Goal: Task Accomplishment & Management: Manage account settings

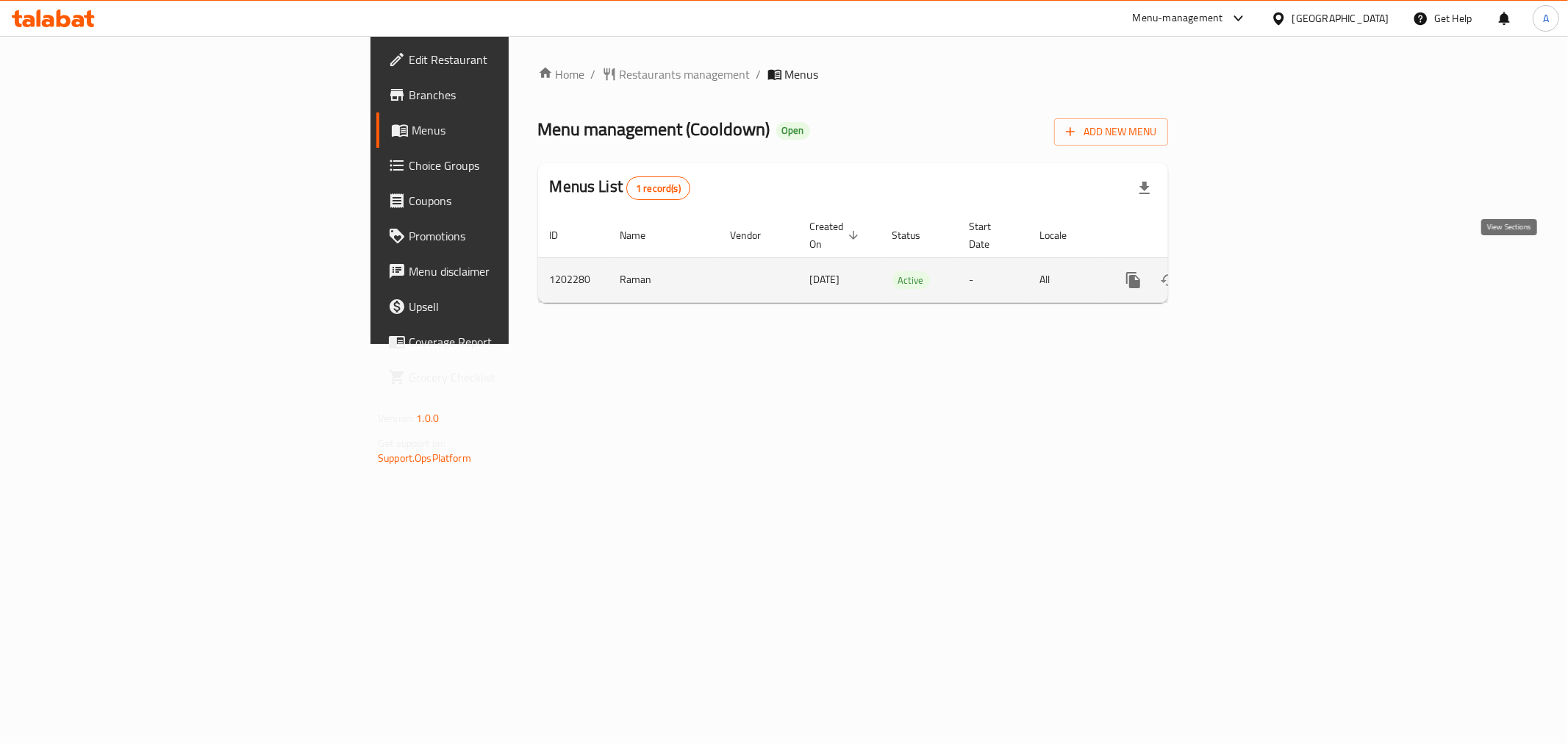
click at [1257, 262] on link "enhanced table" at bounding box center [1239, 280] width 35 height 35
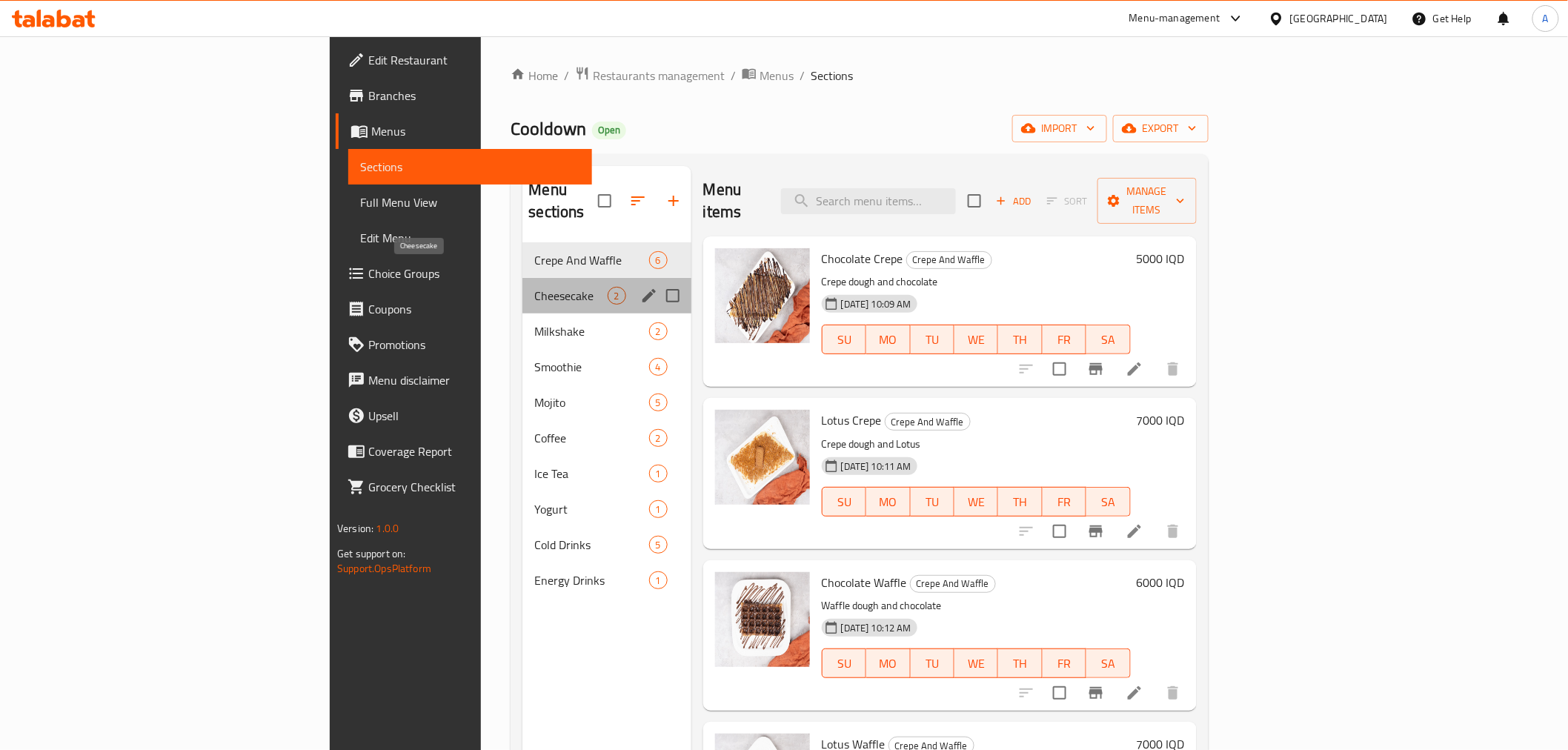
click at [534, 287] on span "Cheesecake" at bounding box center [570, 295] width 73 height 18
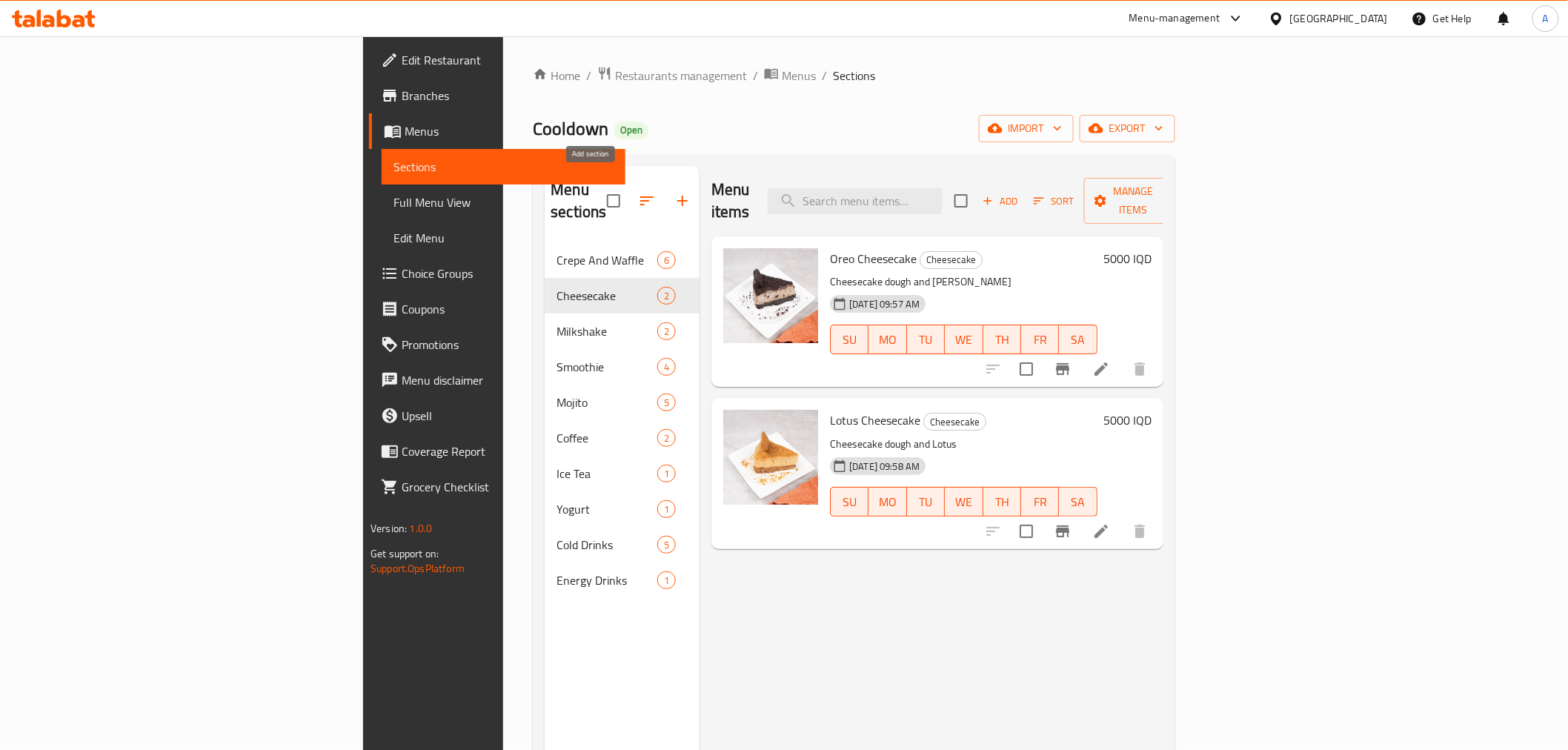
click at [674, 192] on icon "button" at bounding box center [682, 201] width 18 height 18
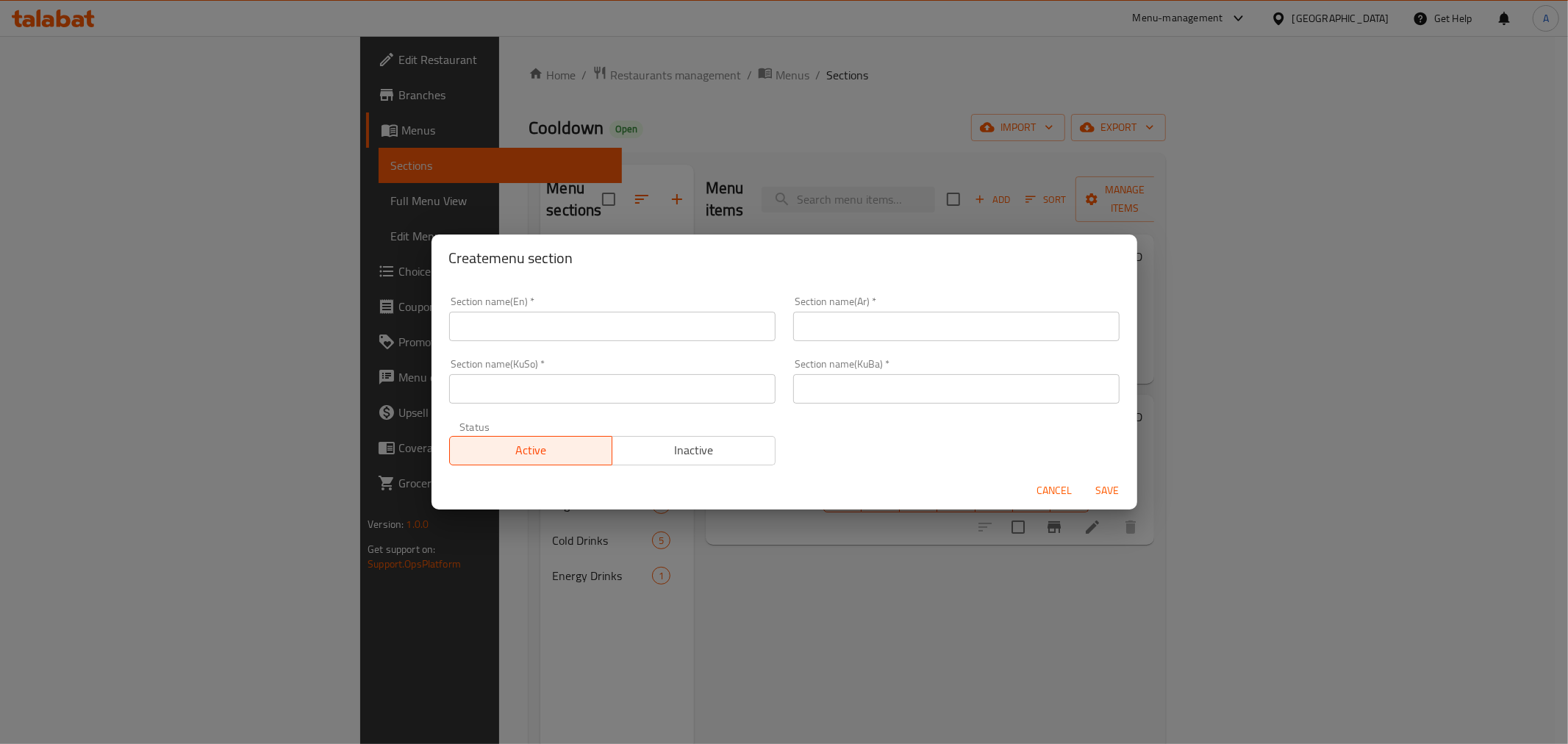
click at [569, 314] on input "text" at bounding box center [613, 327] width 326 height 29
type input "Ice Cakes"
type input "ايس كيك"
click at [1115, 482] on span "Save" at bounding box center [1108, 491] width 35 height 18
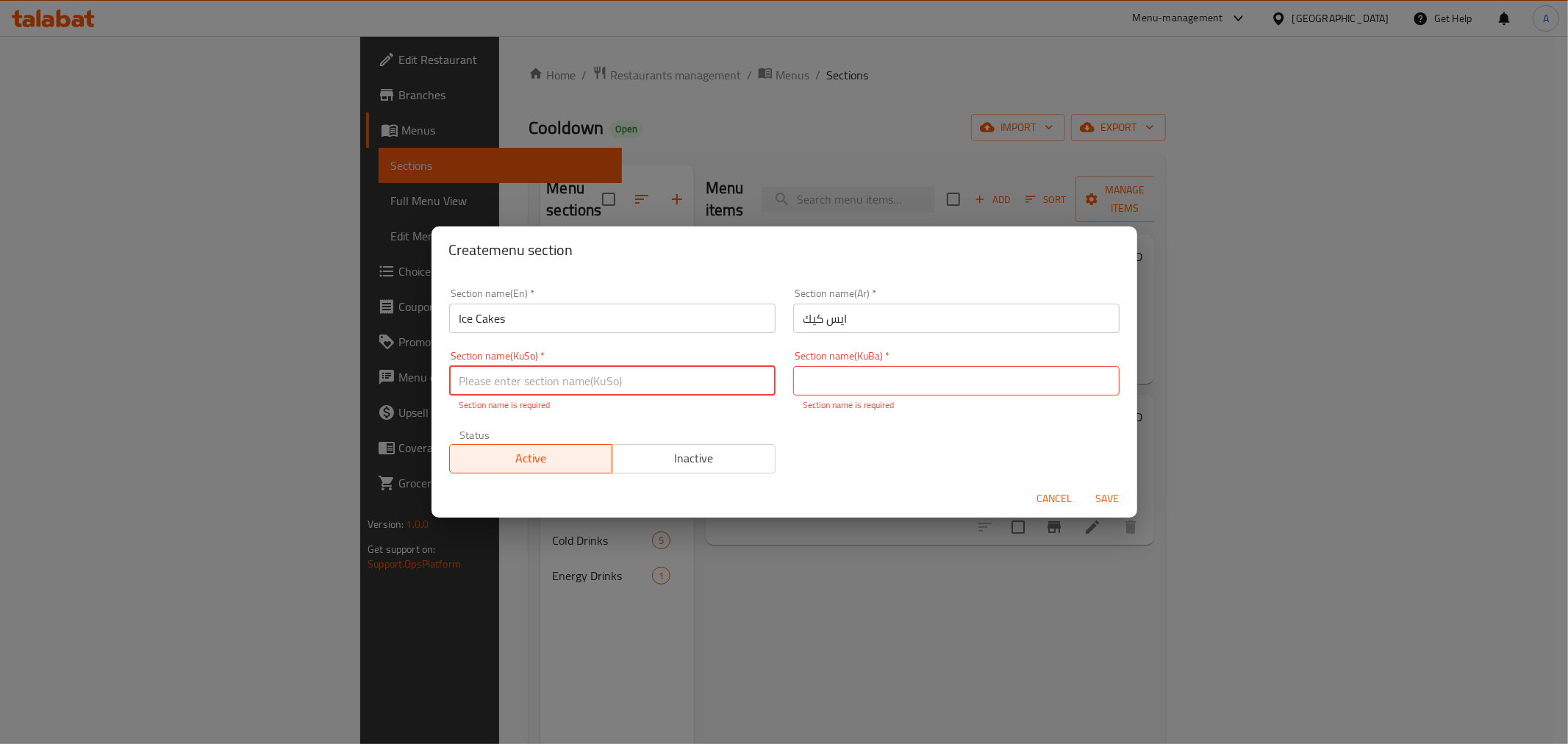
click at [560, 325] on input "Ice Cakes" at bounding box center [613, 318] width 326 height 29
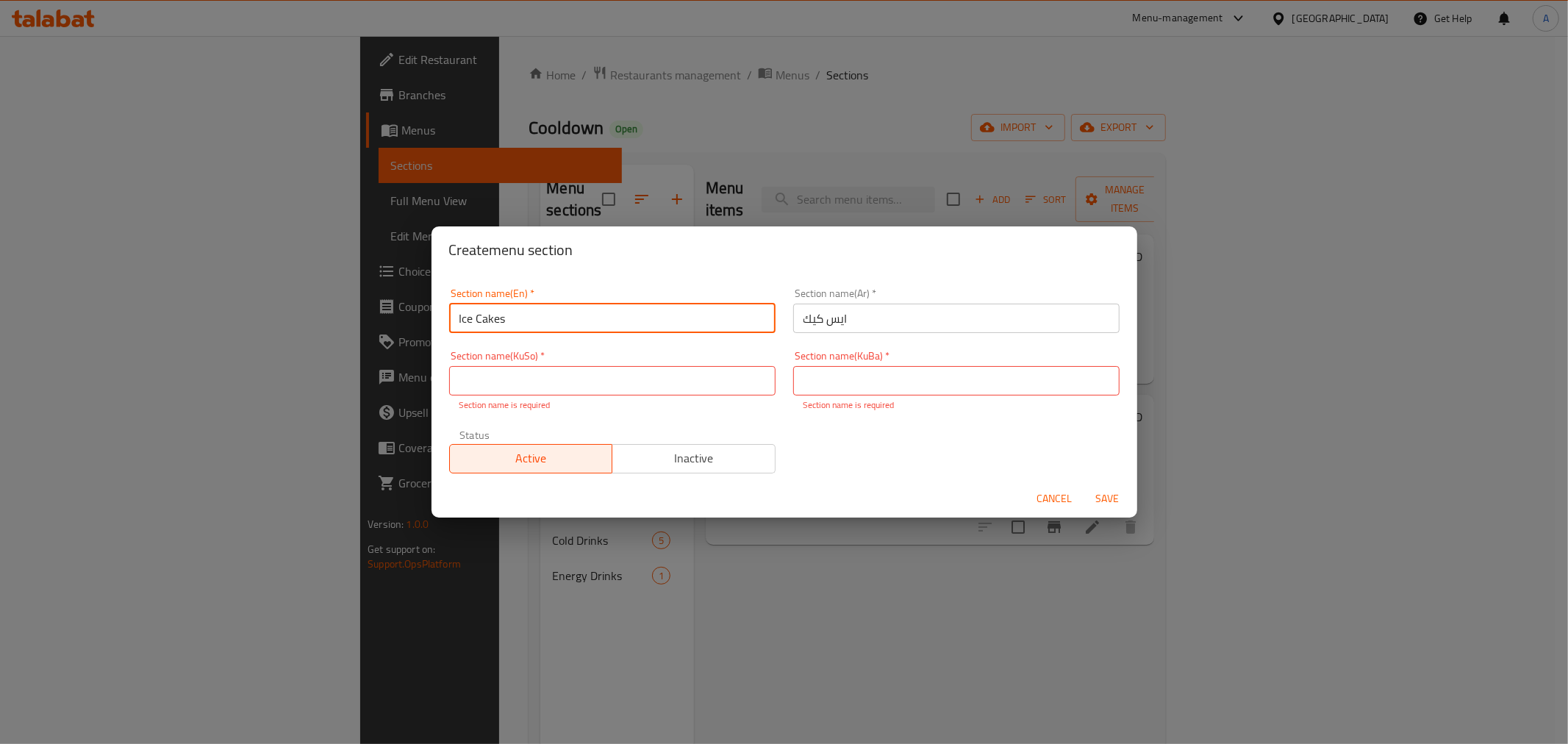
click at [560, 325] on input "Ice Cakes" at bounding box center [613, 318] width 326 height 29
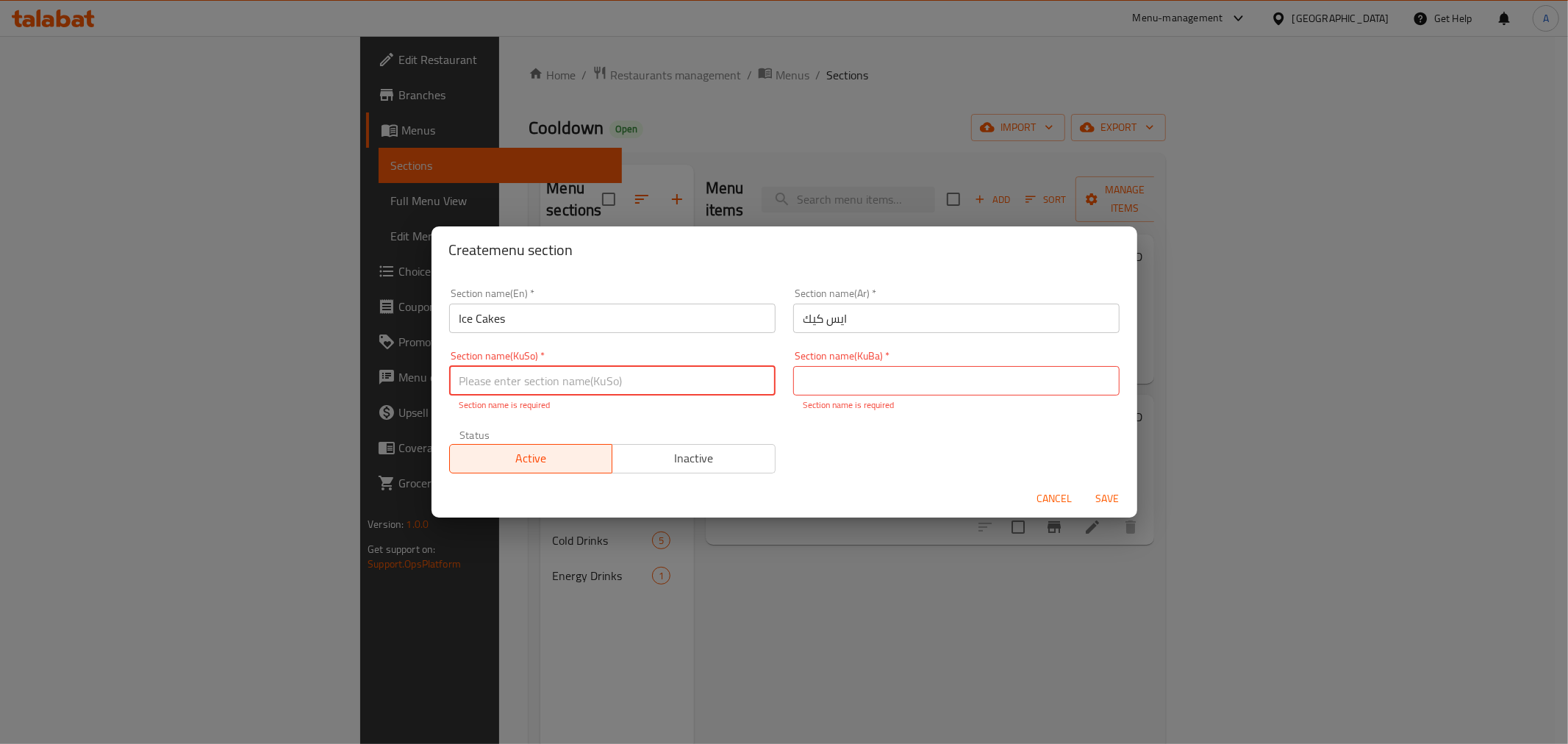
click at [579, 391] on input "text" at bounding box center [613, 381] width 326 height 29
paste input "Ice Cakes"
type input "Ice Cakes"
click at [857, 368] on input "text" at bounding box center [956, 381] width 326 height 29
paste input "Ice Cakes"
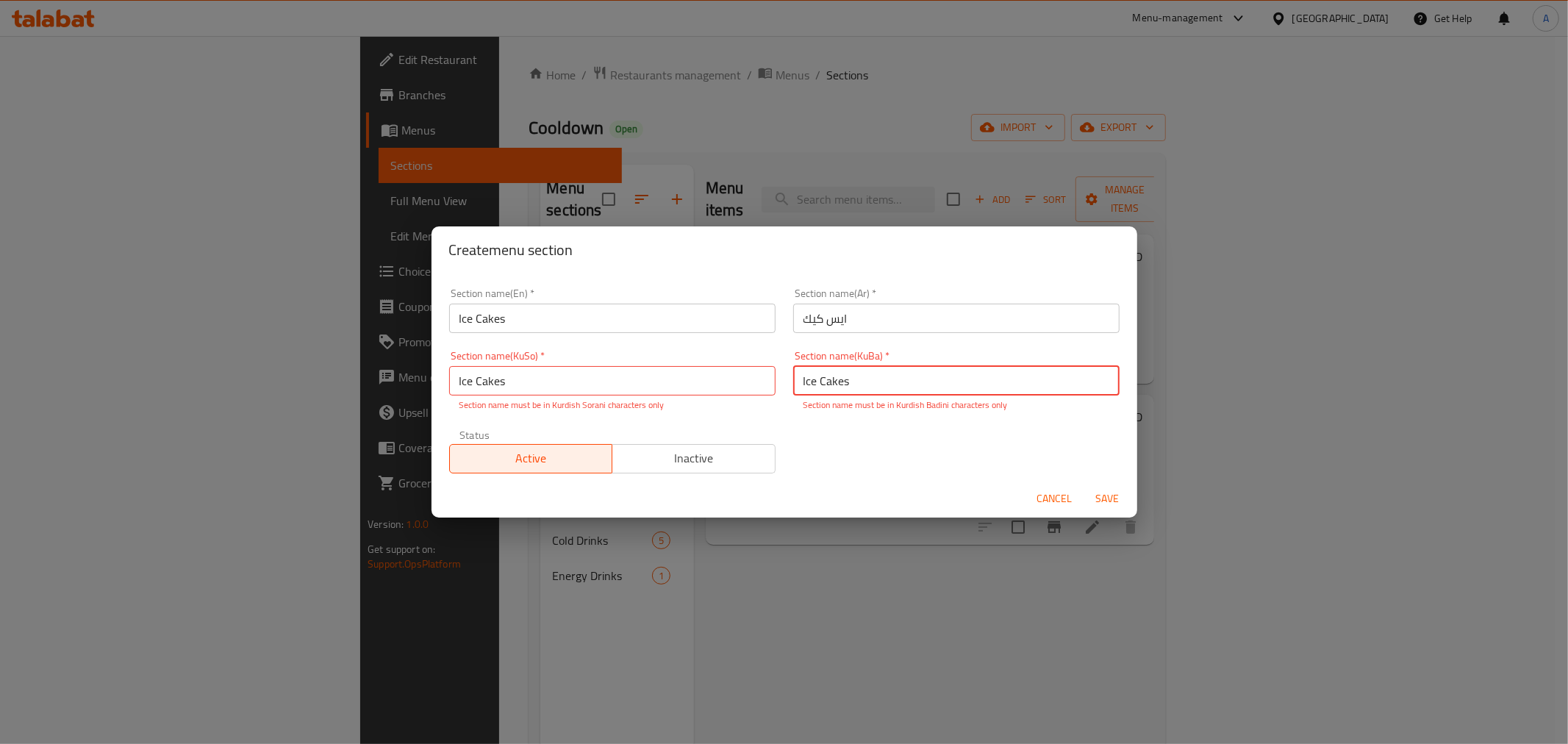
type input "Ice Cakes"
click at [1107, 495] on span "Save" at bounding box center [1108, 499] width 35 height 18
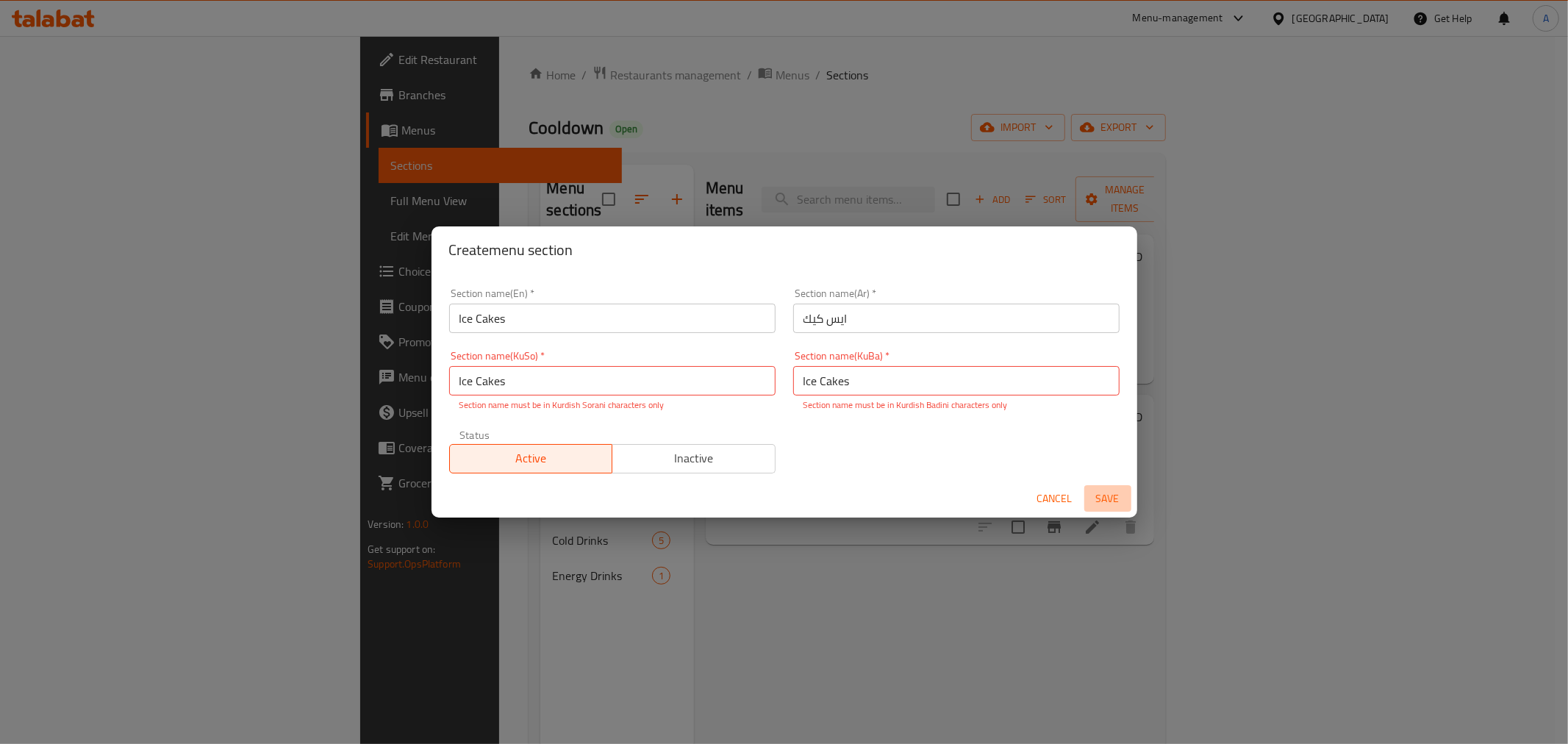
click at [1107, 495] on span "Save" at bounding box center [1108, 499] width 35 height 18
click at [710, 391] on input "Ice Cakes" at bounding box center [613, 381] width 326 height 29
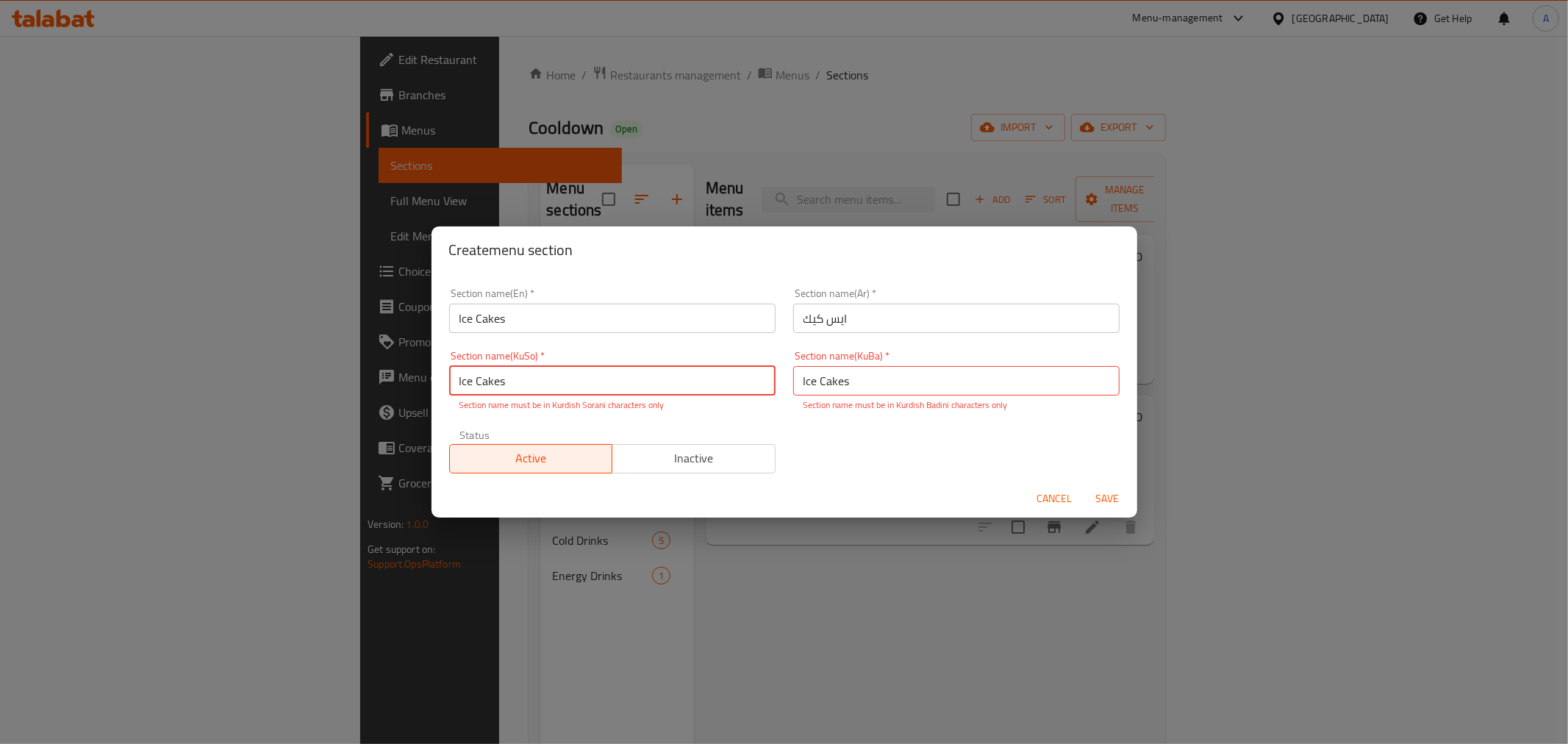
click at [710, 391] on input "Ice Cakes" at bounding box center [613, 381] width 326 height 29
click at [710, 391] on input "text" at bounding box center [613, 381] width 326 height 29
type input "شریتەکان"
click at [917, 380] on input "Ice Cakes" at bounding box center [956, 381] width 326 height 29
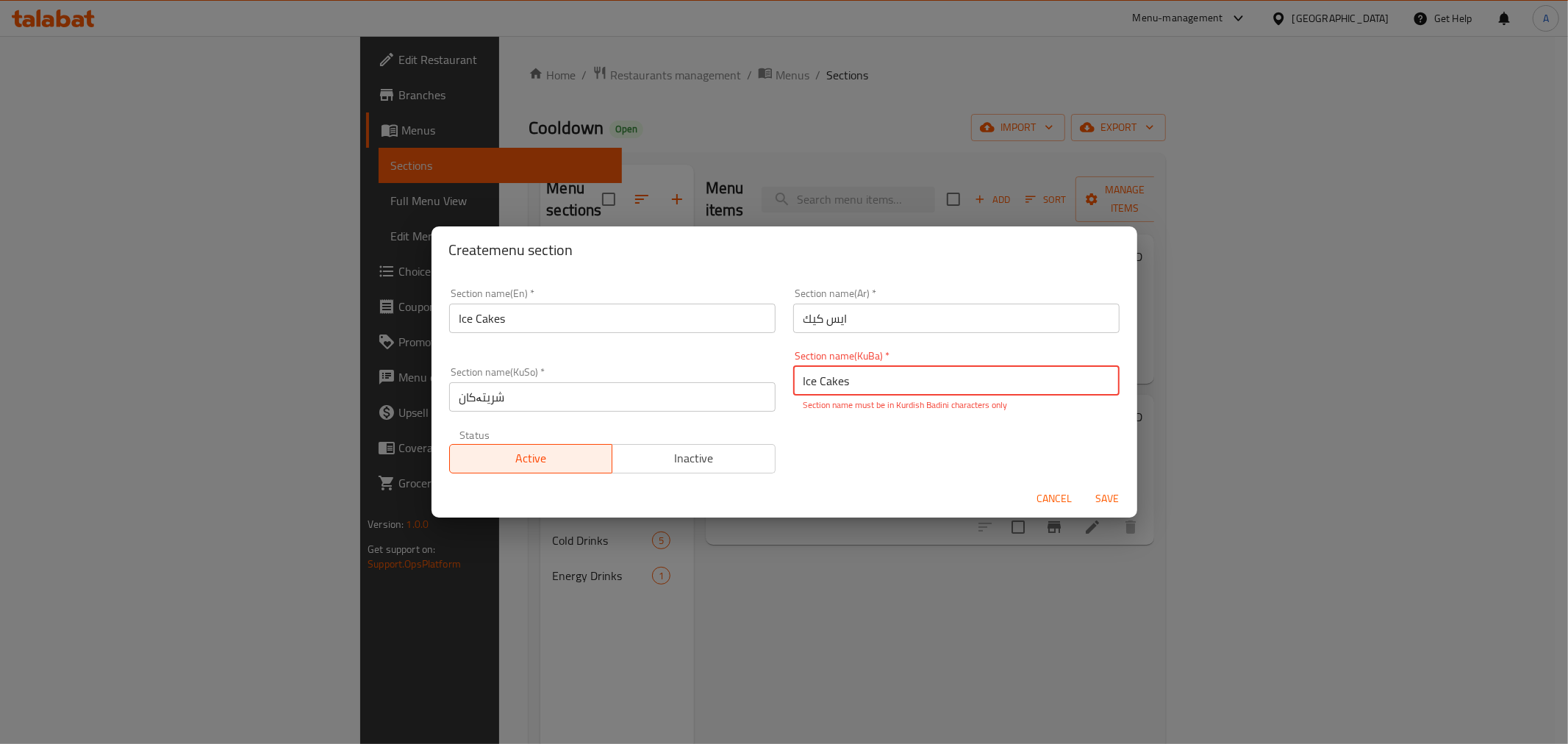
paste input "شریتەکان"
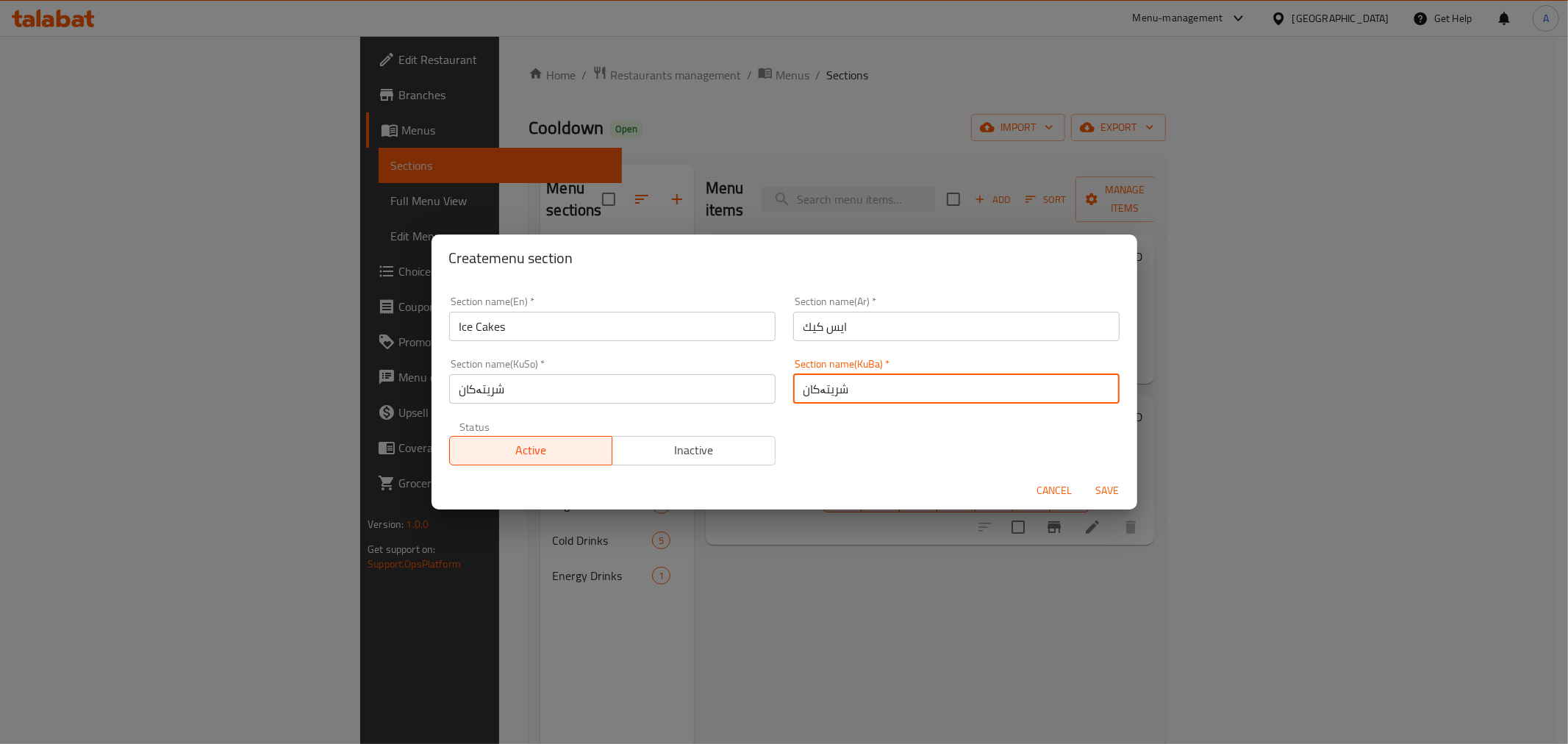
type input "شریتەکان"
click at [1095, 480] on button "Save" at bounding box center [1107, 491] width 47 height 28
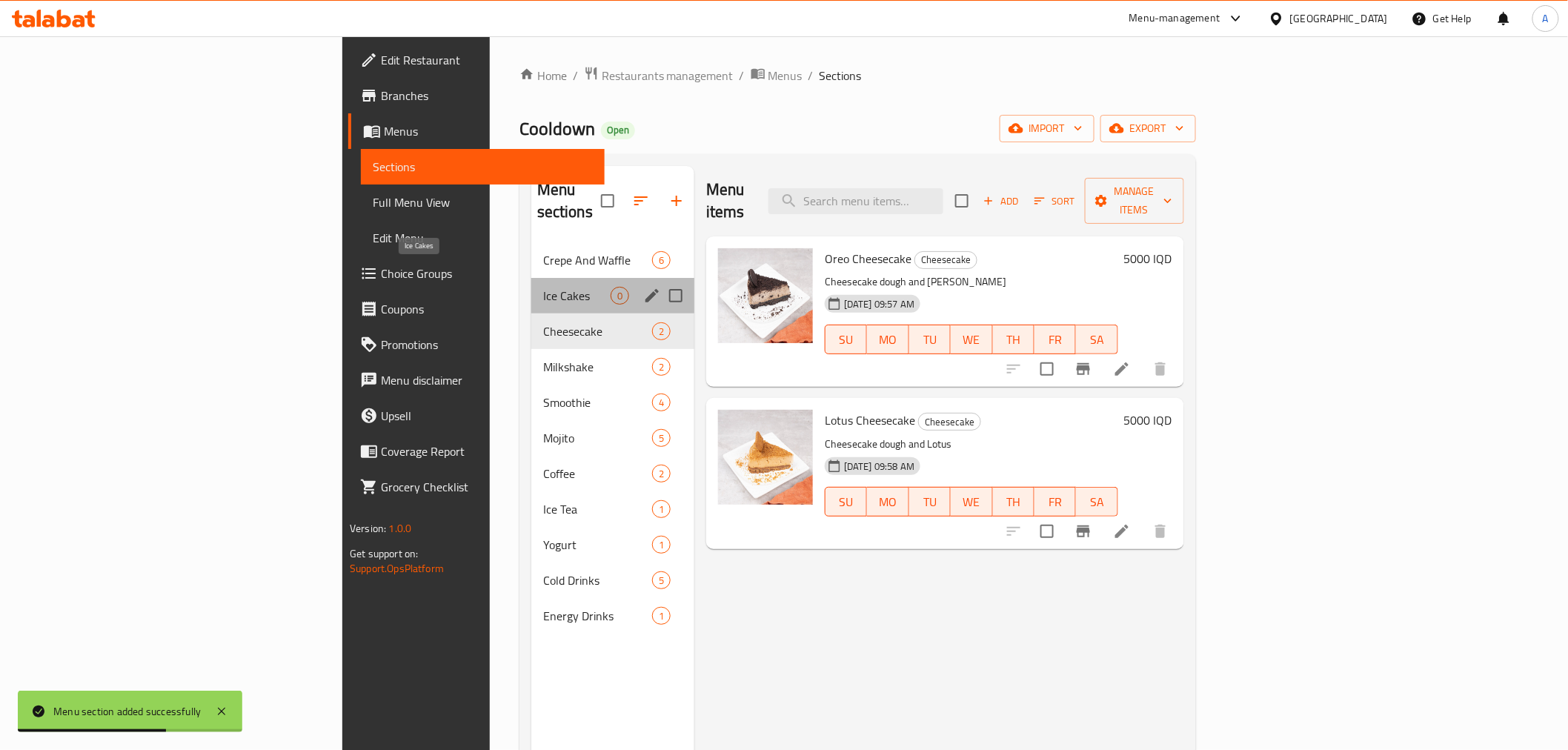
click at [544, 287] on span "Ice Cakes" at bounding box center [577, 295] width 67 height 18
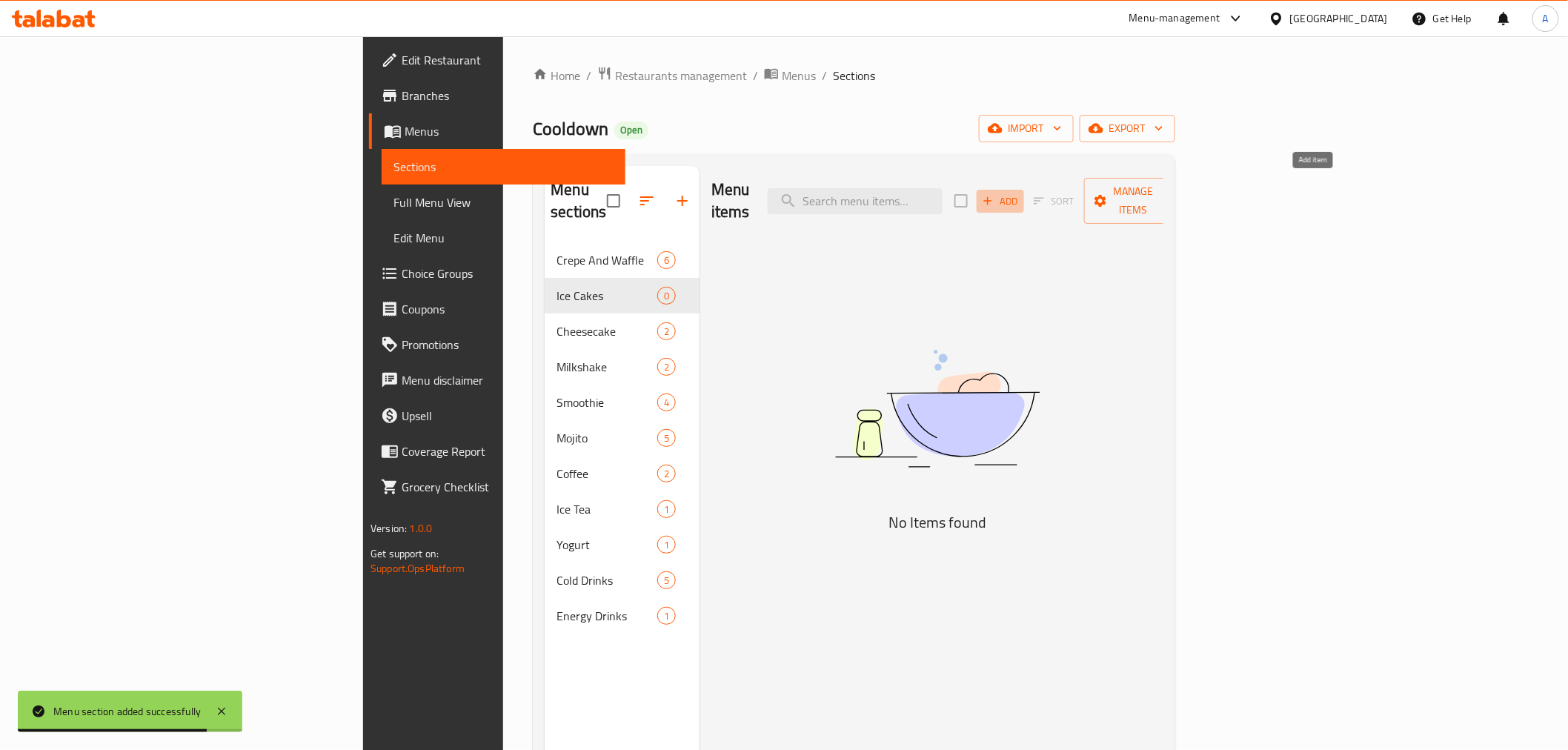
click at [995, 194] on icon "button" at bounding box center [987, 201] width 13 height 13
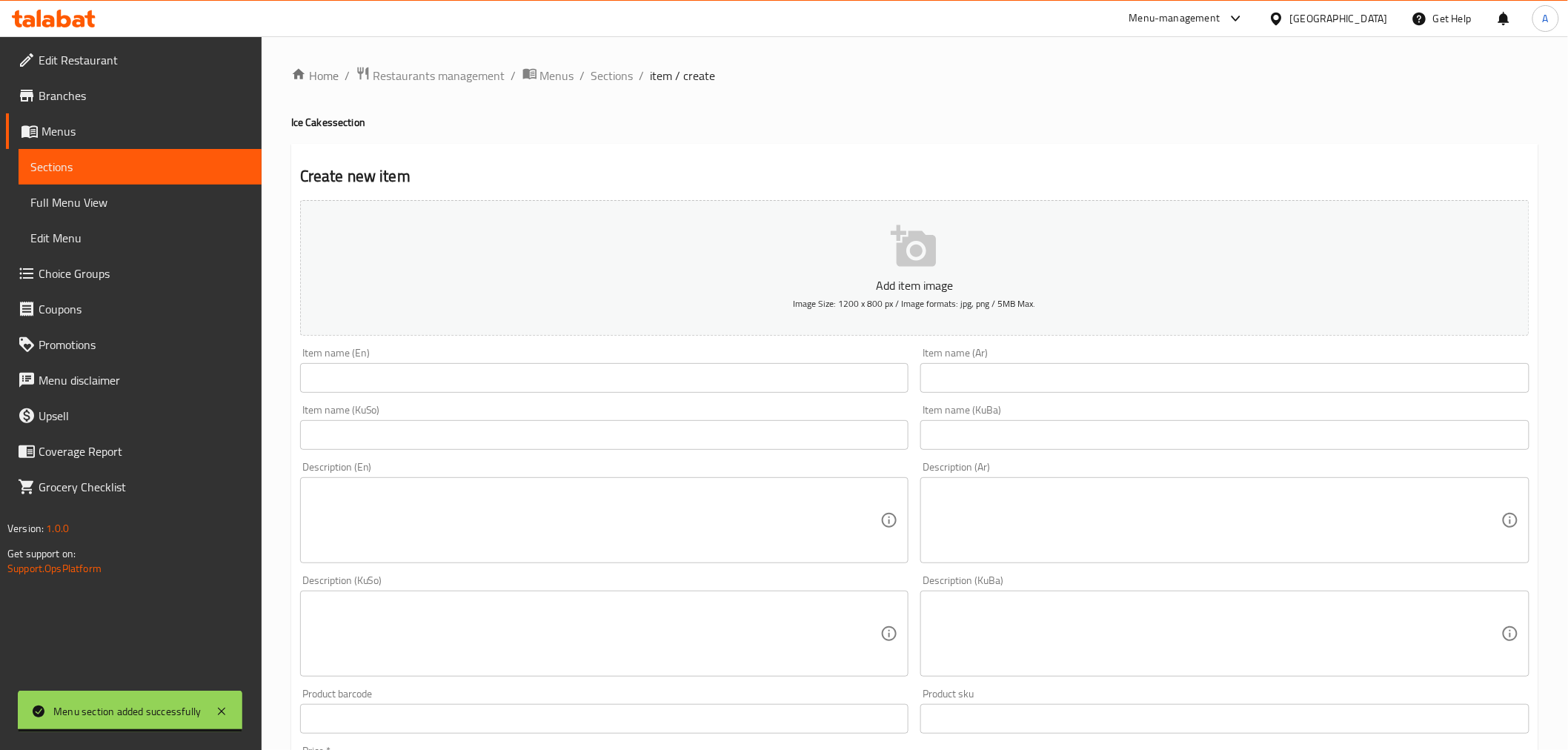
click at [484, 381] on input "text" at bounding box center [605, 378] width 609 height 30
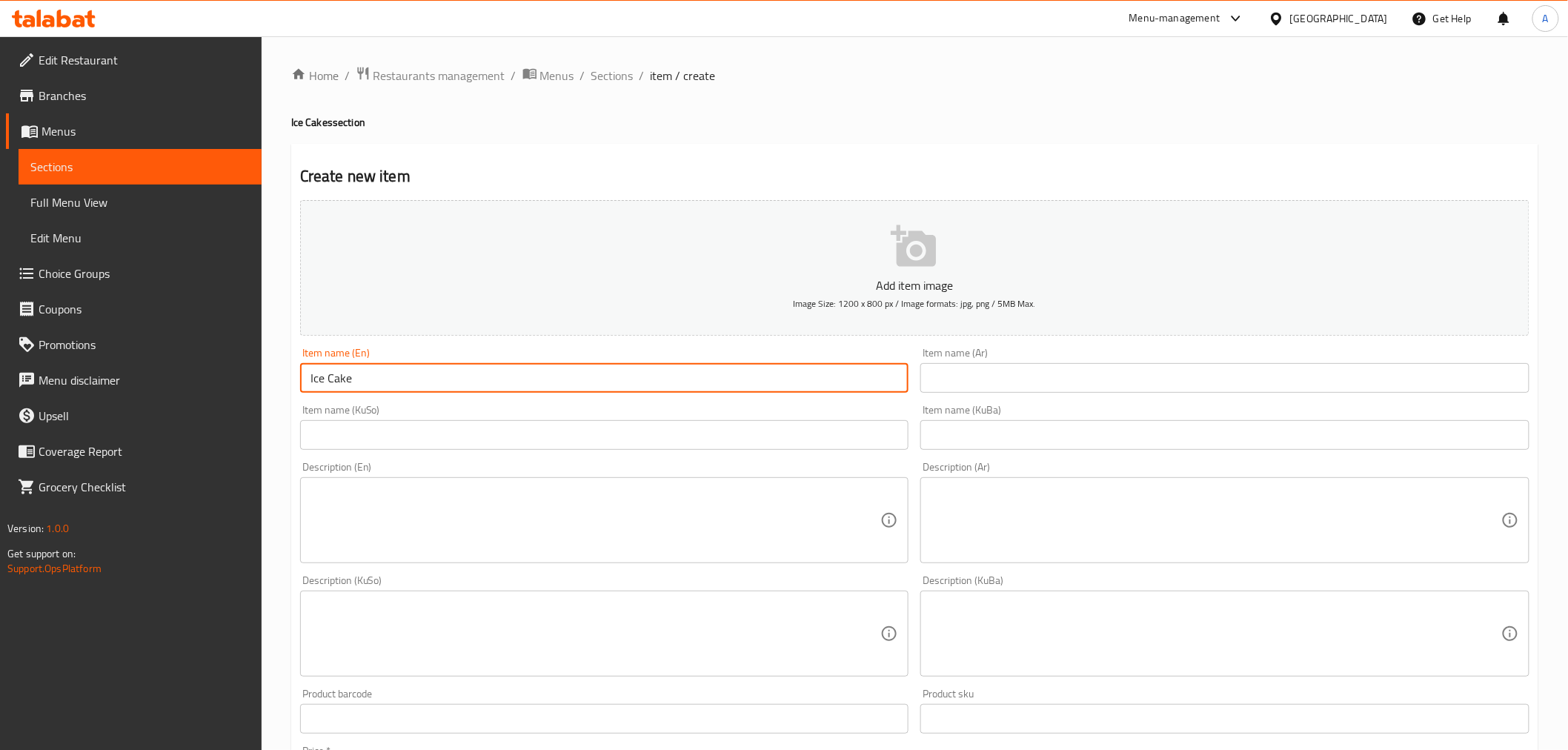
type input "Ice Cake"
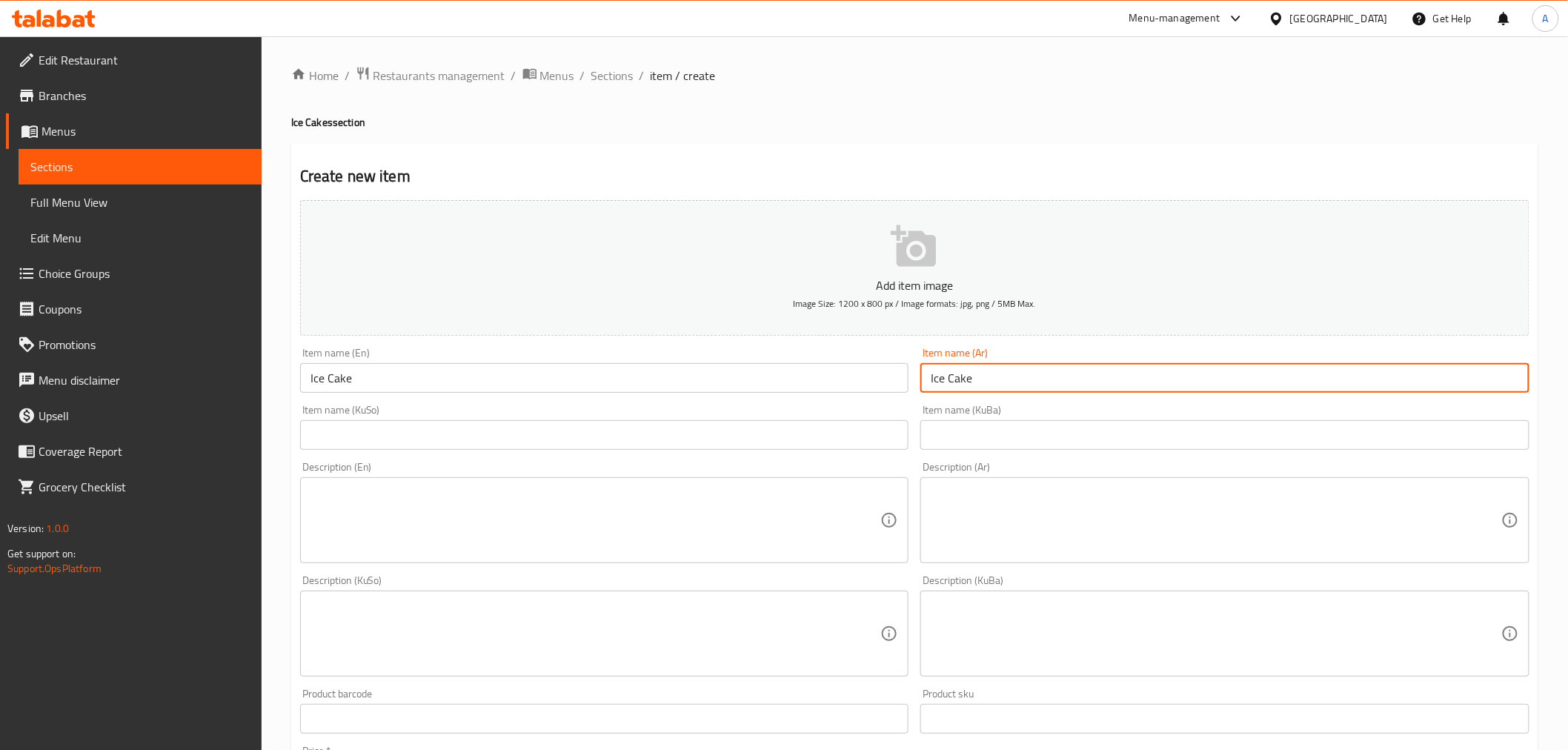
type input "Ice Cake"
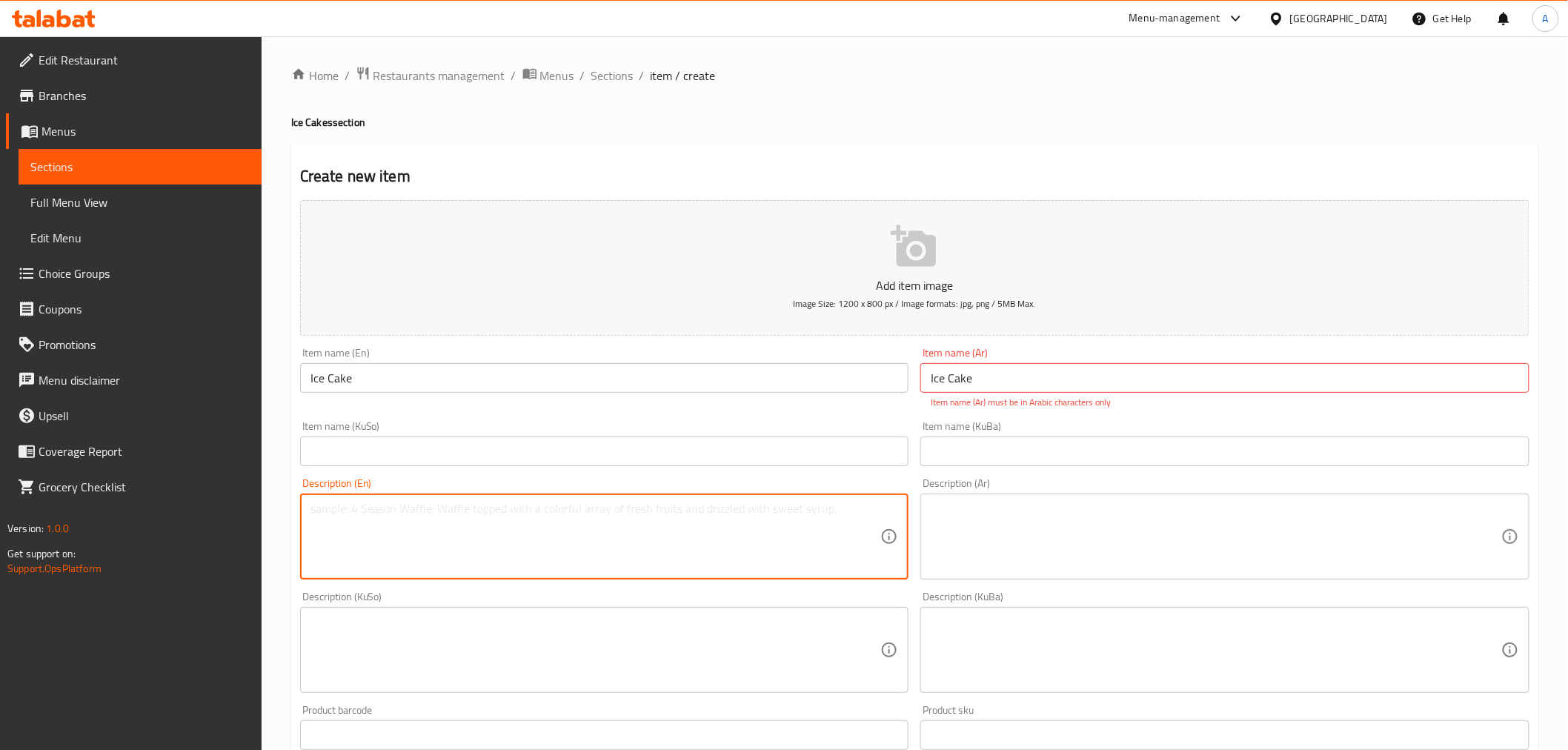
click at [383, 522] on textarea at bounding box center [595, 537] width 570 height 70
type textarea "Cake , Ice cream , your choice of the flavor"
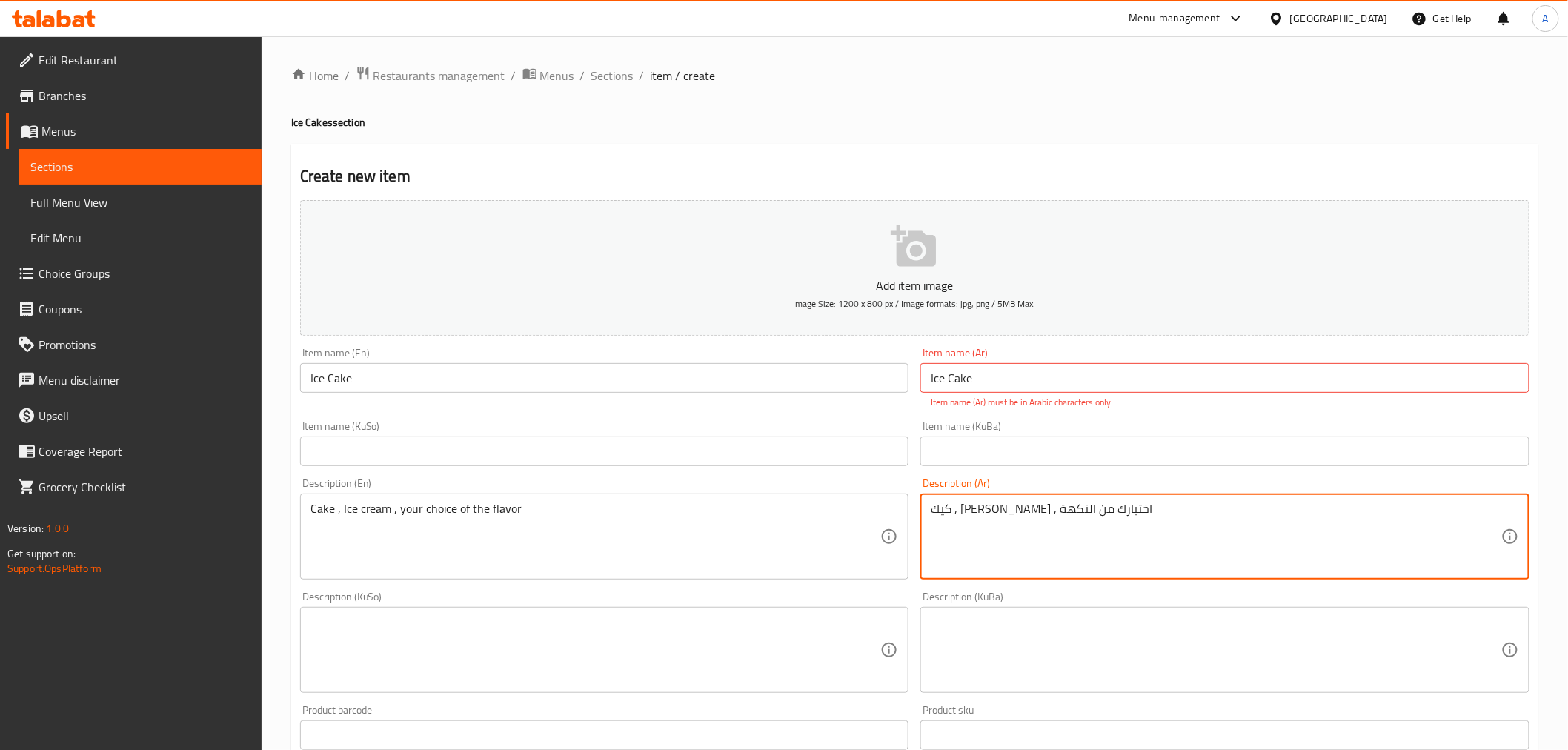
type textarea "كيك , ايس كريم , اختيارك من النكهة"
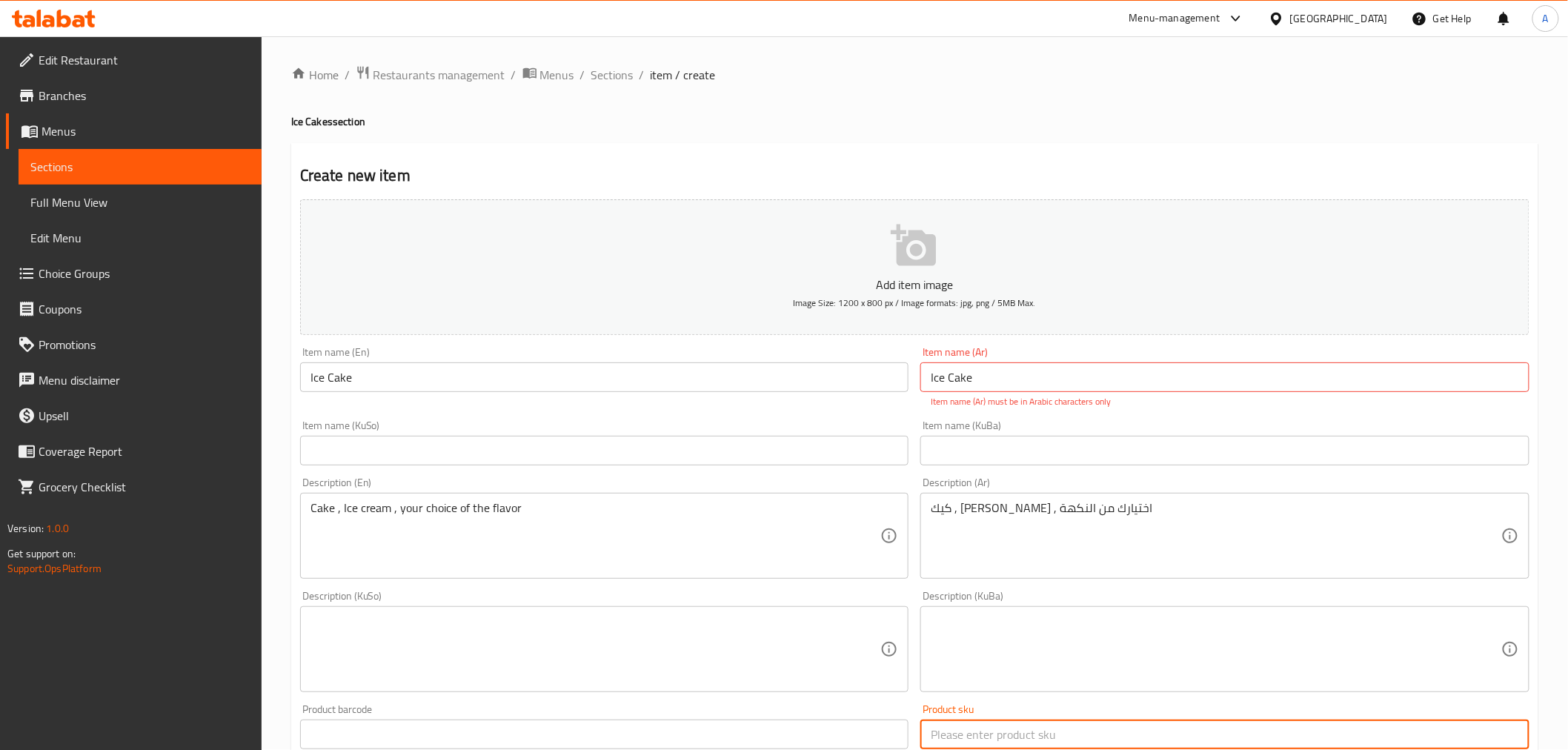
scroll to position [417, 0]
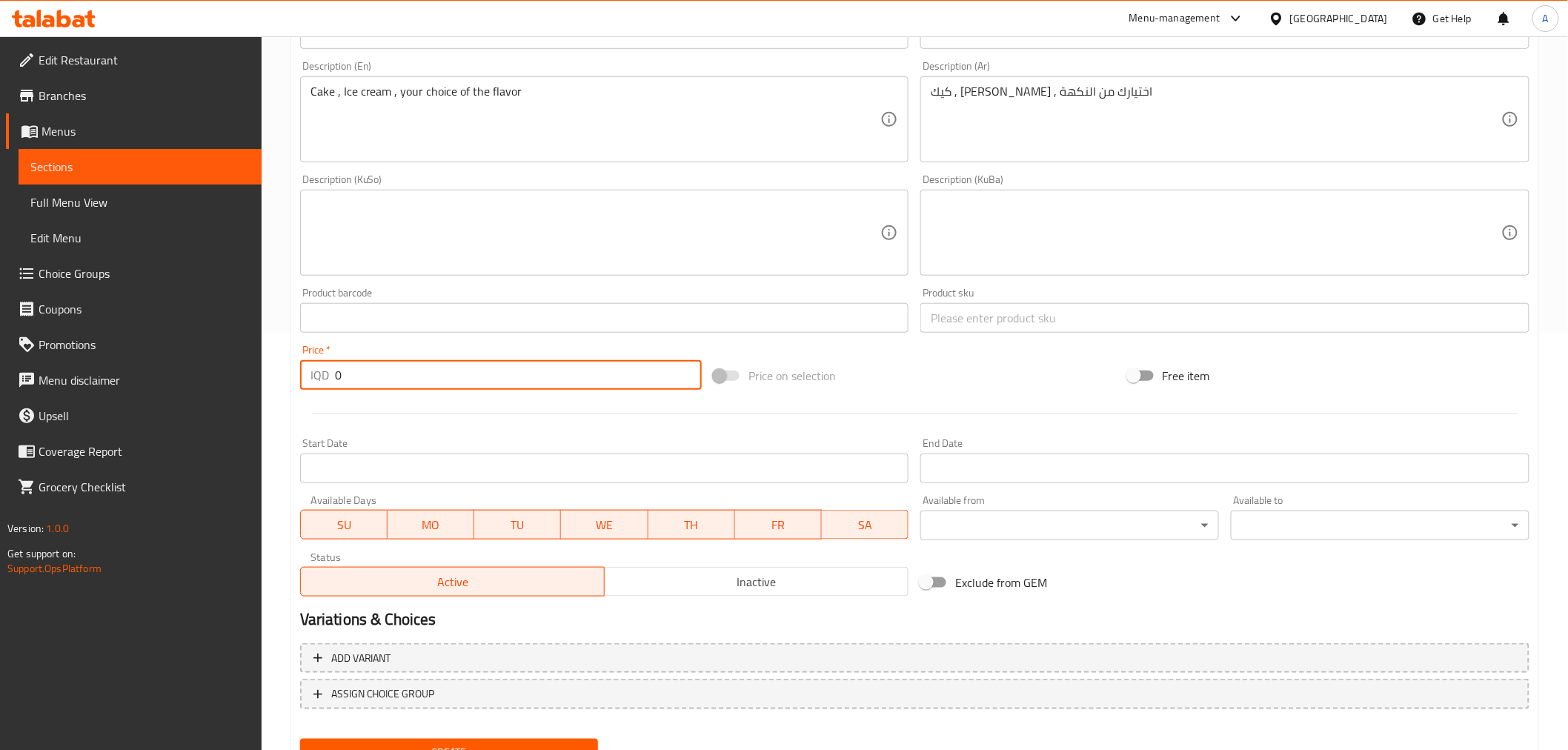
click at [424, 380] on input "0" at bounding box center [518, 375] width 367 height 30
click at [424, 379] on input "0" at bounding box center [518, 375] width 367 height 30
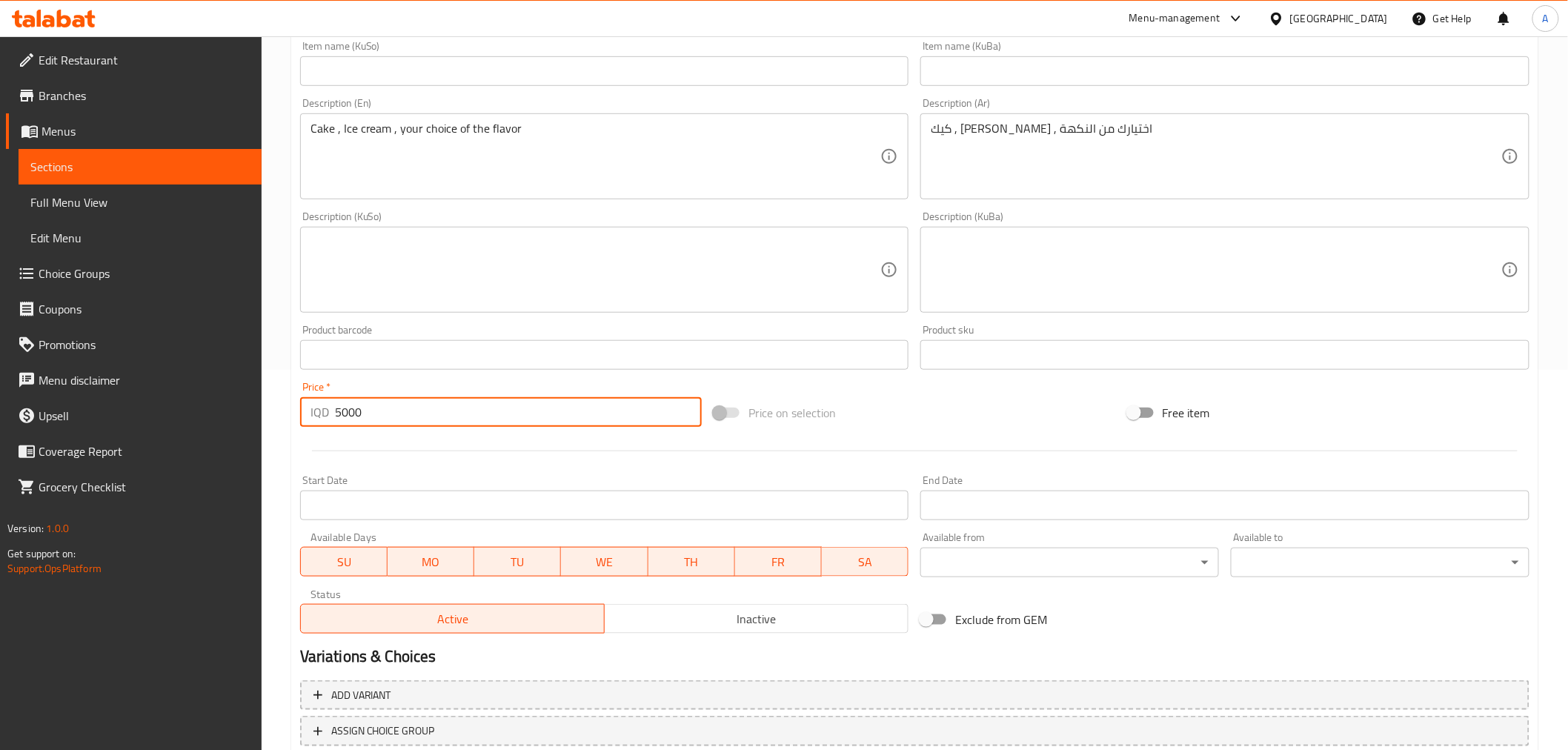
scroll to position [482, 0]
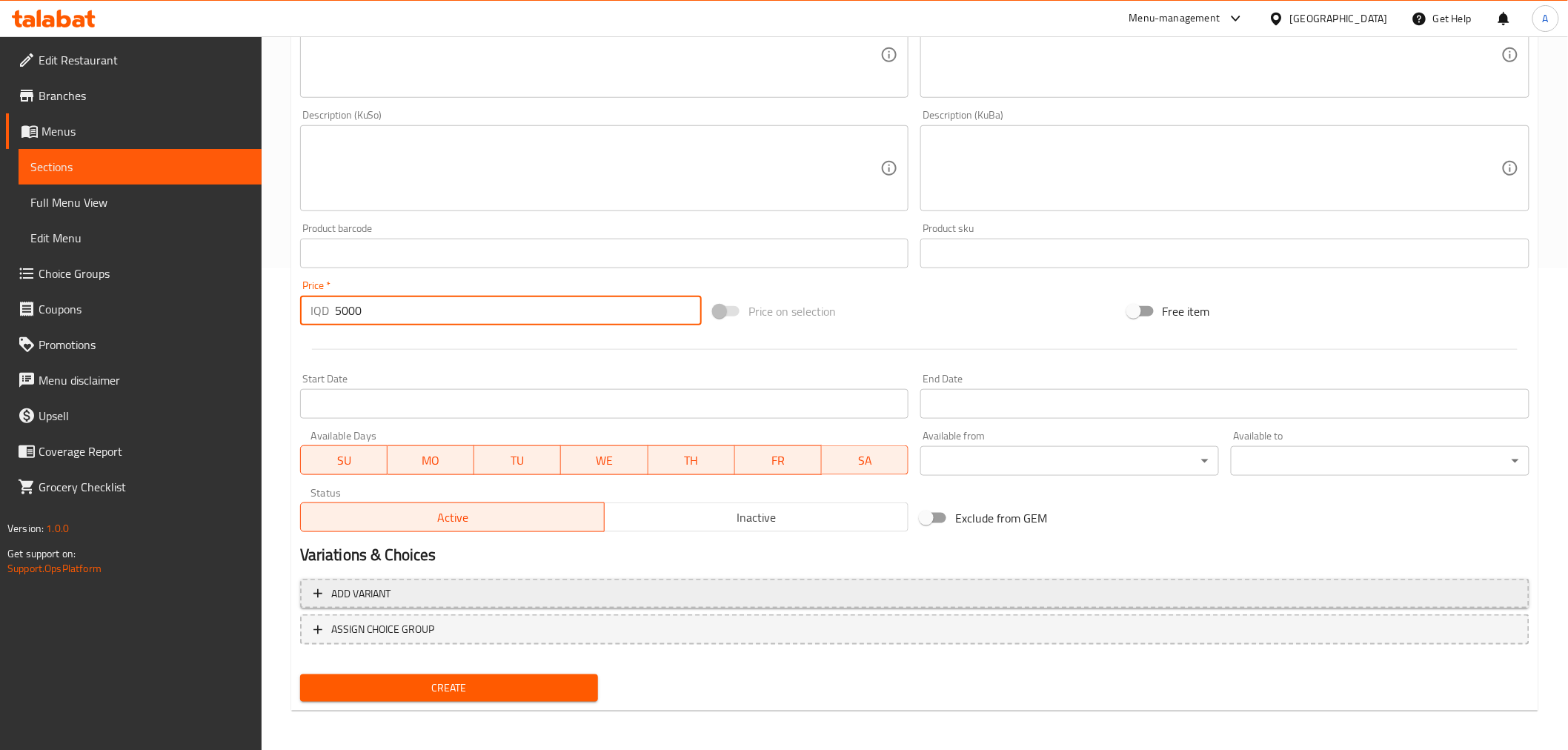
type input "5000"
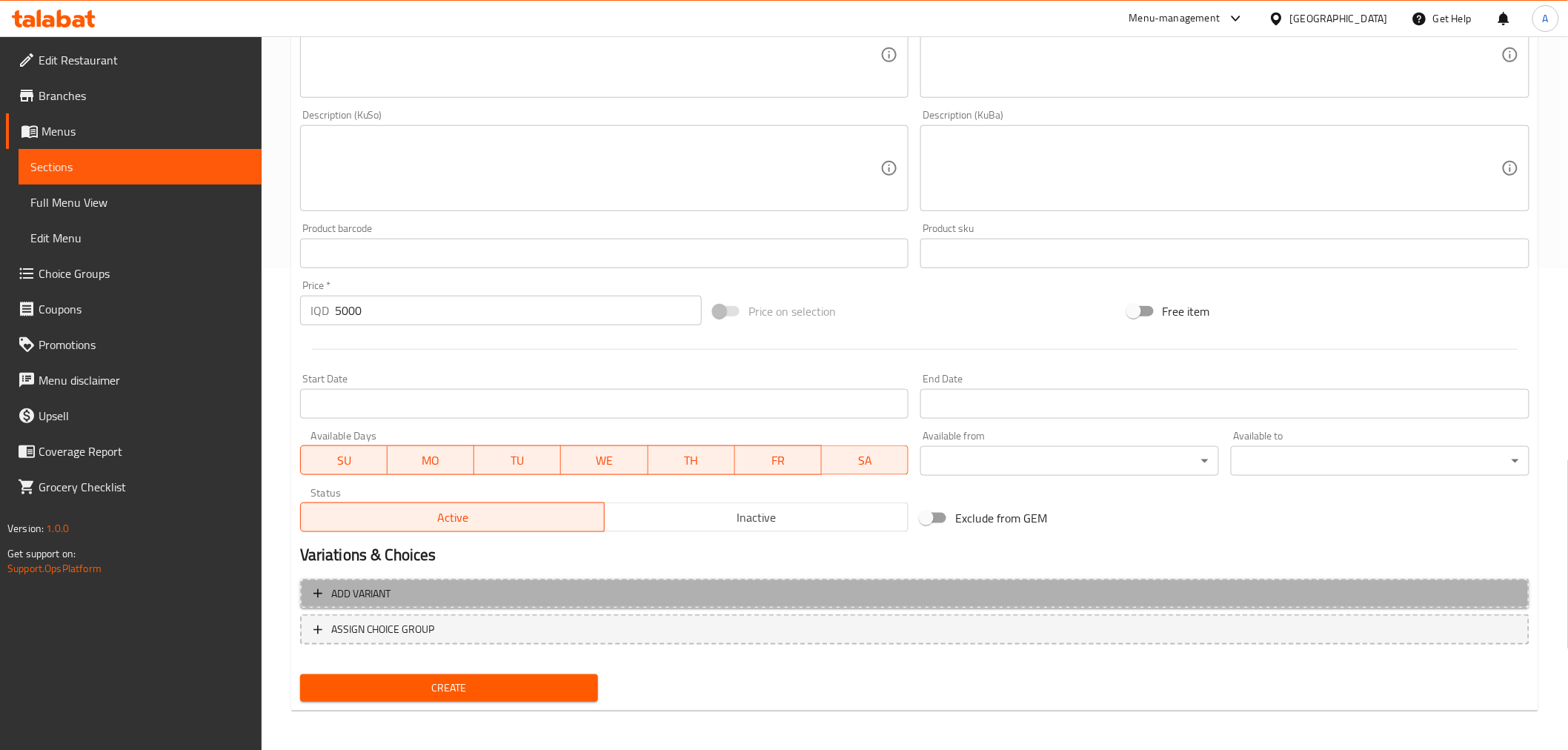
click at [405, 596] on span "Add variant" at bounding box center [914, 594] width 1203 height 18
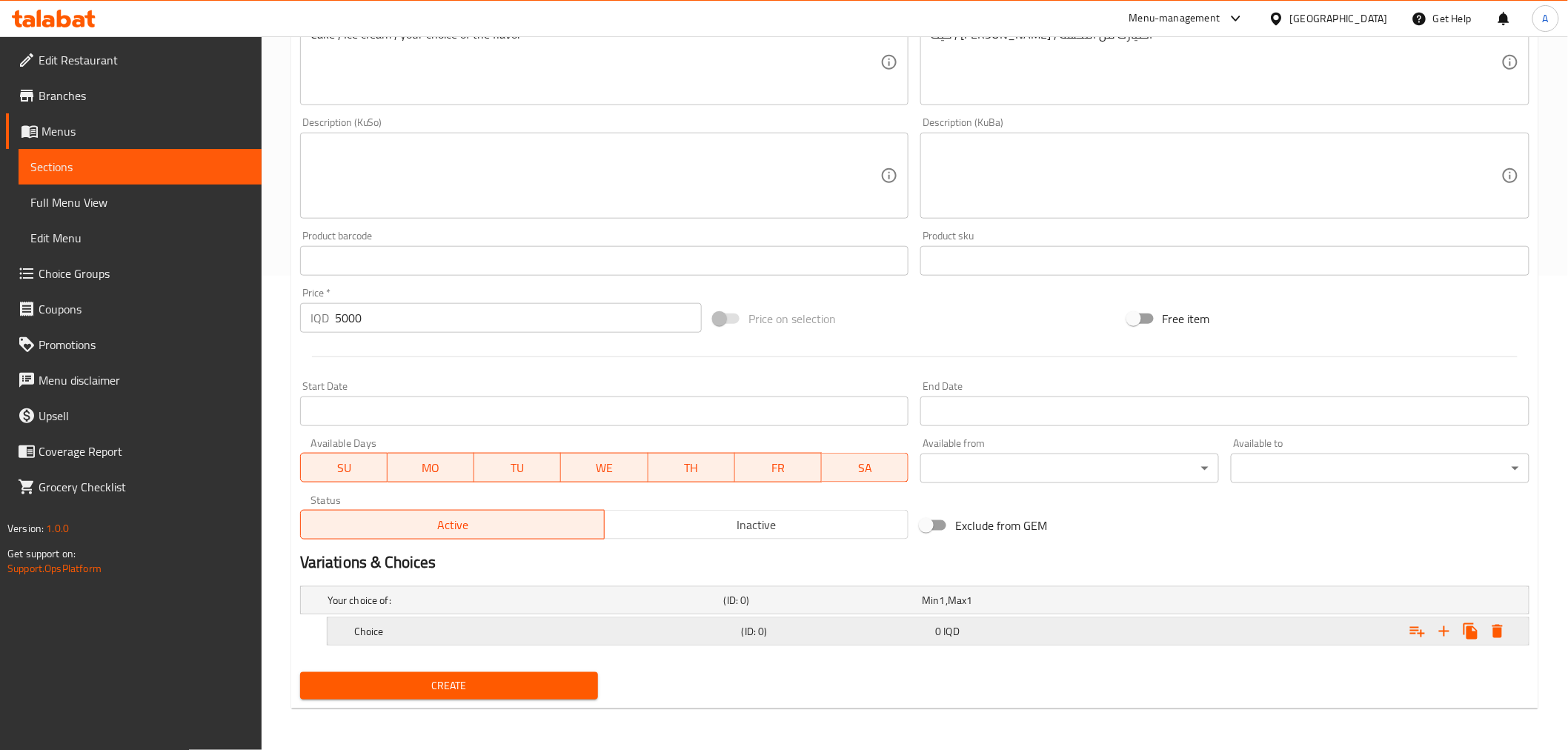
click at [536, 640] on div "Choice" at bounding box center [545, 632] width 387 height 20
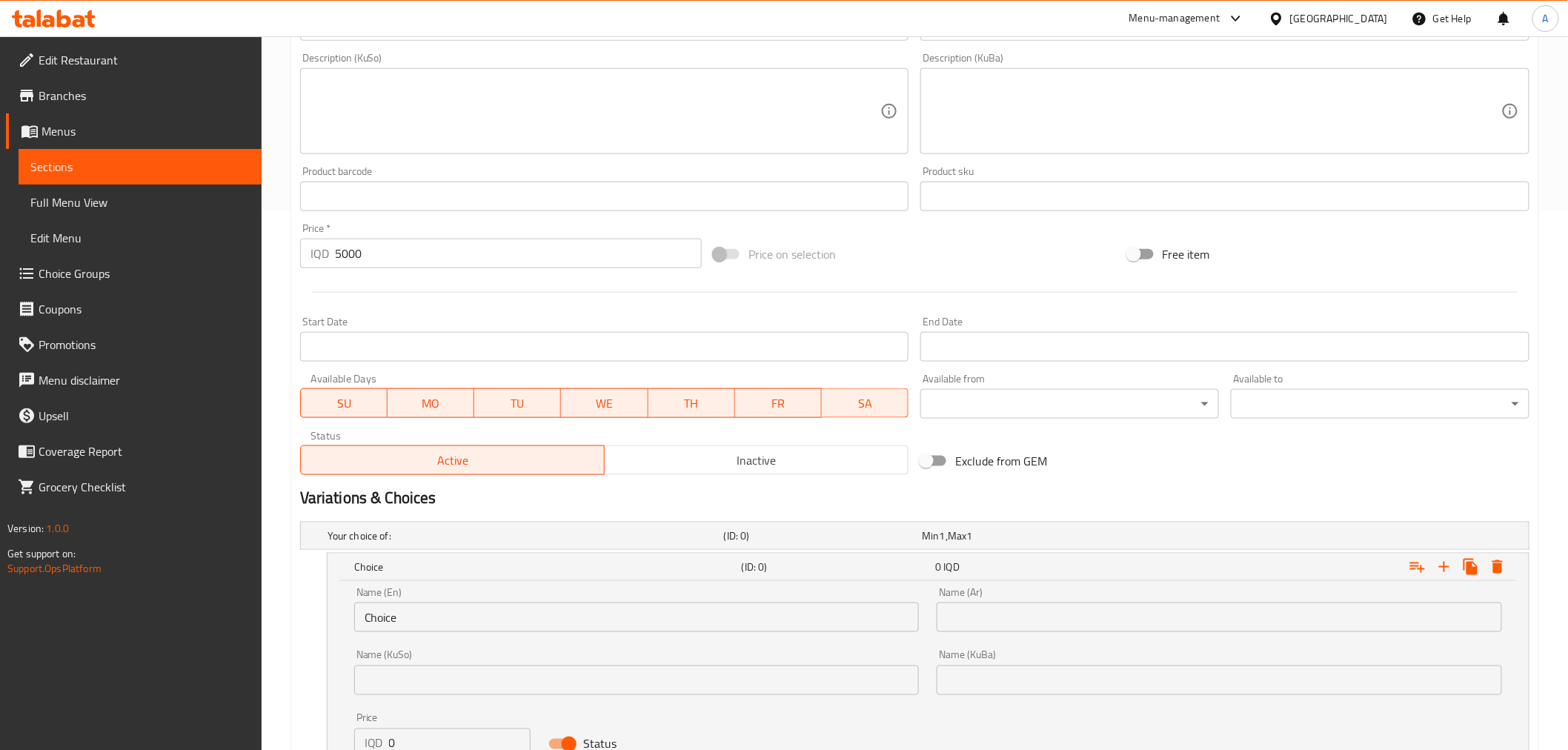
scroll to position [639, 0]
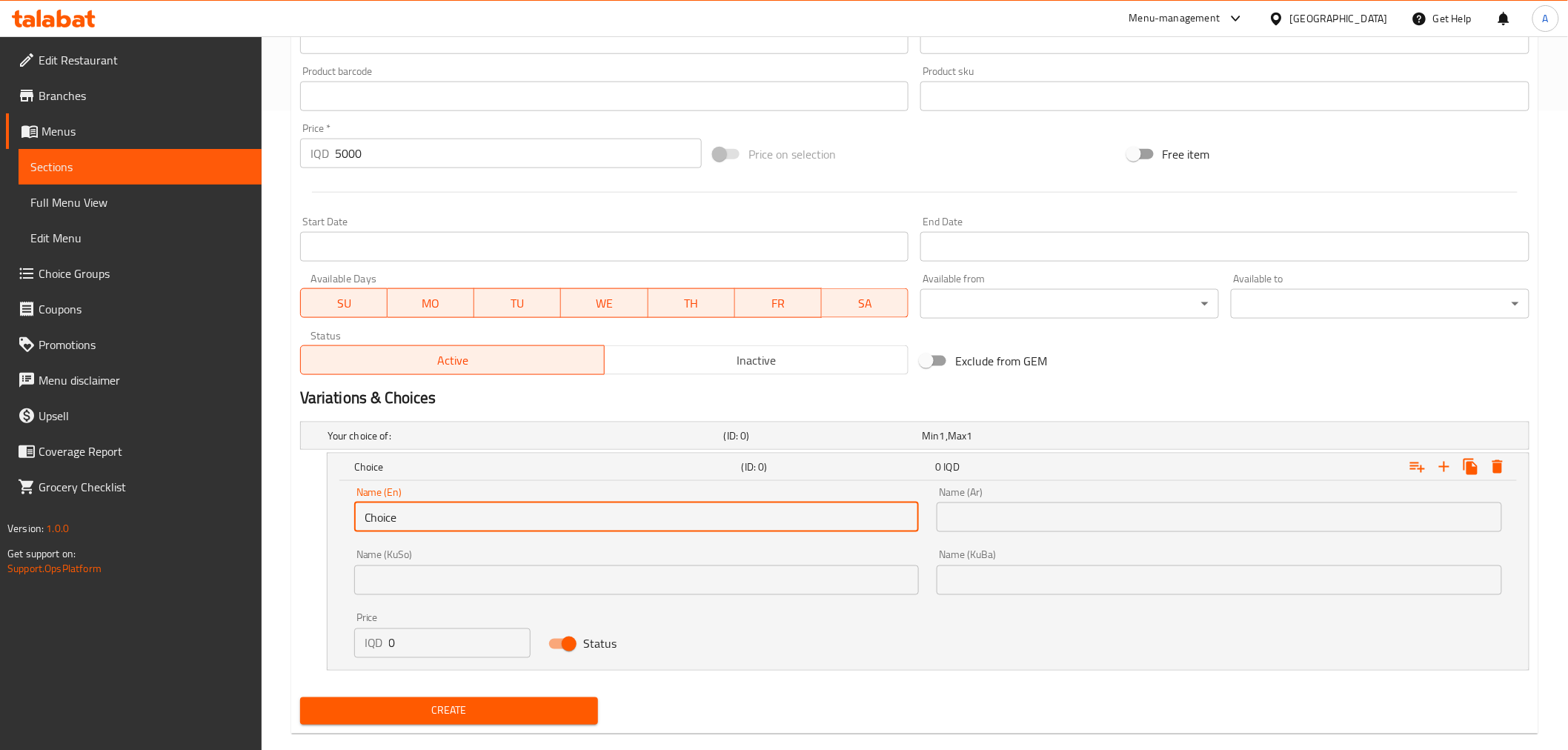
click at [445, 531] on input "Choice" at bounding box center [637, 517] width 566 height 30
type input "k"
type input "Nutella"
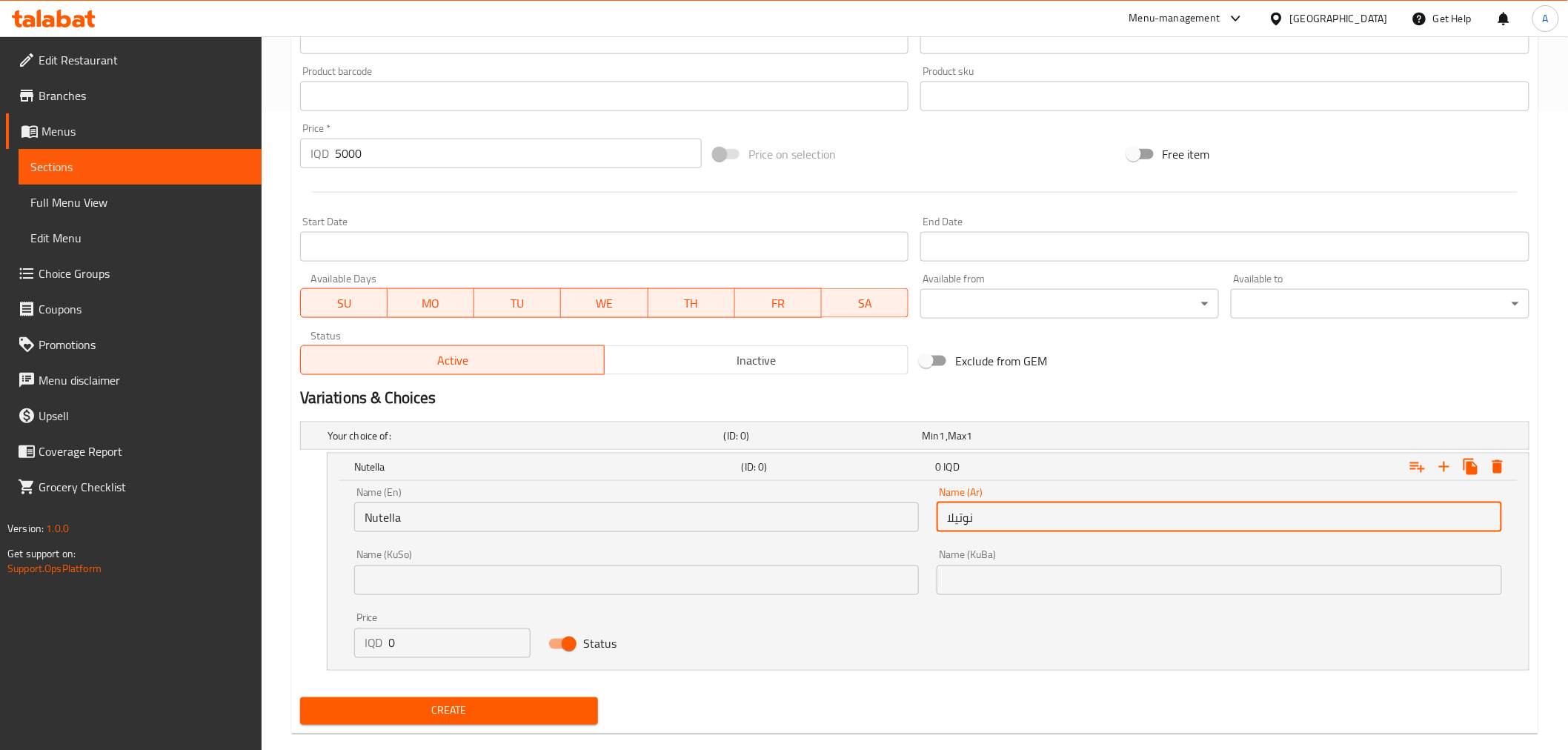
type input "نوتيلا"
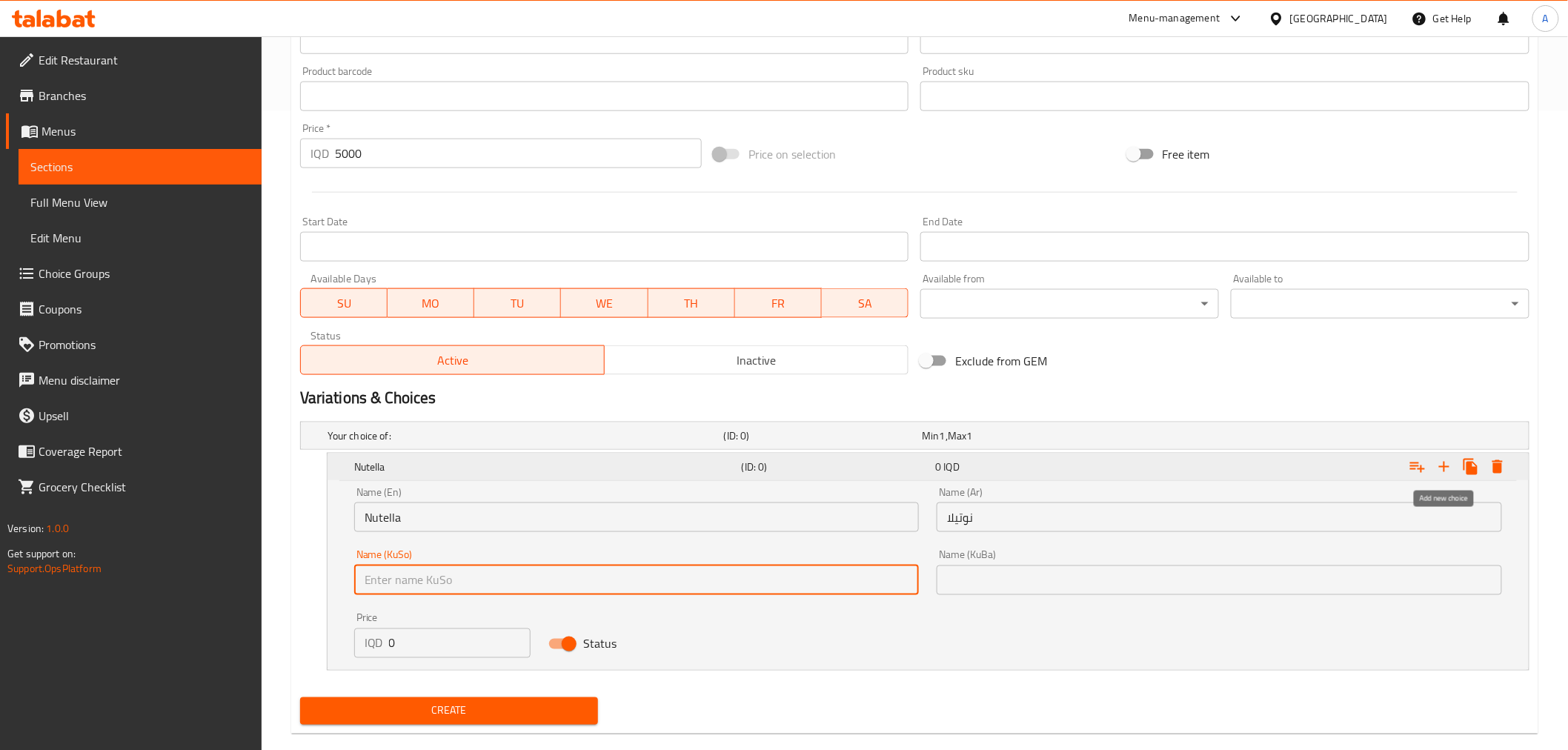
click at [1448, 467] on icon "Expand" at bounding box center [1444, 466] width 10 height 10
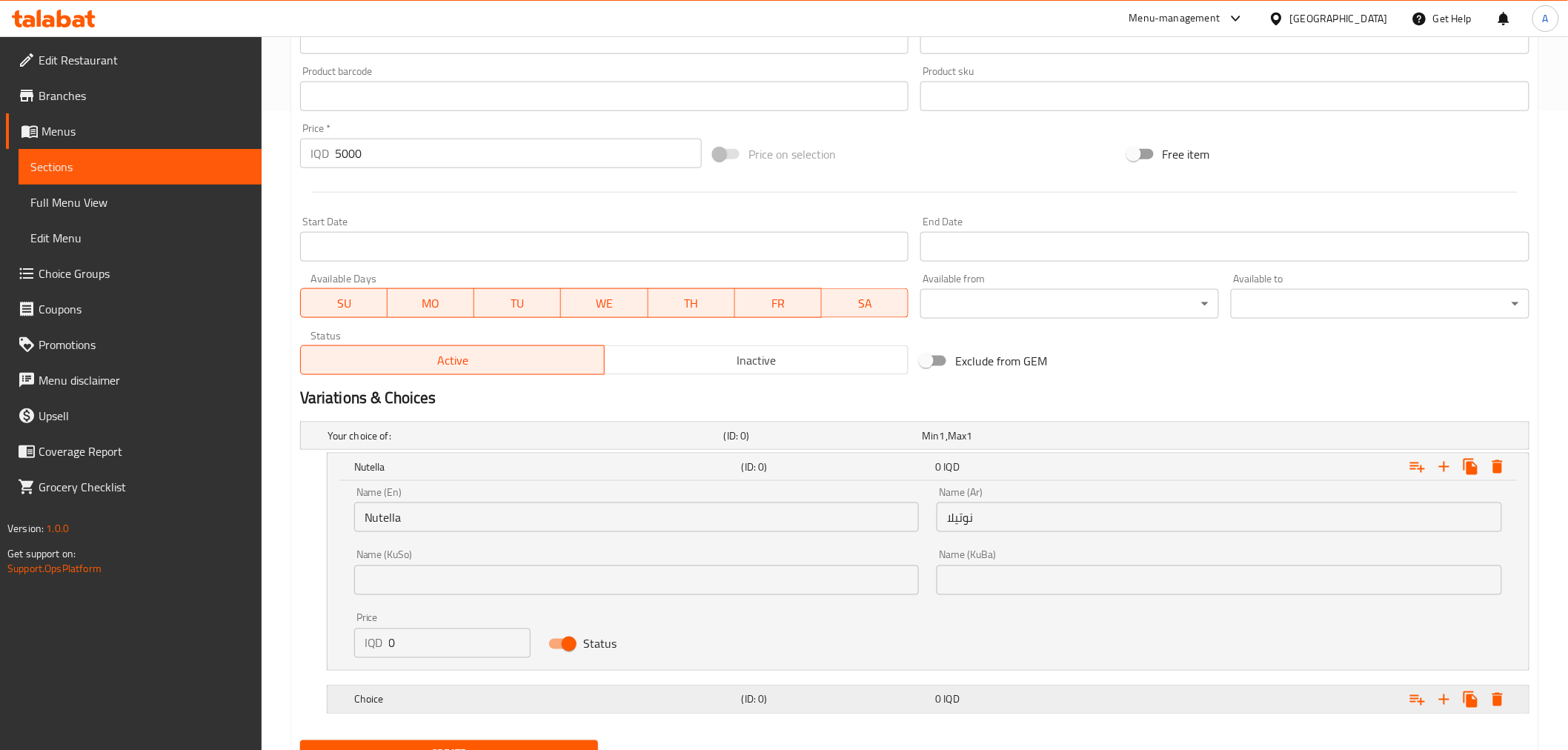
click at [482, 695] on h5 "Choice" at bounding box center [545, 700] width 382 height 15
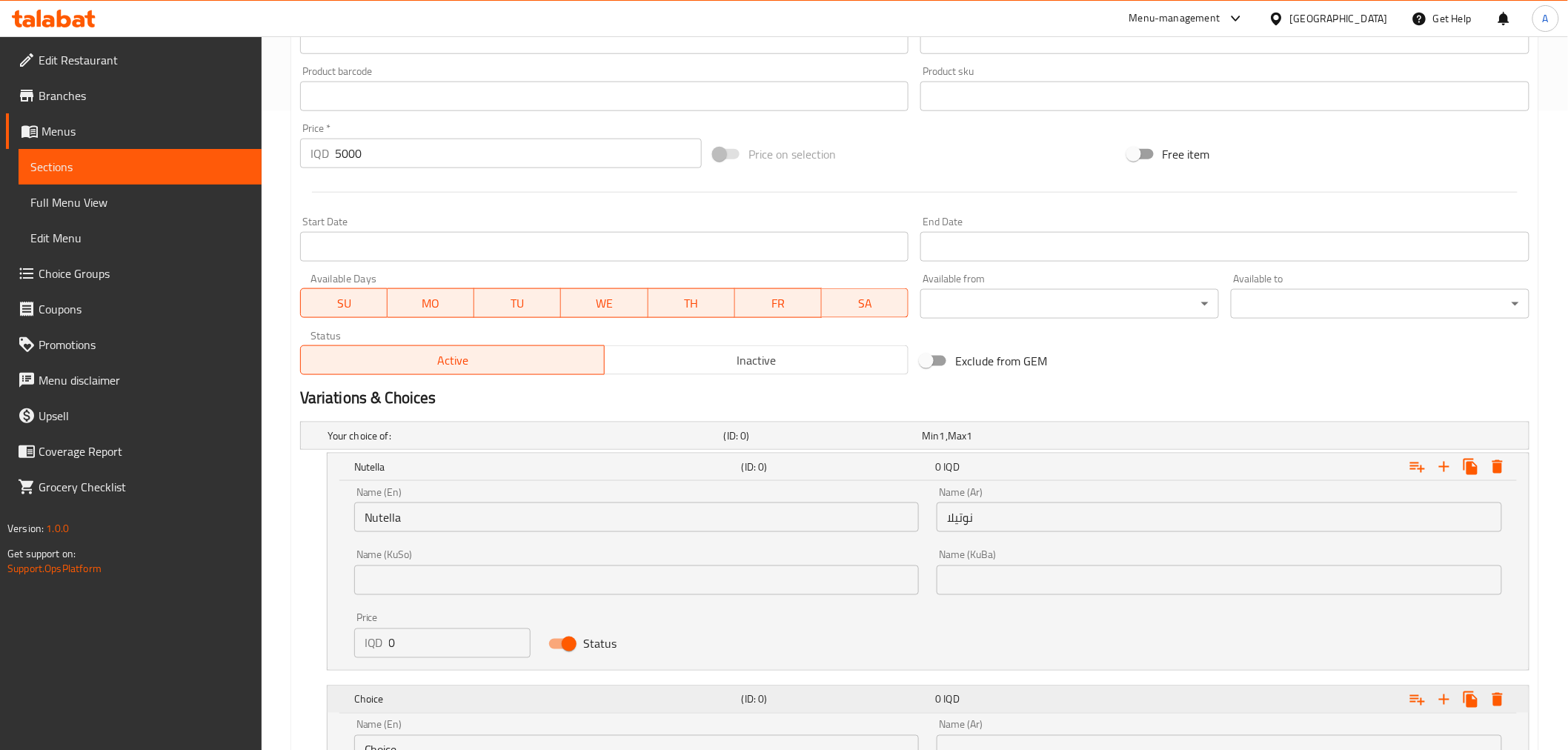
scroll to position [886, 0]
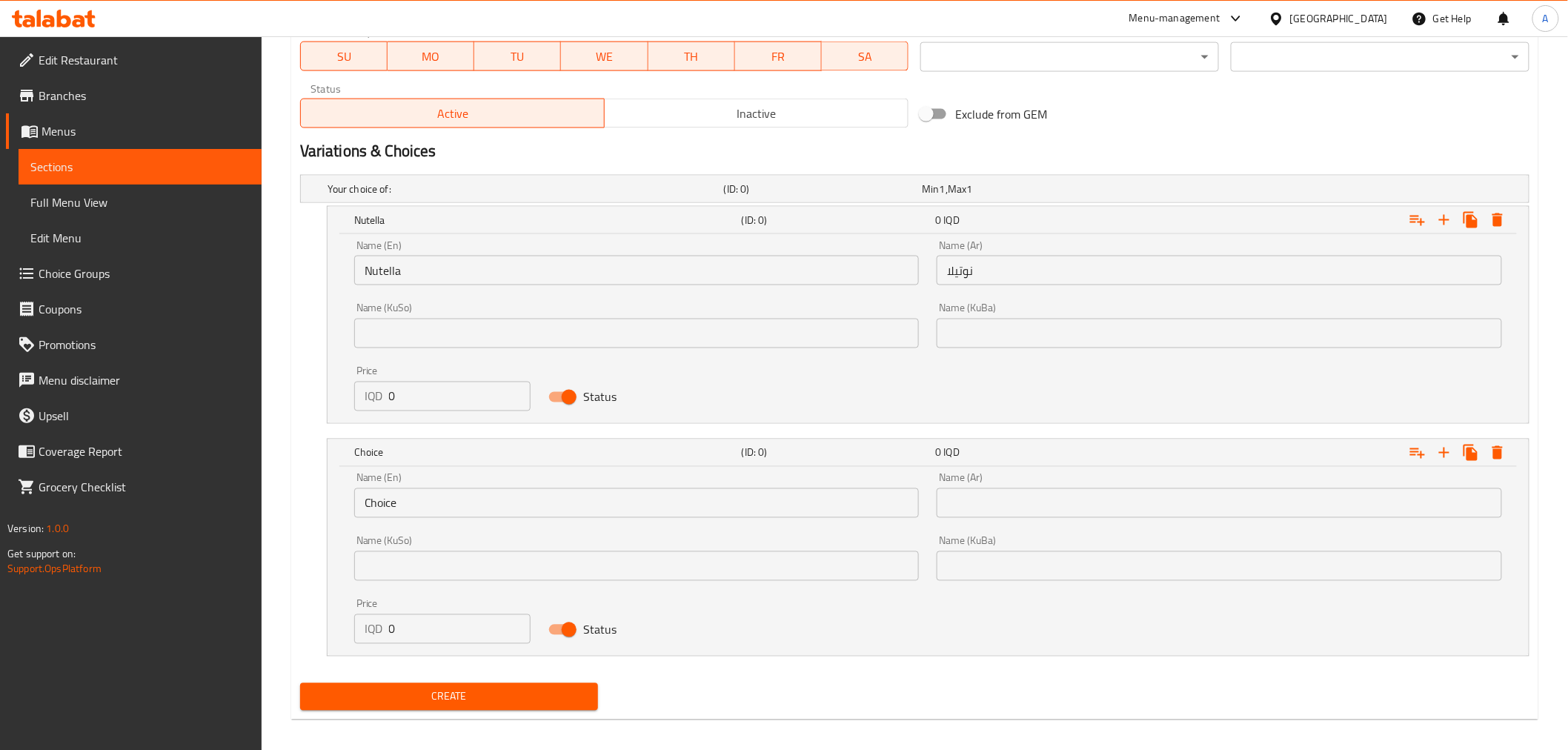
click at [435, 501] on input "Choice" at bounding box center [637, 503] width 566 height 30
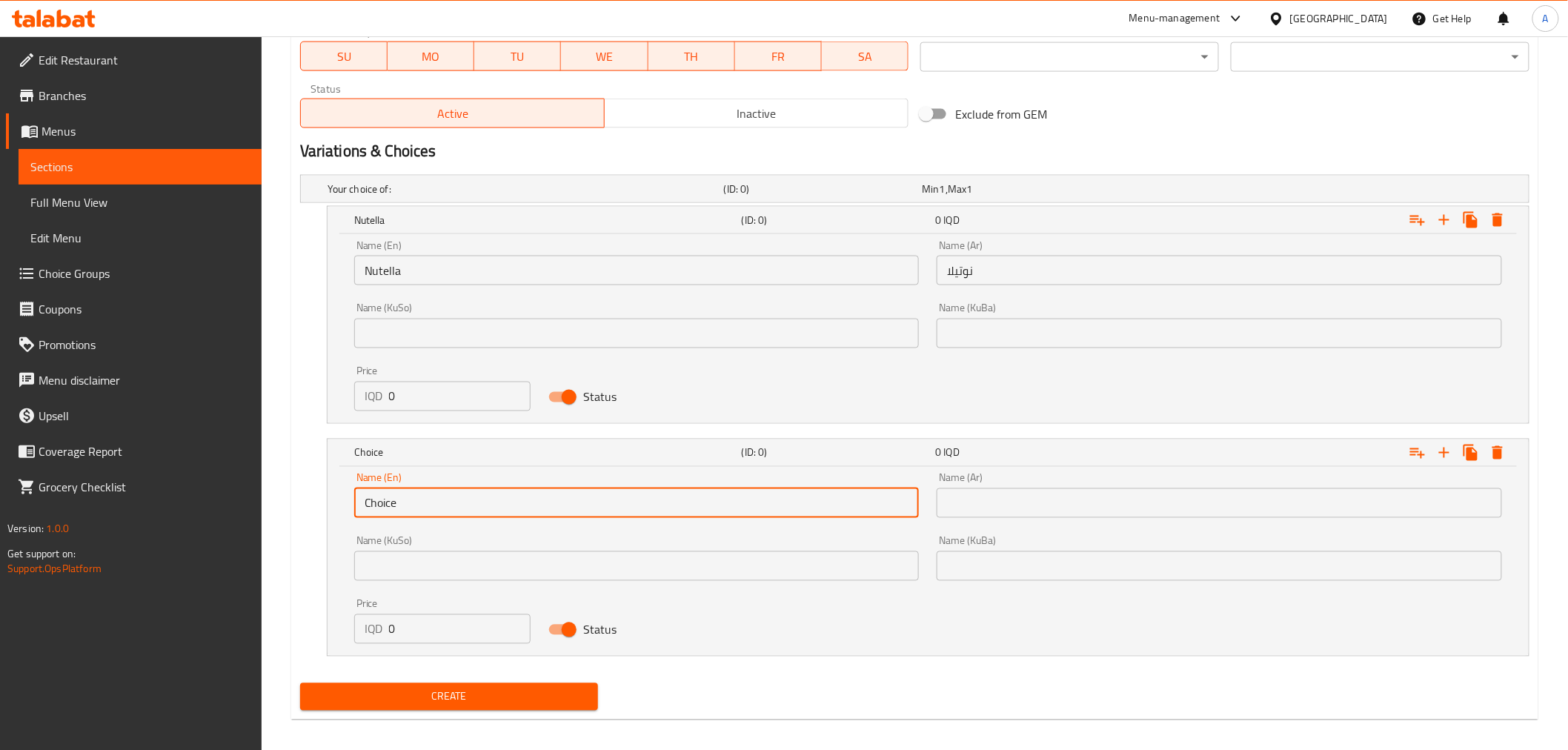
click at [435, 501] on input "Choice" at bounding box center [637, 503] width 566 height 30
type input "؛"
type input "Pistachio"
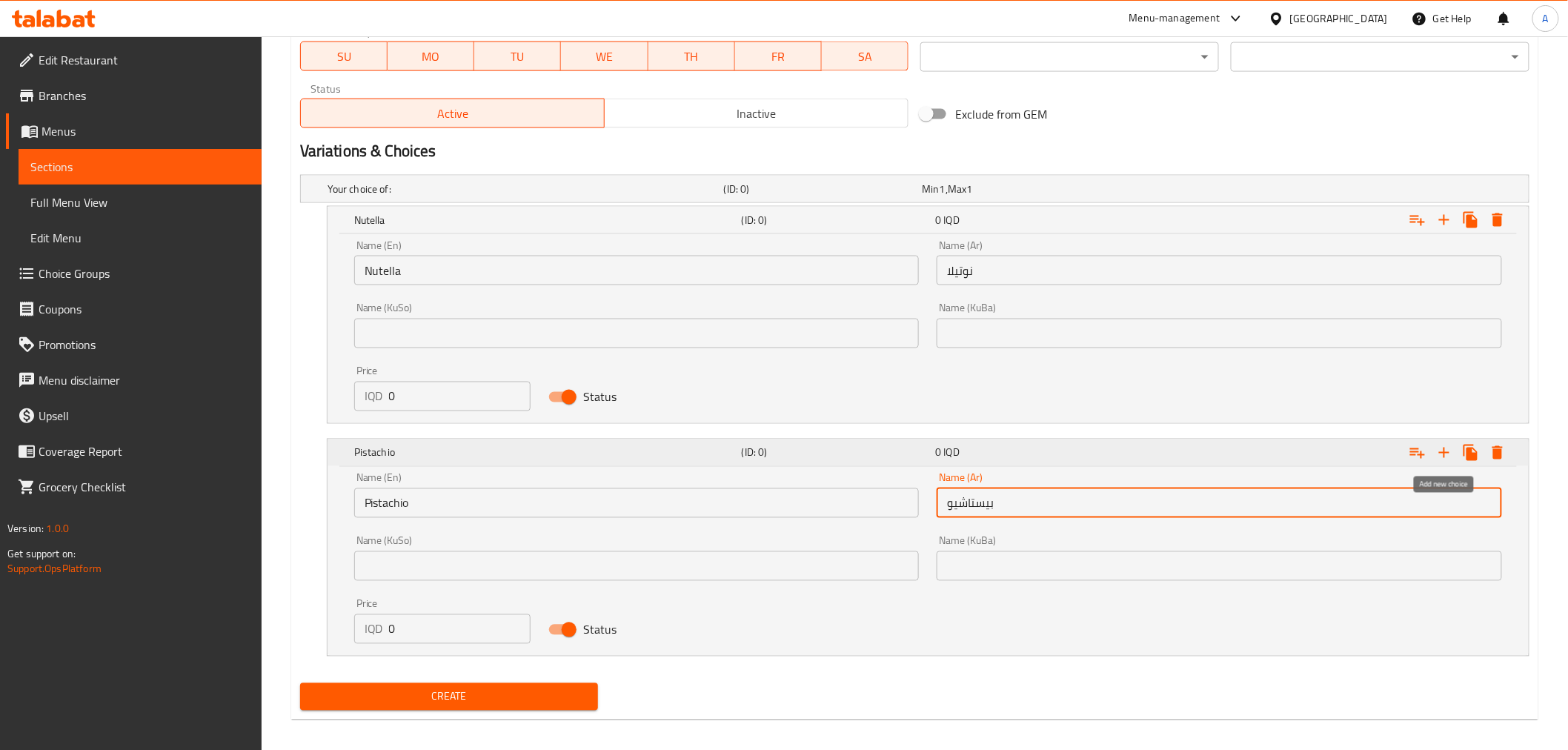
type input "بيستاشيو"
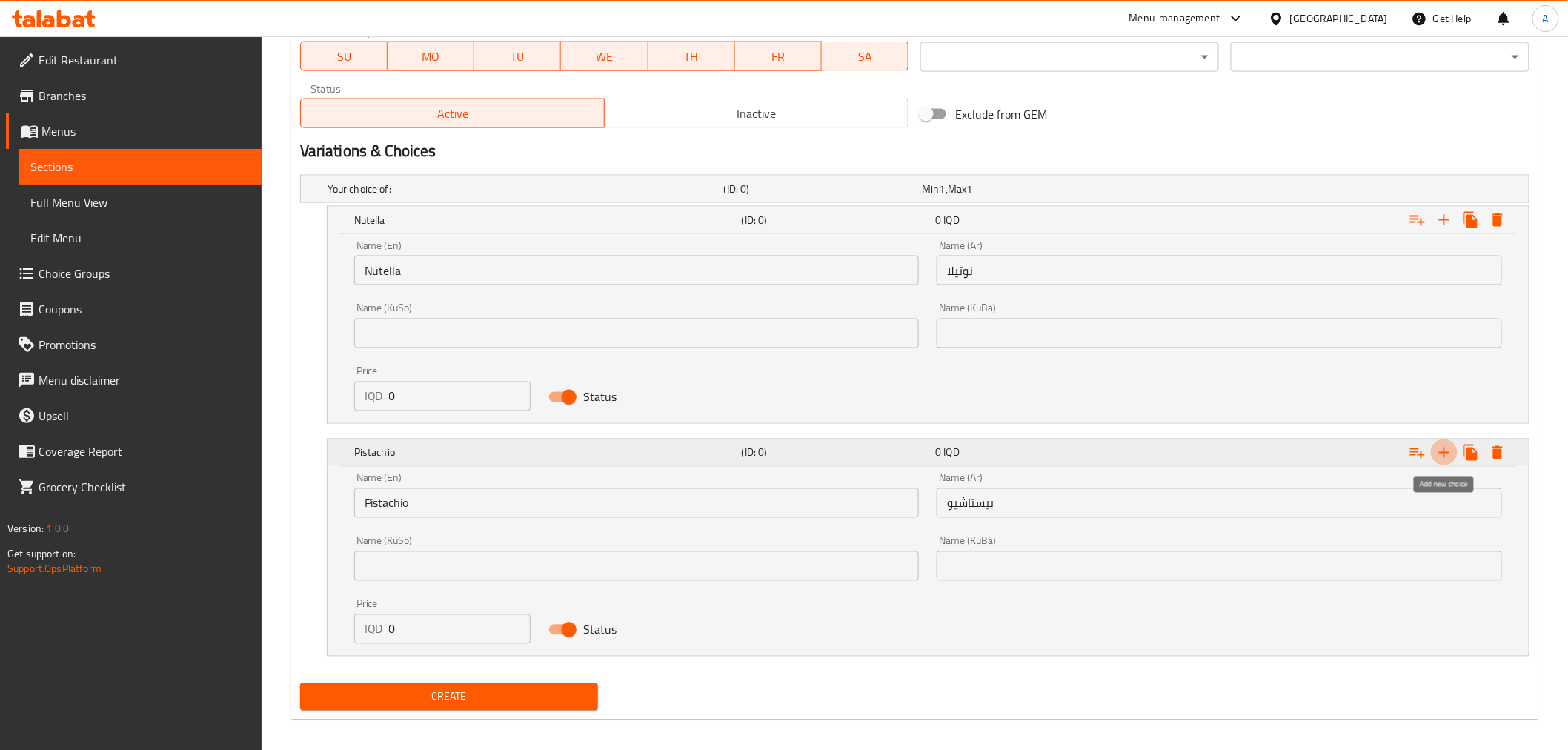
click at [1448, 449] on icon "Expand" at bounding box center [1444, 452] width 18 height 18
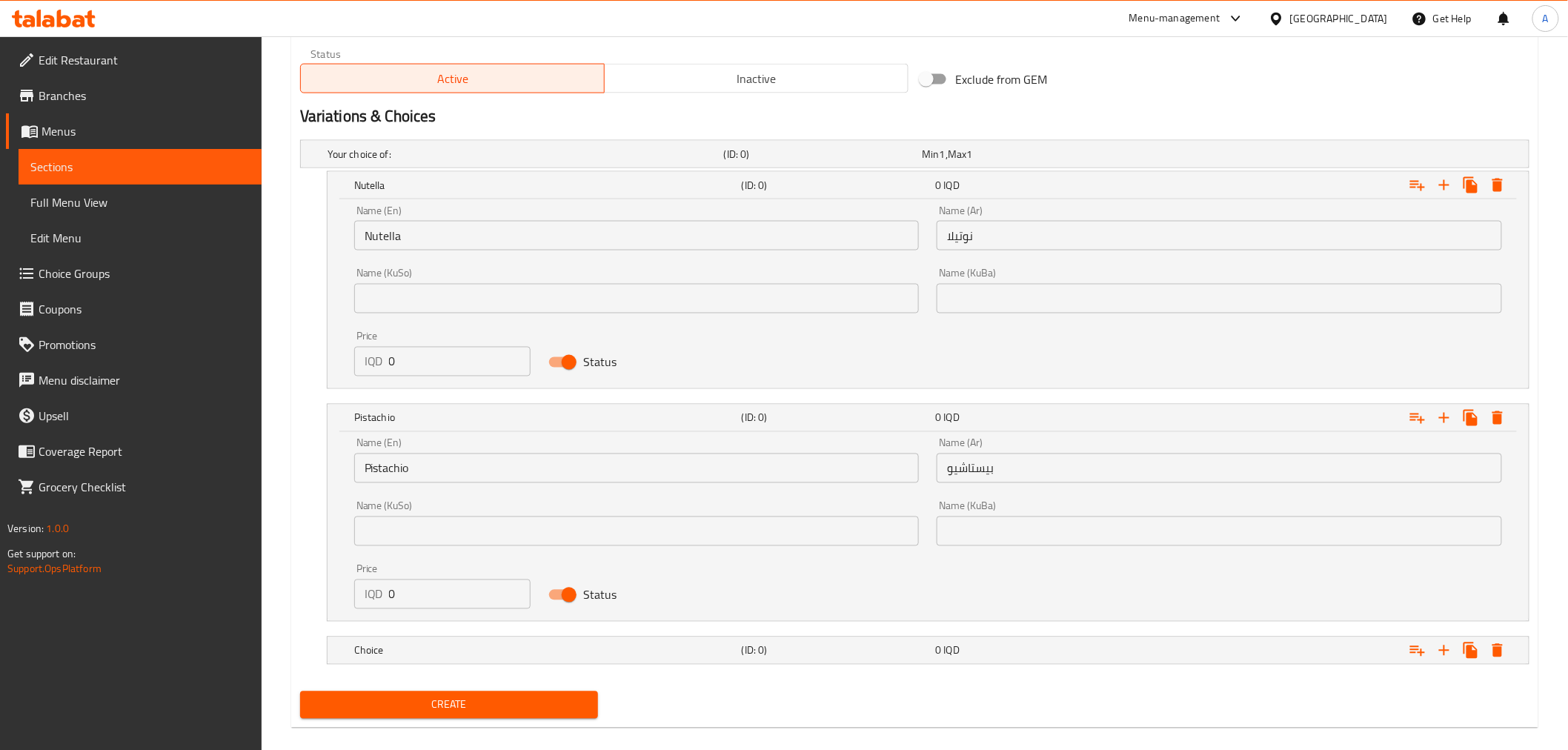
scroll to position [940, 0]
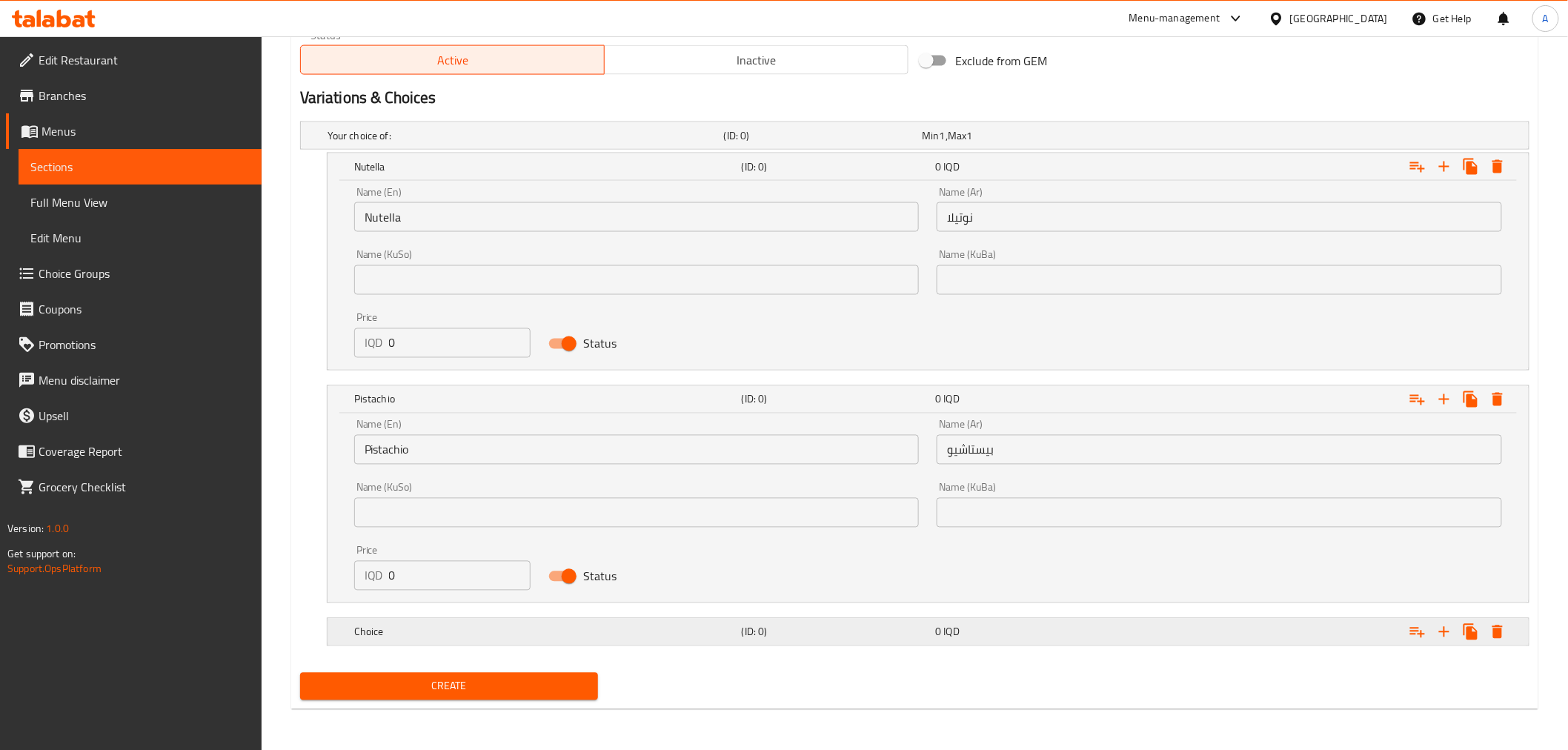
click at [679, 625] on h5 "Choice" at bounding box center [545, 633] width 382 height 15
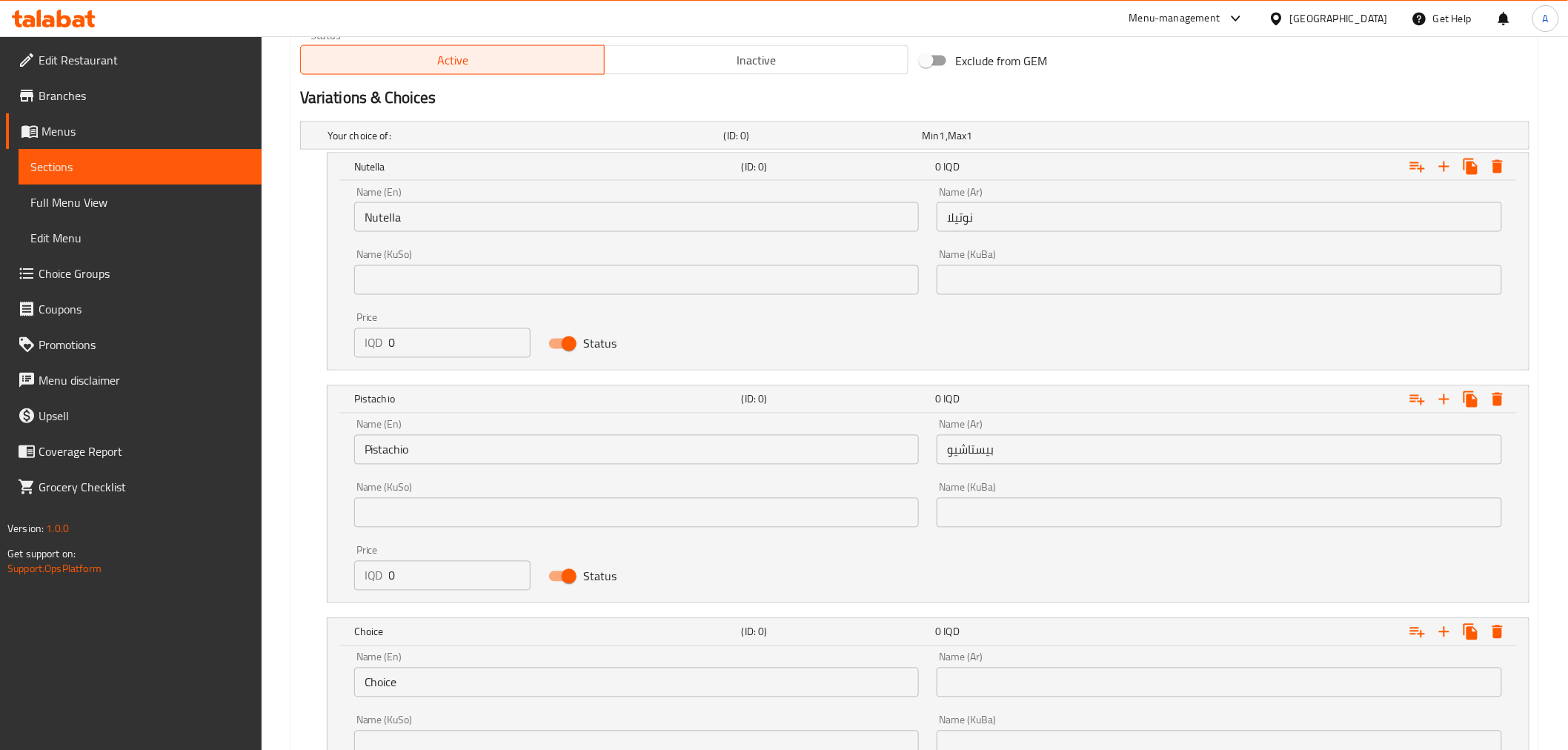
scroll to position [1129, 0]
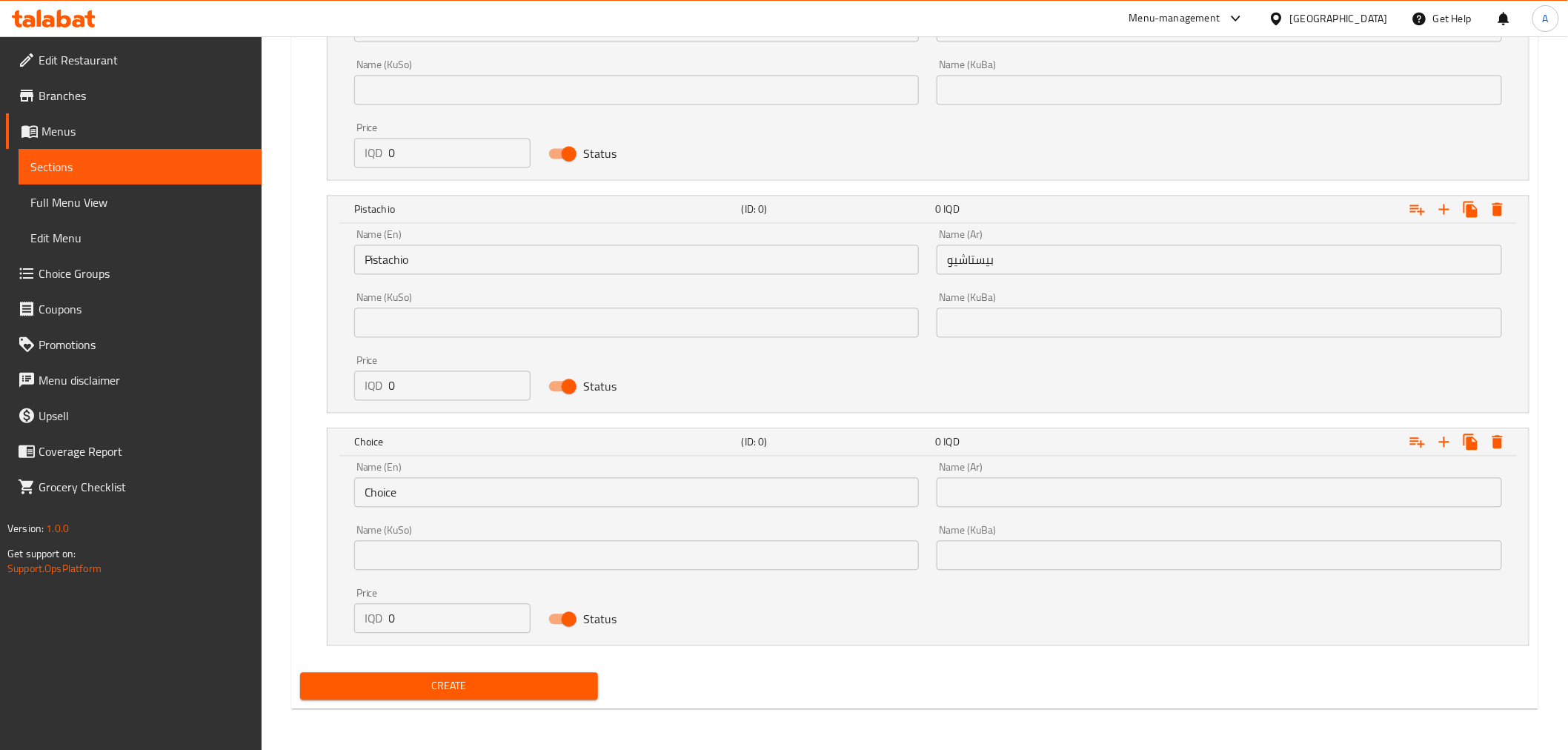
click at [475, 502] on input "Choice" at bounding box center [637, 493] width 566 height 30
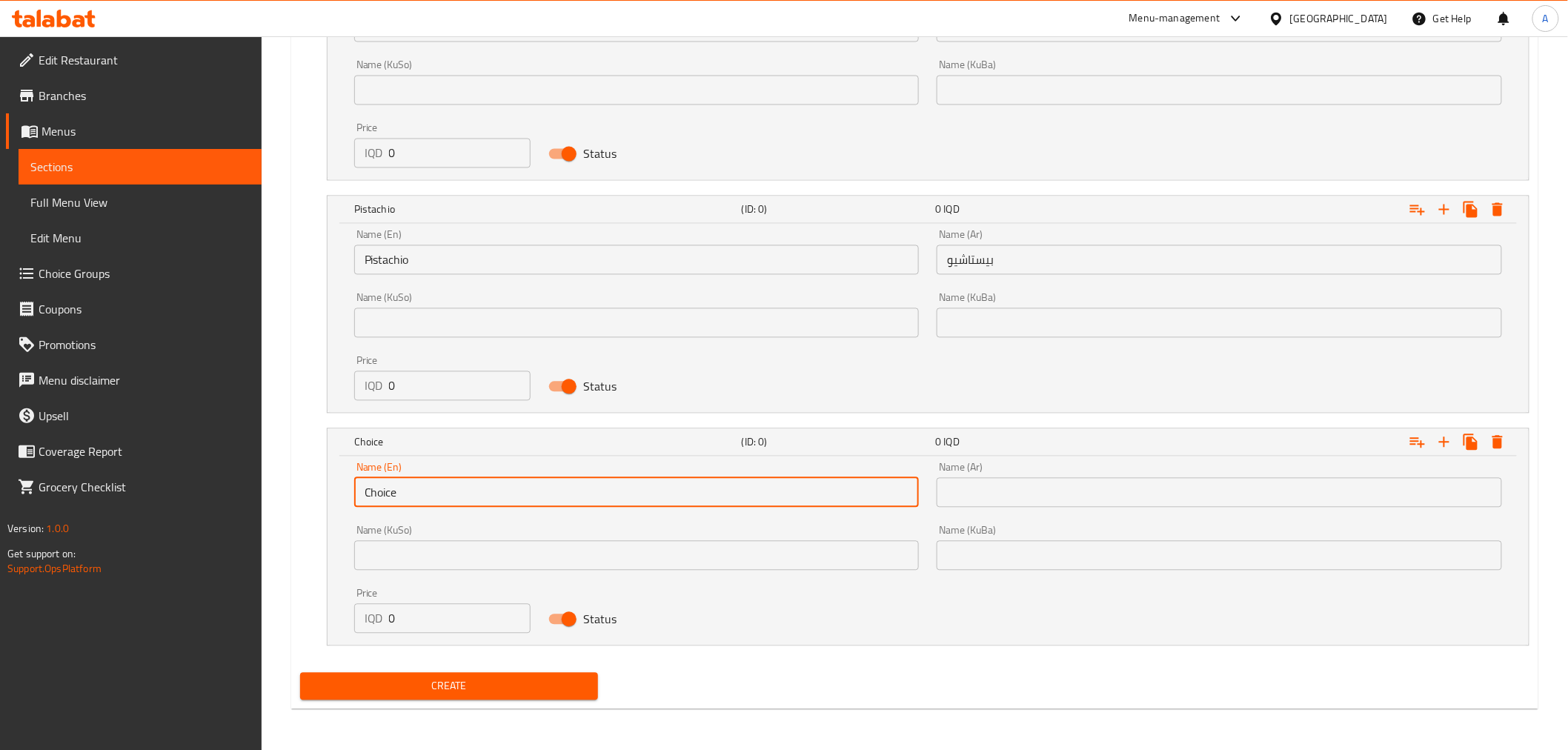
click at [475, 501] on input "Choice" at bounding box center [637, 493] width 566 height 30
type input "t"
type input "Strawberry"
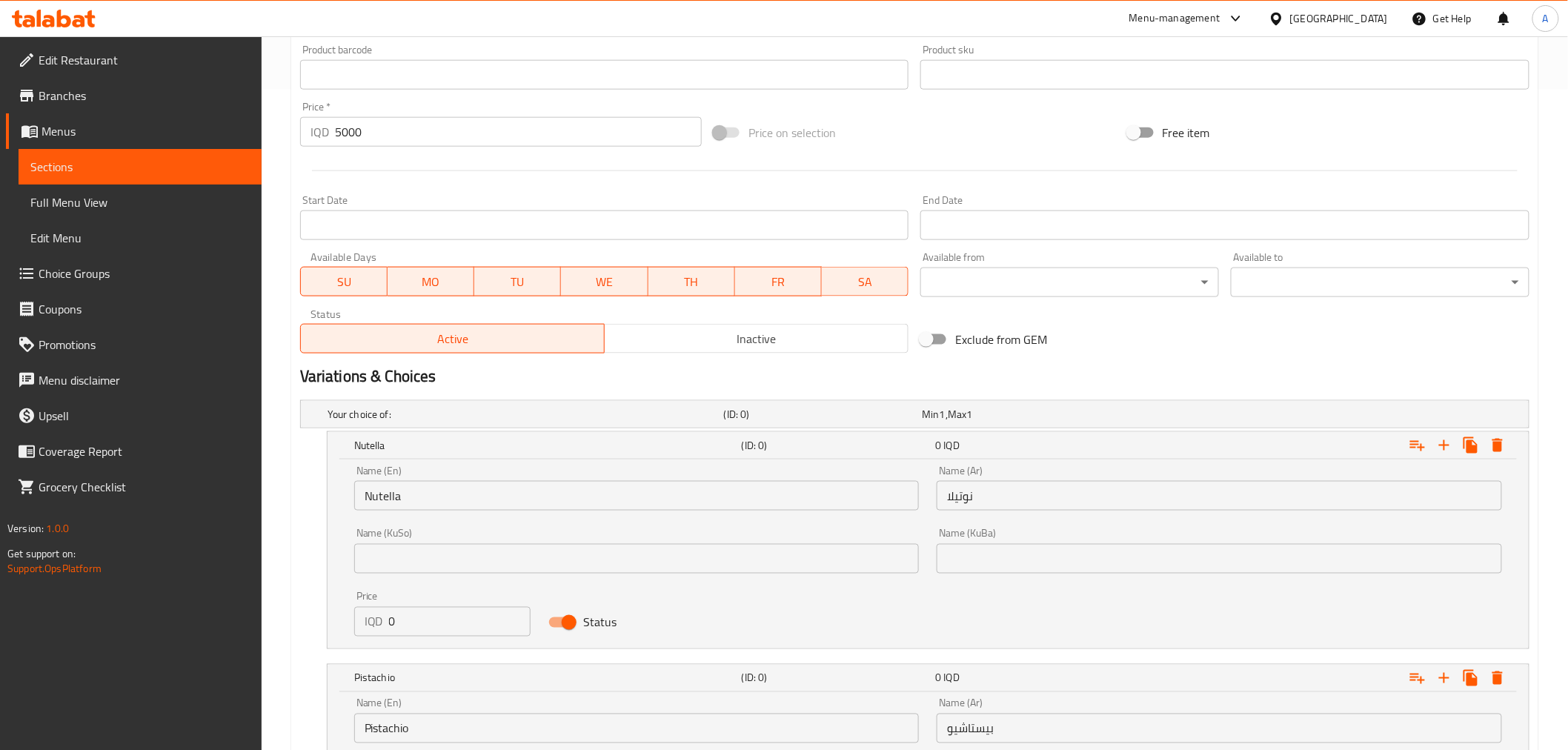
scroll to position [634, 0]
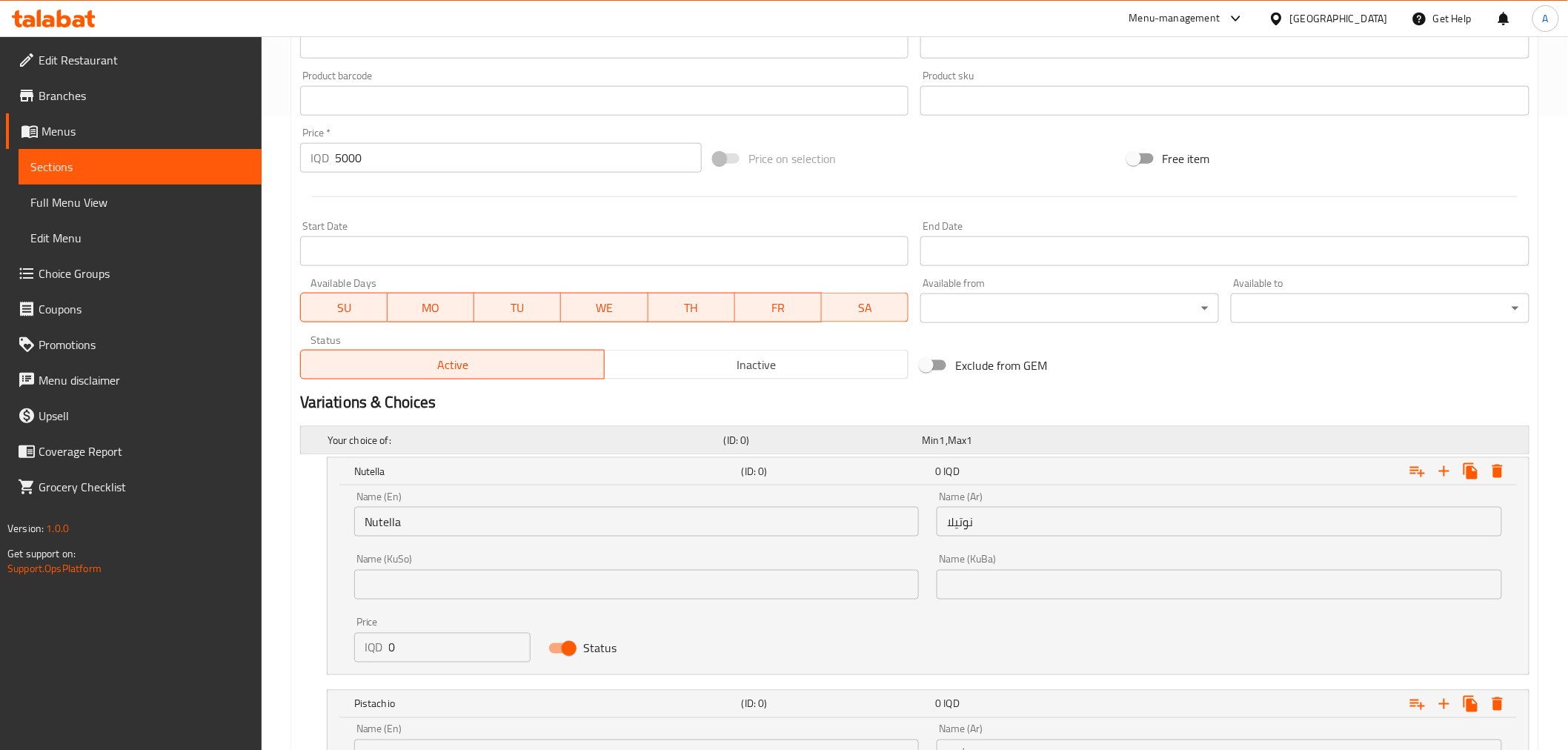
type input "فراولة"
click at [595, 438] on h5 "Your choice of:" at bounding box center [522, 440] width 390 height 15
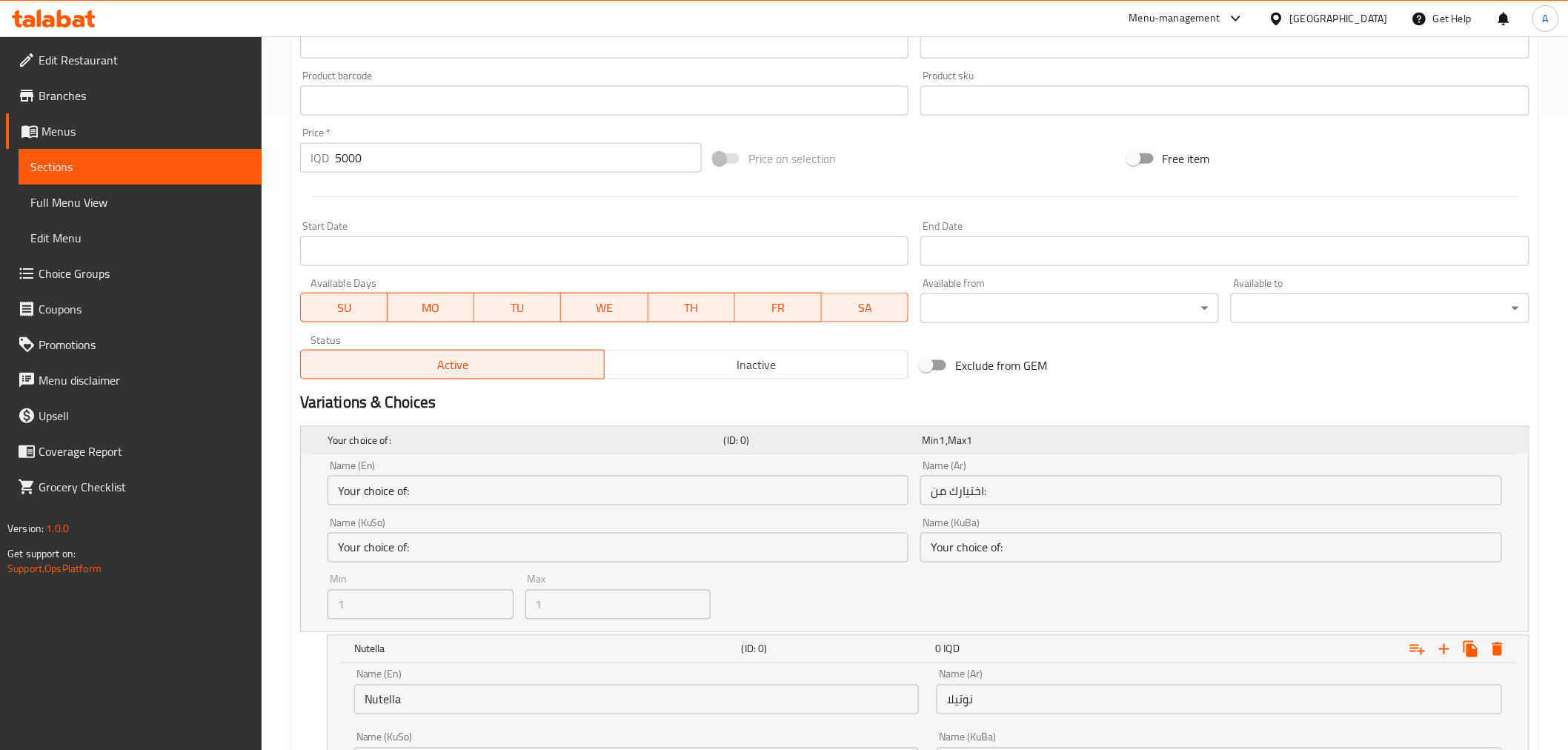
click at [545, 437] on h5 "Your choice of:" at bounding box center [522, 440] width 390 height 15
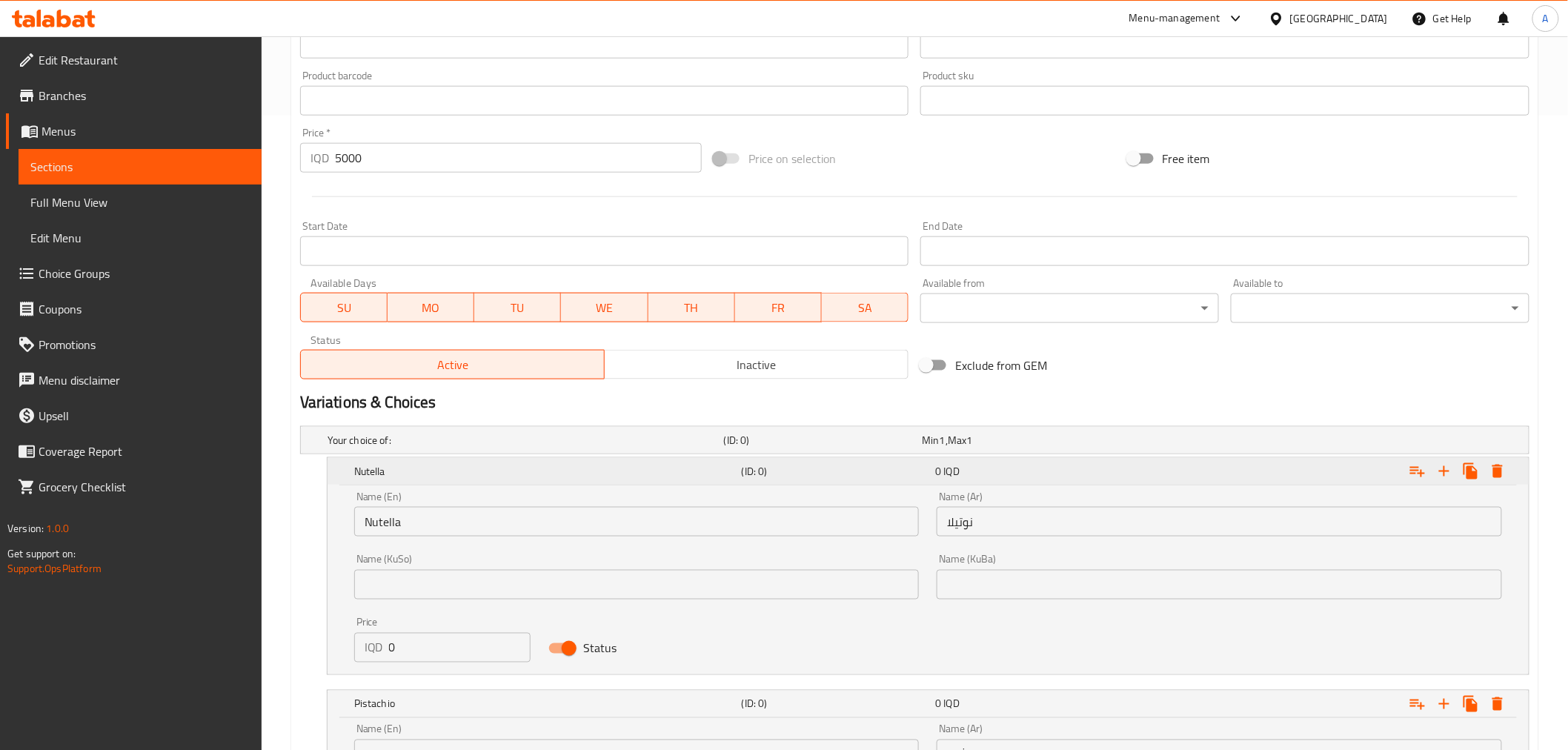
click at [446, 476] on h5 "Nutella" at bounding box center [545, 472] width 382 height 15
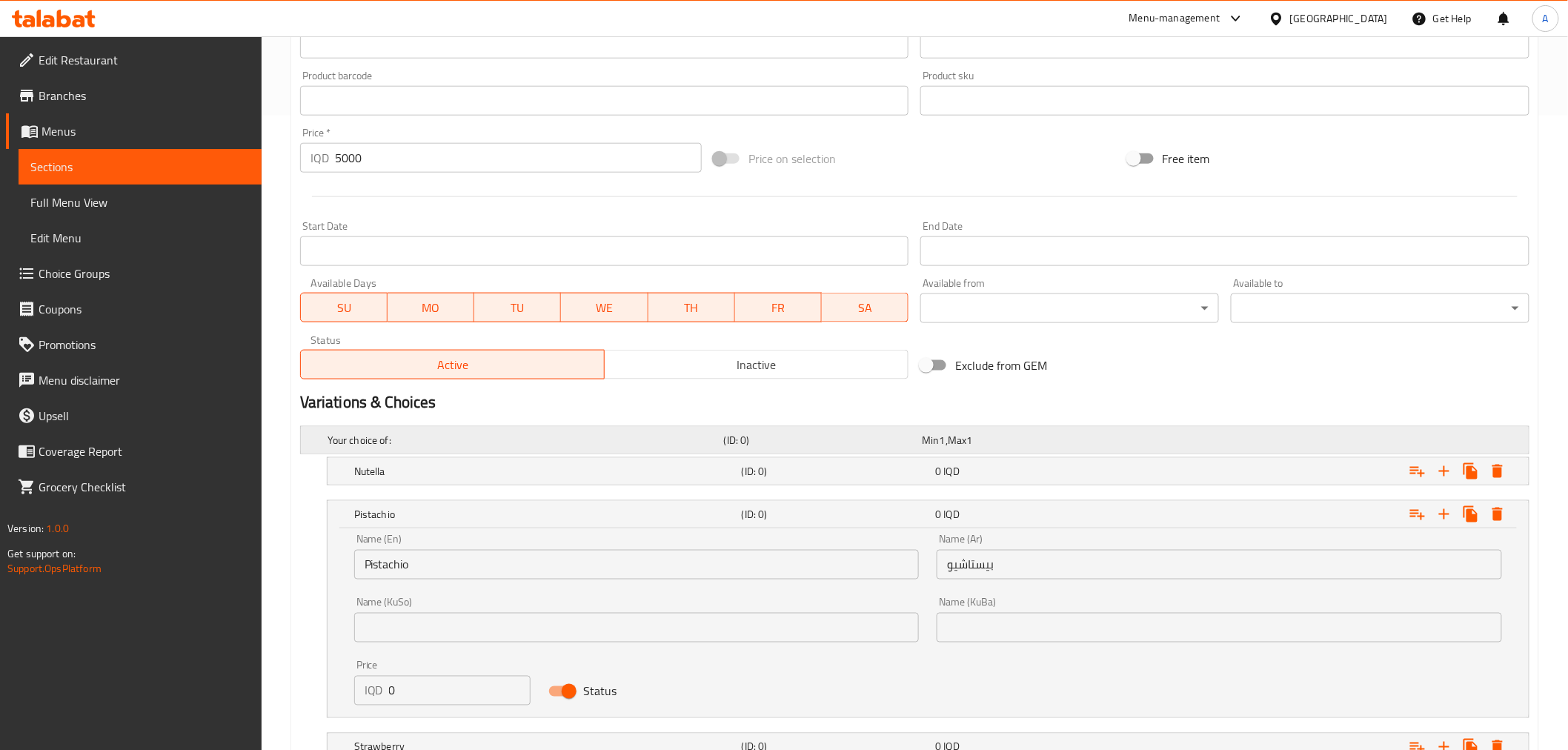
click at [487, 439] on h5 "Your choice of:" at bounding box center [522, 440] width 390 height 15
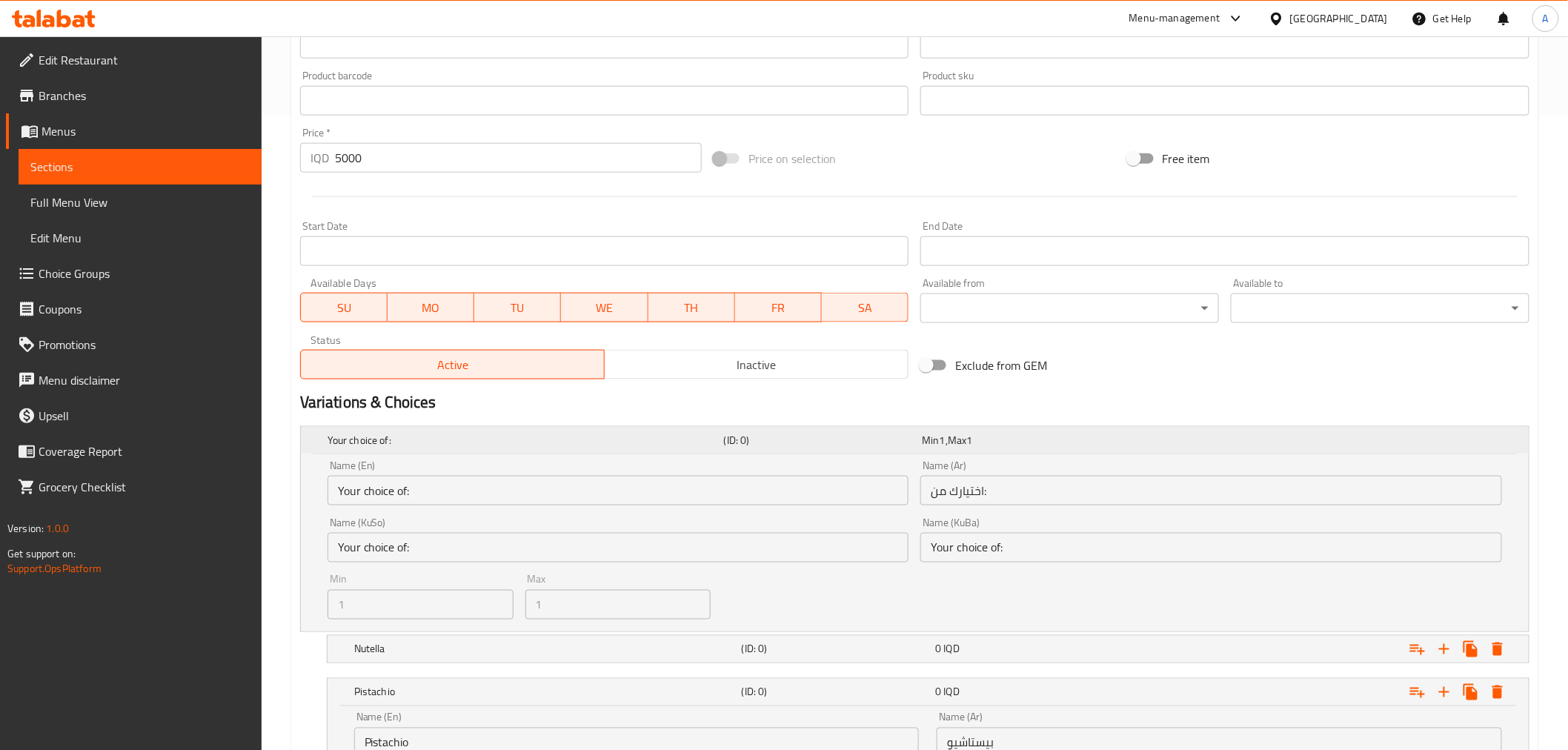
click at [487, 439] on h5 "Your choice of:" at bounding box center [522, 440] width 390 height 15
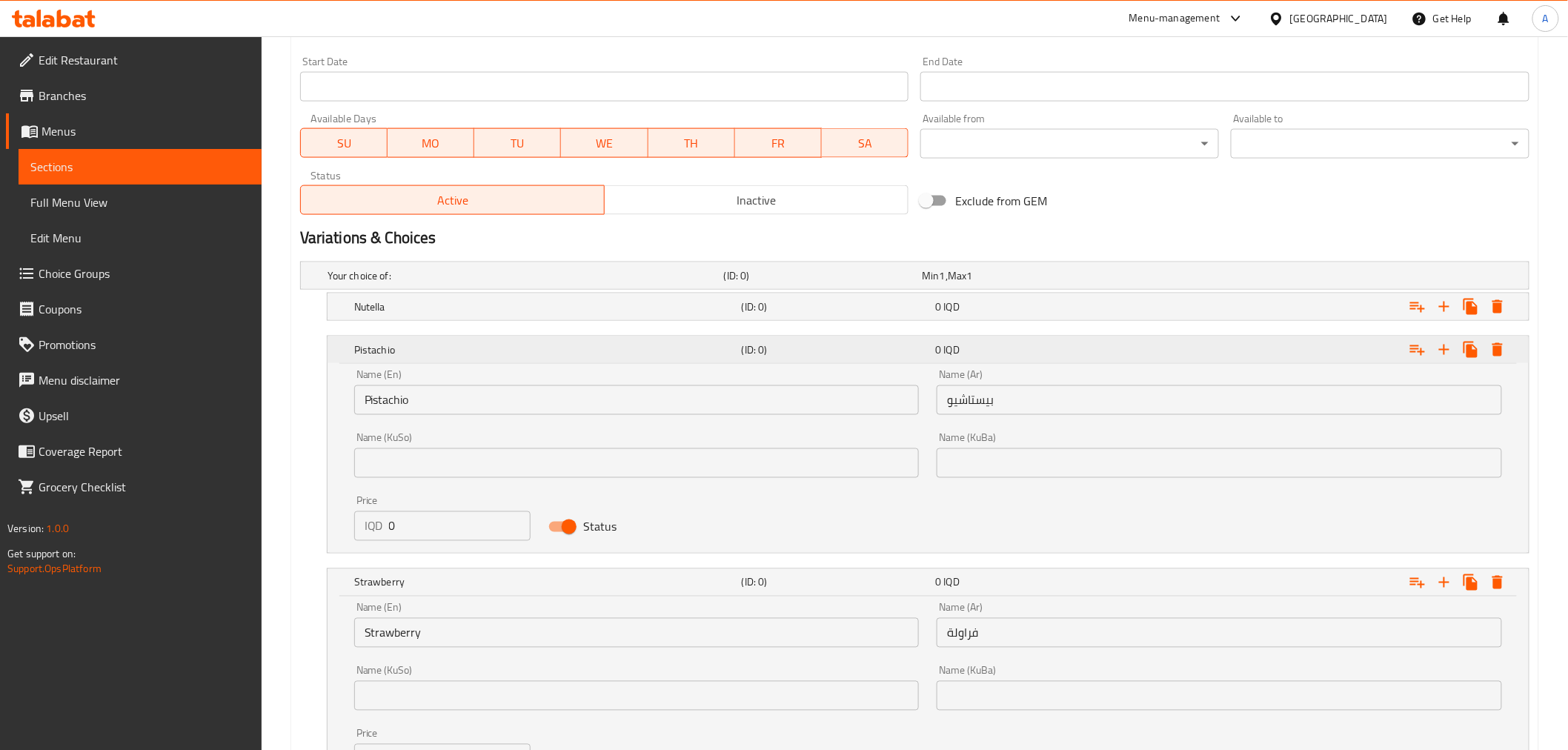
click at [428, 361] on div "Pistachio (ID: 0) 0 IQD" at bounding box center [933, 350] width 1163 height 32
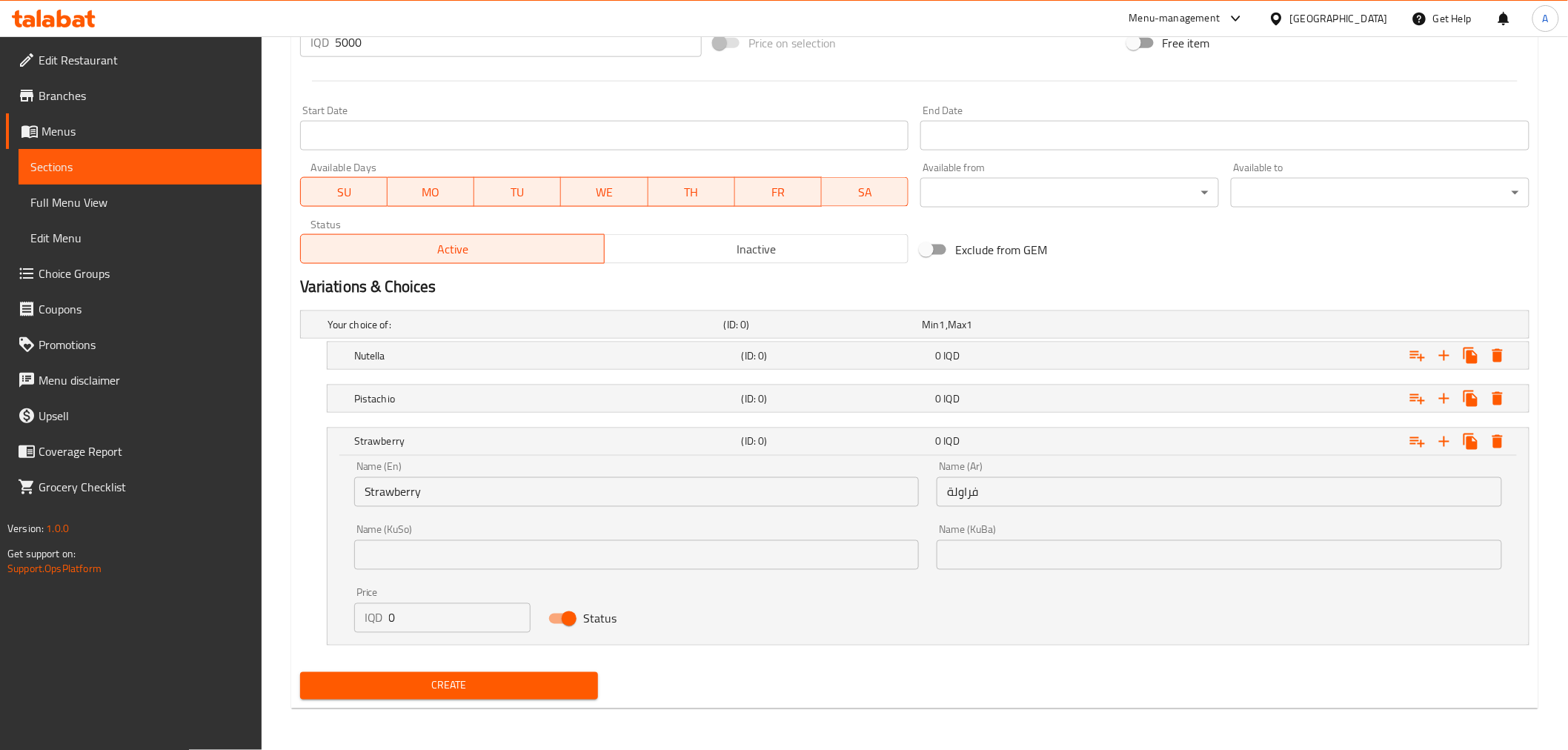
scroll to position [749, 0]
click at [405, 423] on nav at bounding box center [915, 423] width 1230 height 12
click at [401, 436] on h5 "Strawberry" at bounding box center [545, 443] width 382 height 15
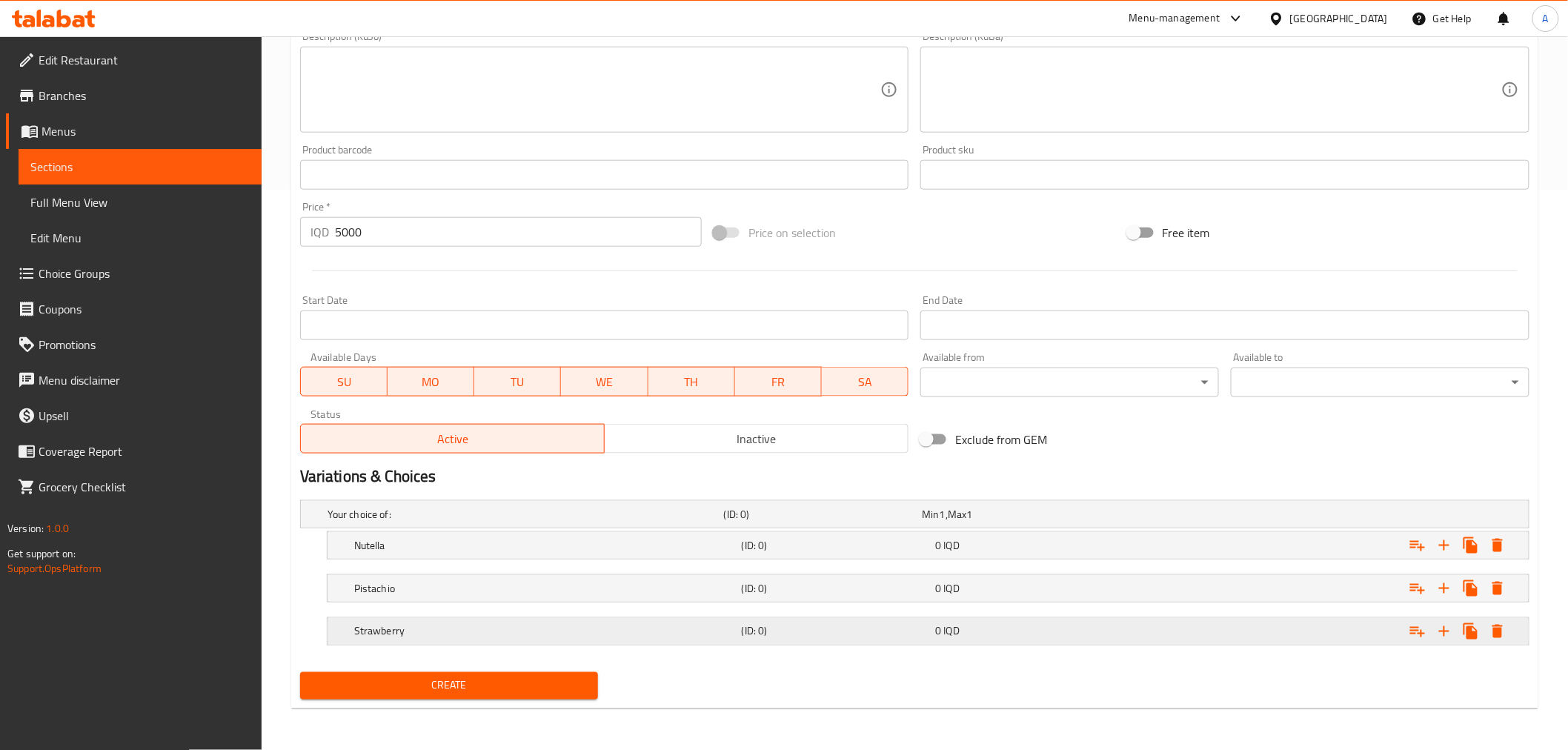
scroll to position [559, 0]
click at [428, 681] on span "Create" at bounding box center [448, 687] width 275 height 18
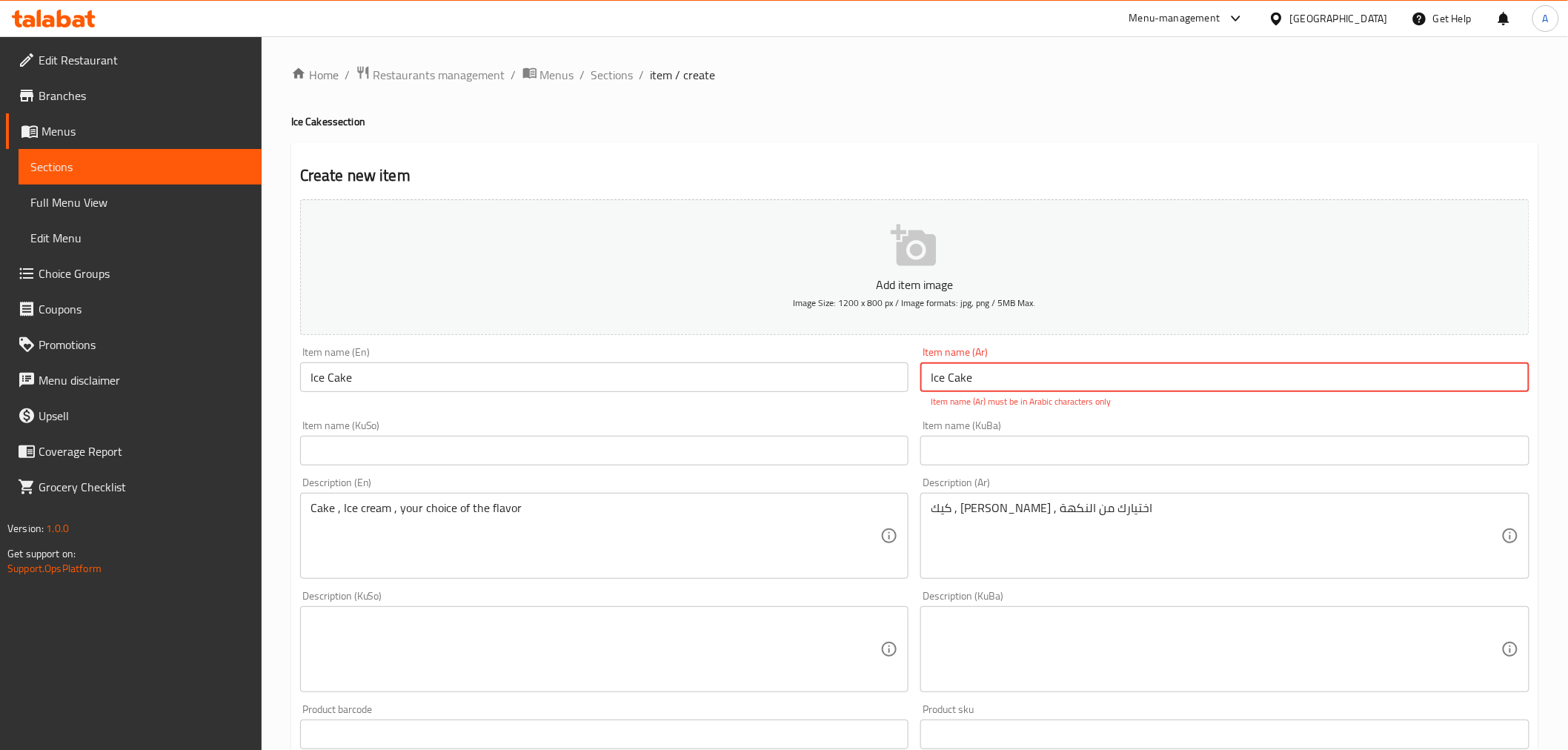
scroll to position [0, 0]
type input "I"
type input "h"
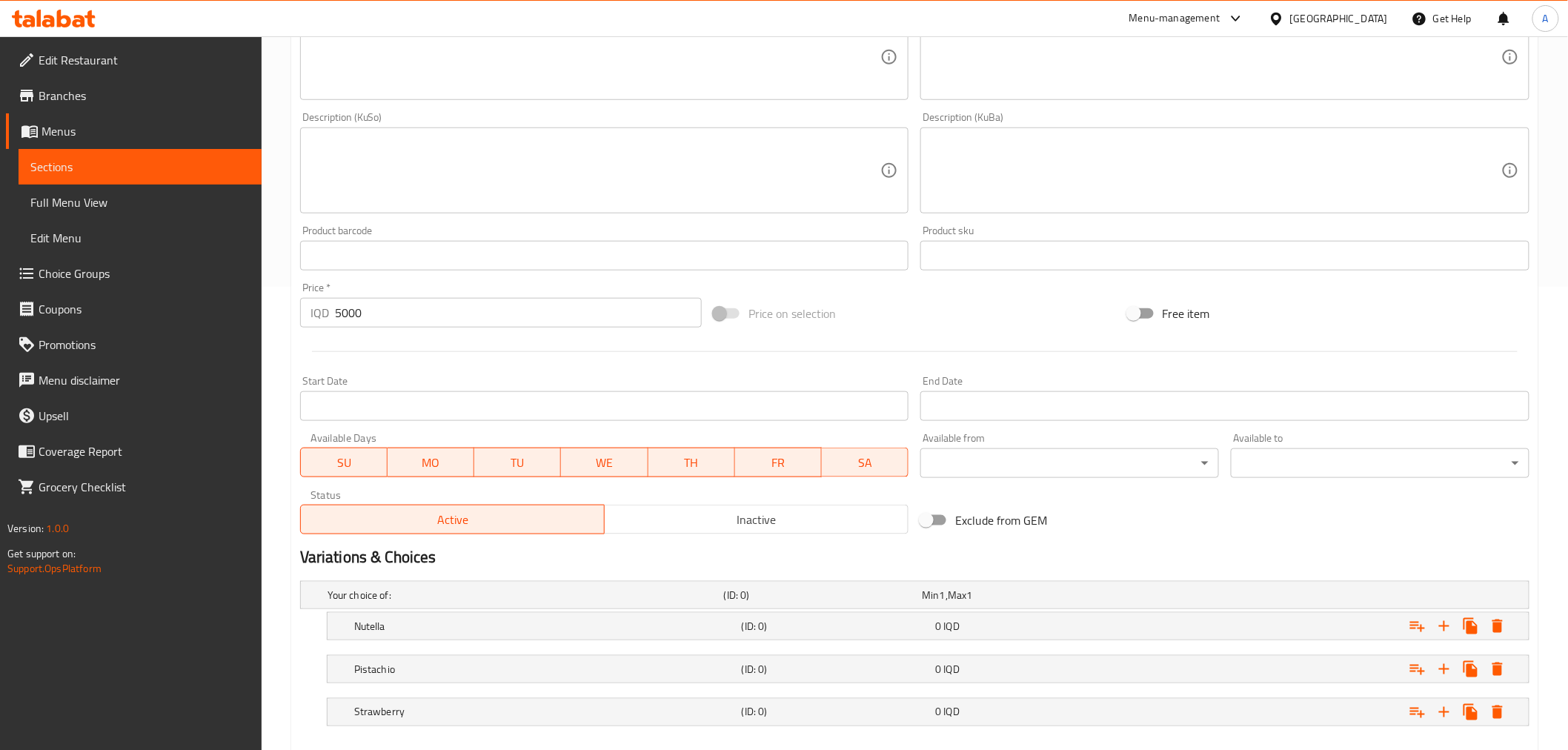
scroll to position [544, 0]
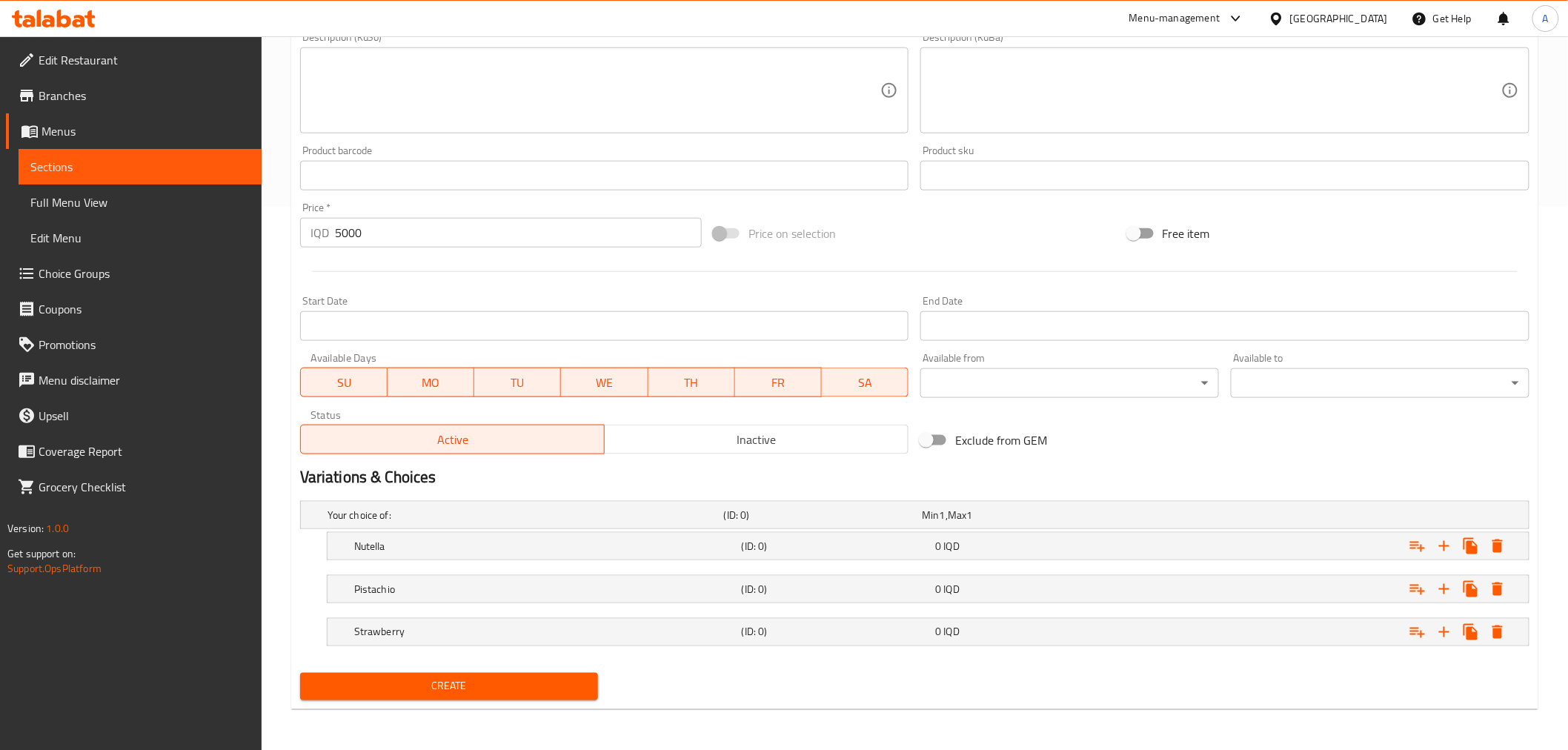
type input "ايس كيك"
click at [558, 669] on div "Create" at bounding box center [449, 686] width 311 height 39
click at [555, 688] on span "Create" at bounding box center [448, 687] width 275 height 18
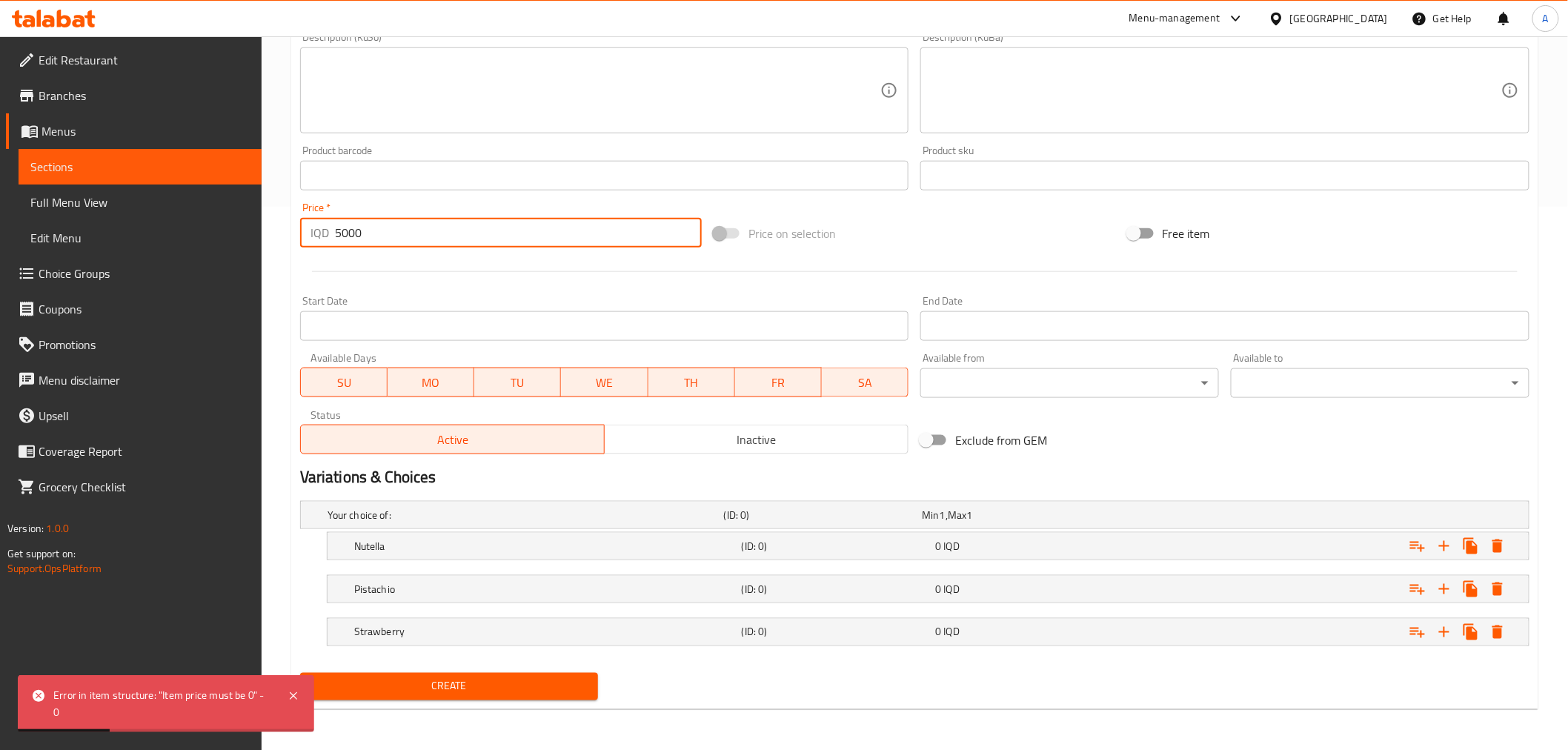
click at [421, 240] on input "5000" at bounding box center [518, 233] width 367 height 30
type input "0"
click at [398, 555] on div "Nutella" at bounding box center [545, 547] width 387 height 20
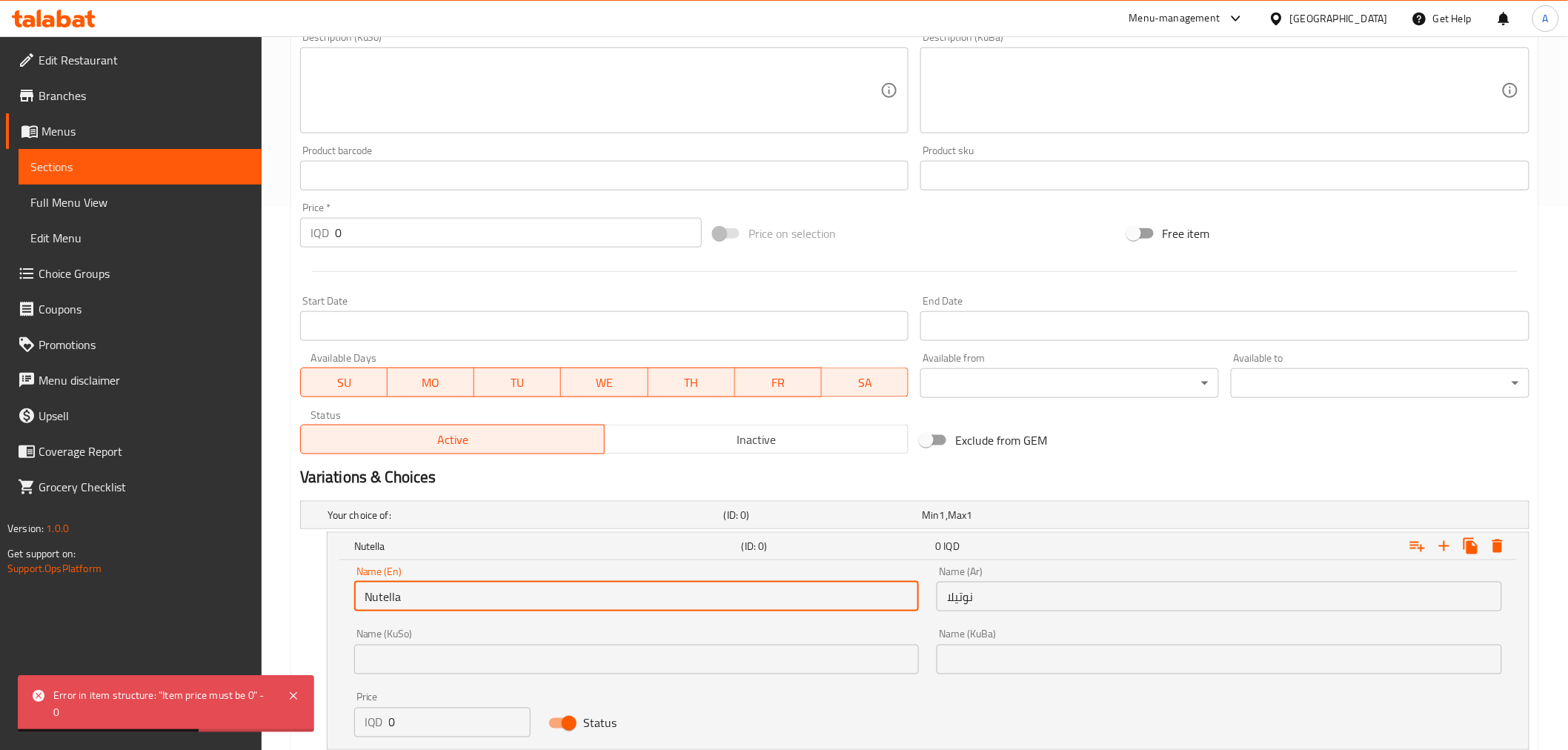
click at [437, 607] on input "Nutella" at bounding box center [637, 596] width 566 height 30
click at [442, 708] on input "0" at bounding box center [459, 723] width 141 height 30
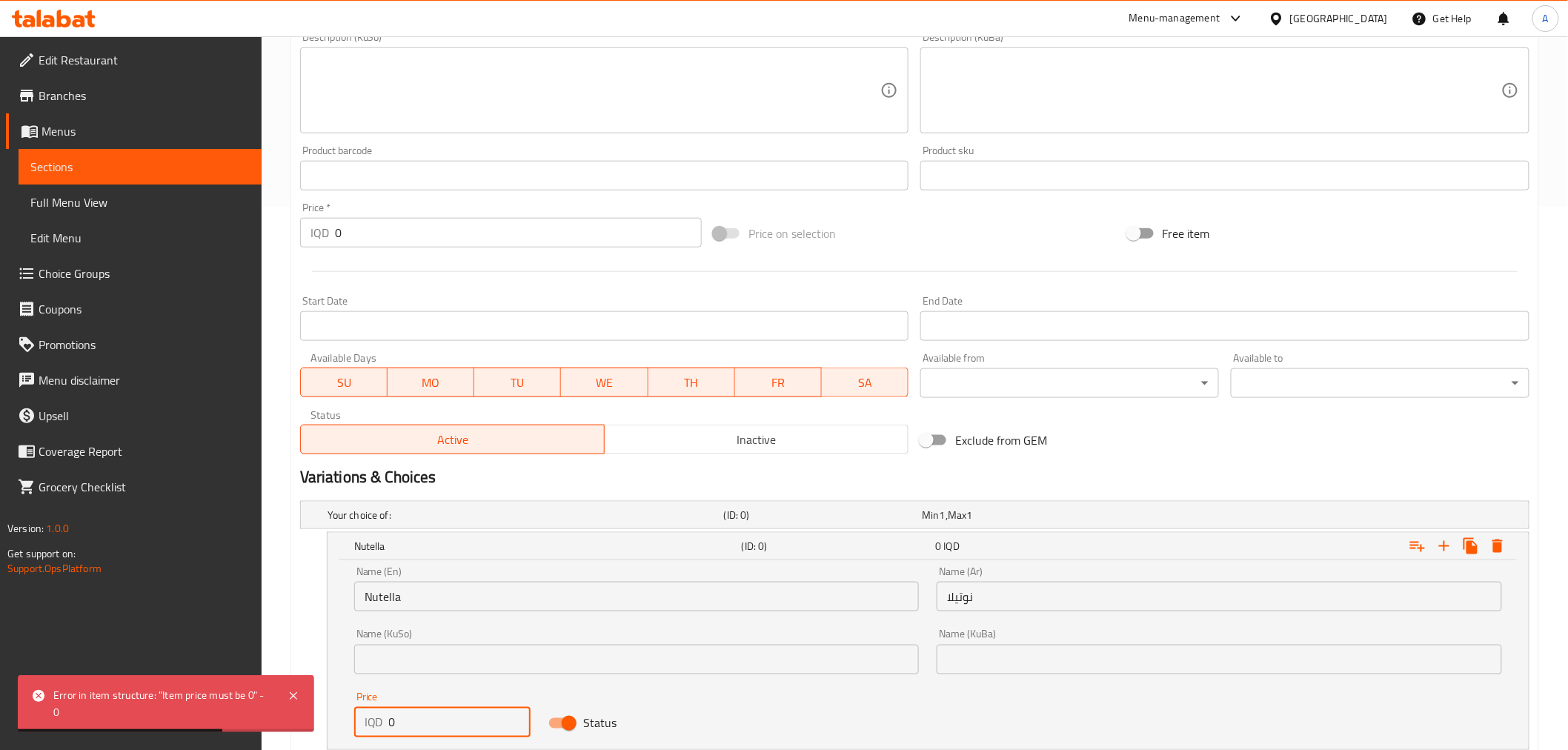
click at [442, 708] on input "0" at bounding box center [459, 723] width 141 height 30
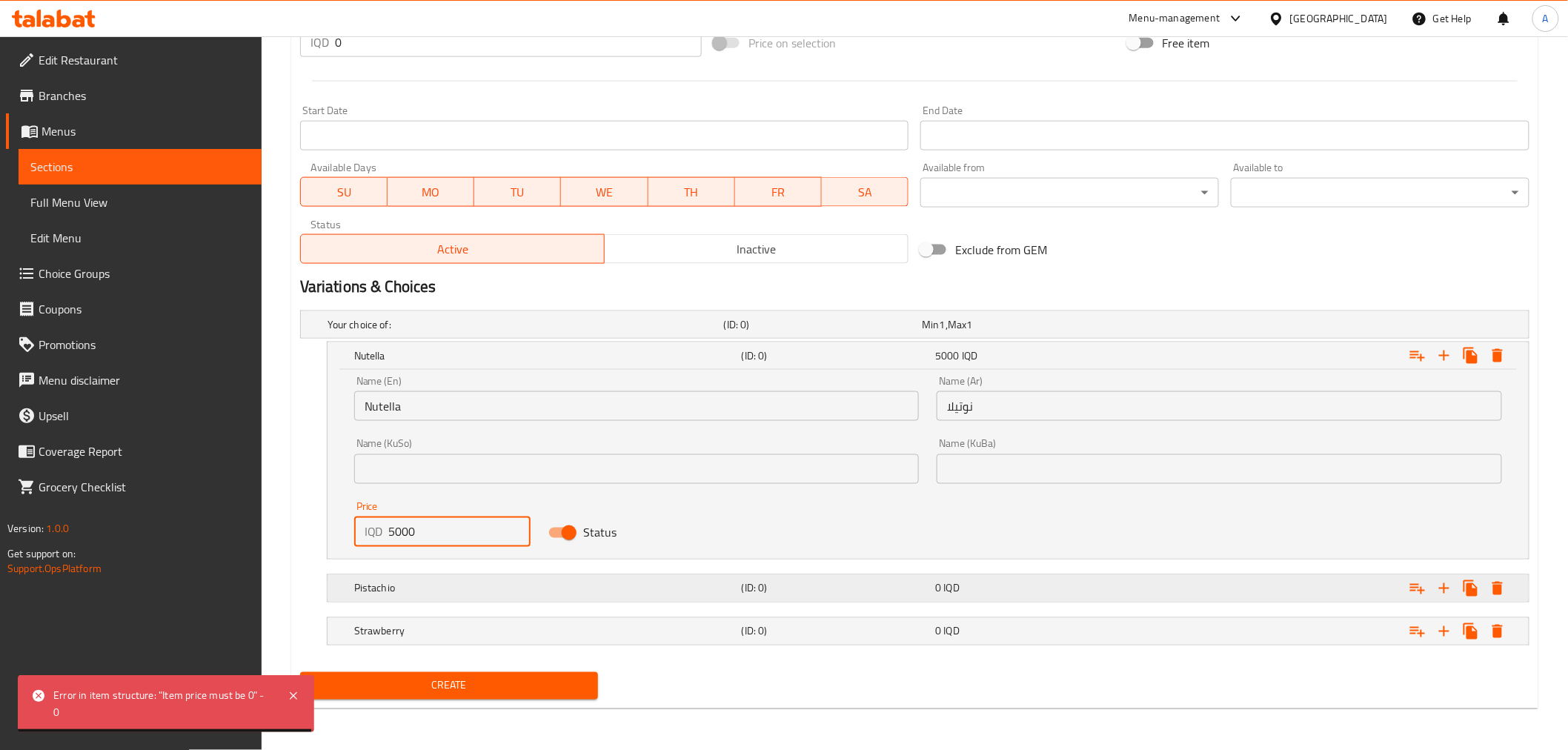
type input "5000"
click at [468, 596] on div "Pistachio" at bounding box center [545, 588] width 387 height 20
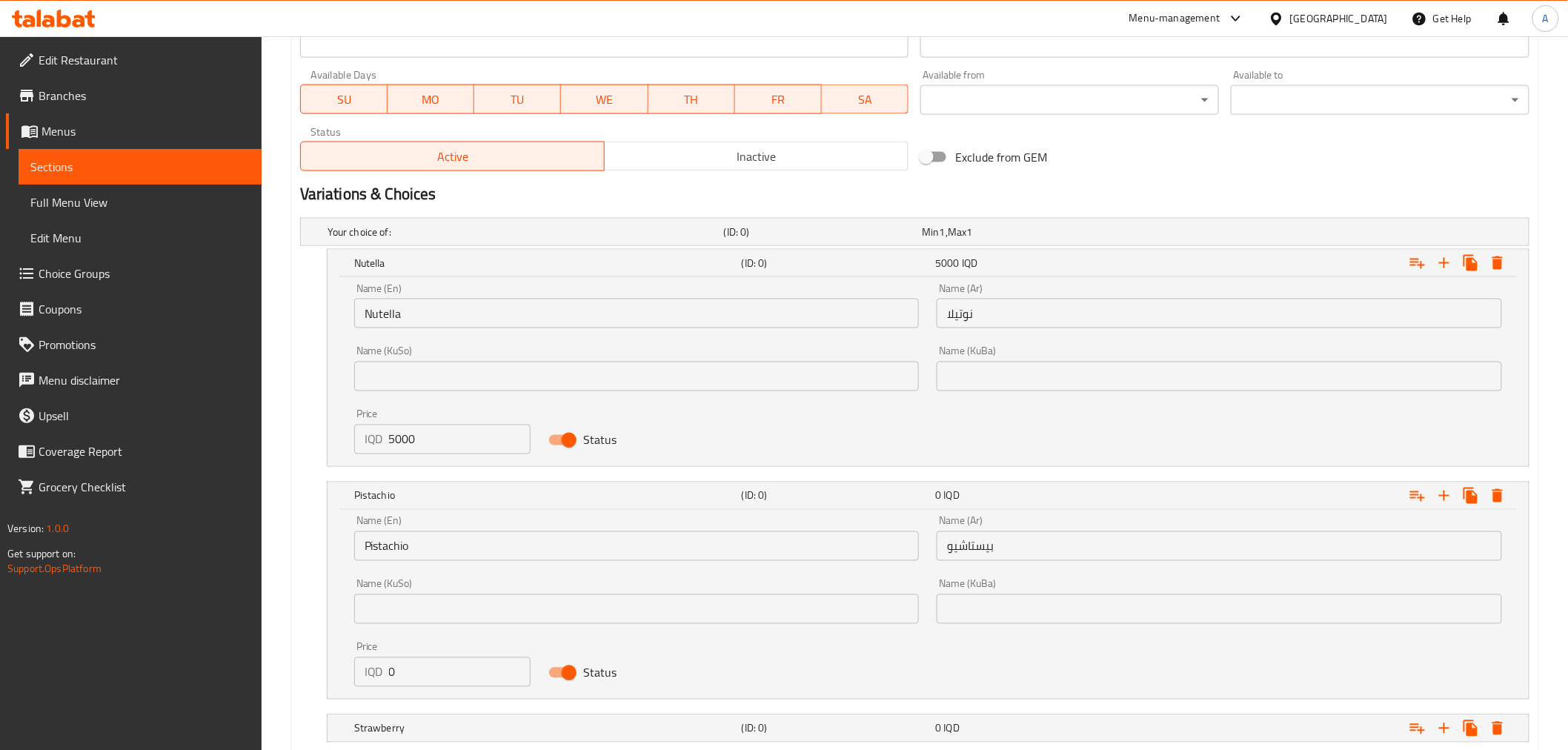
scroll to position [899, 0]
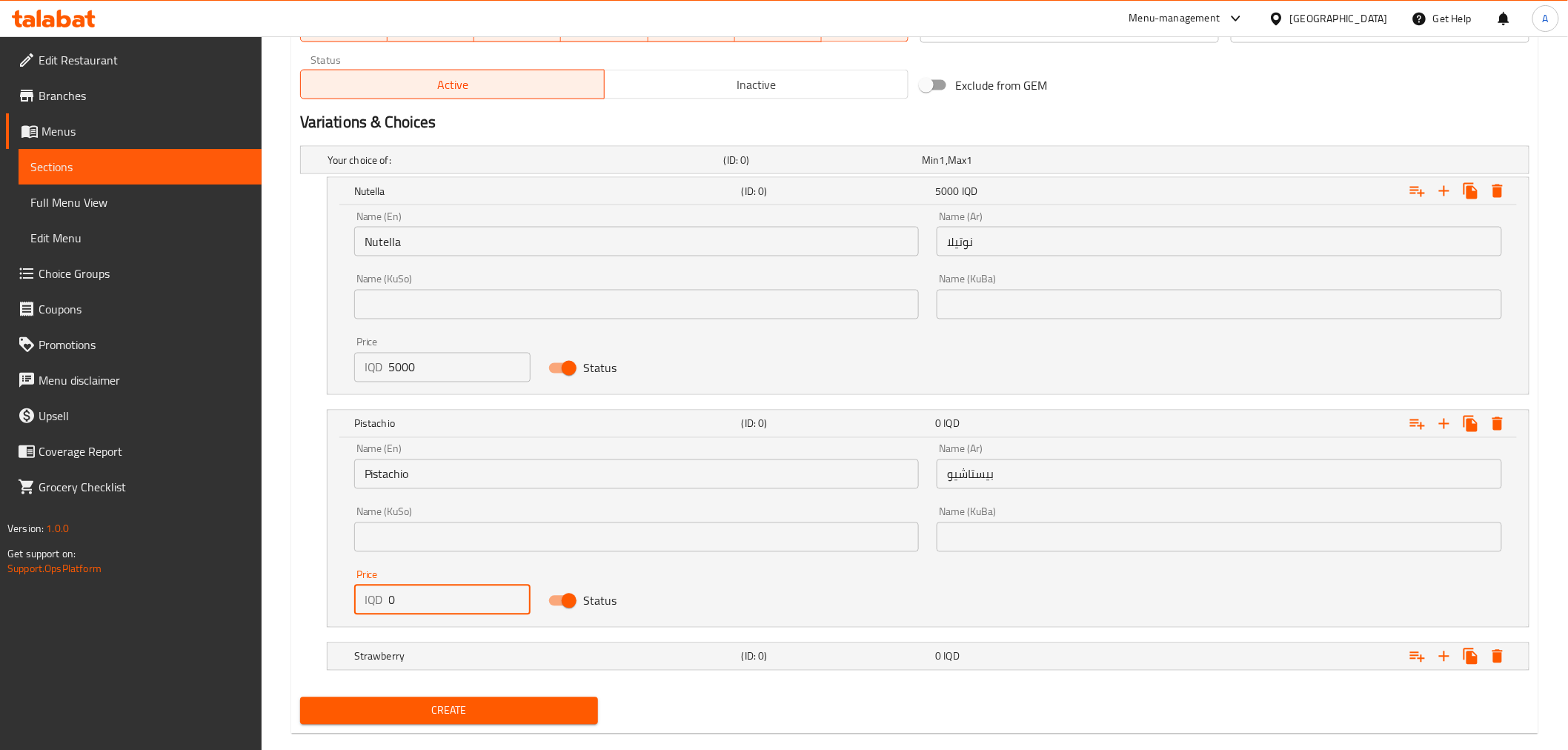
click at [431, 596] on input "0" at bounding box center [459, 600] width 141 height 30
paste input "500"
type input "5000"
click at [458, 646] on div "Strawberry" at bounding box center [545, 657] width 387 height 20
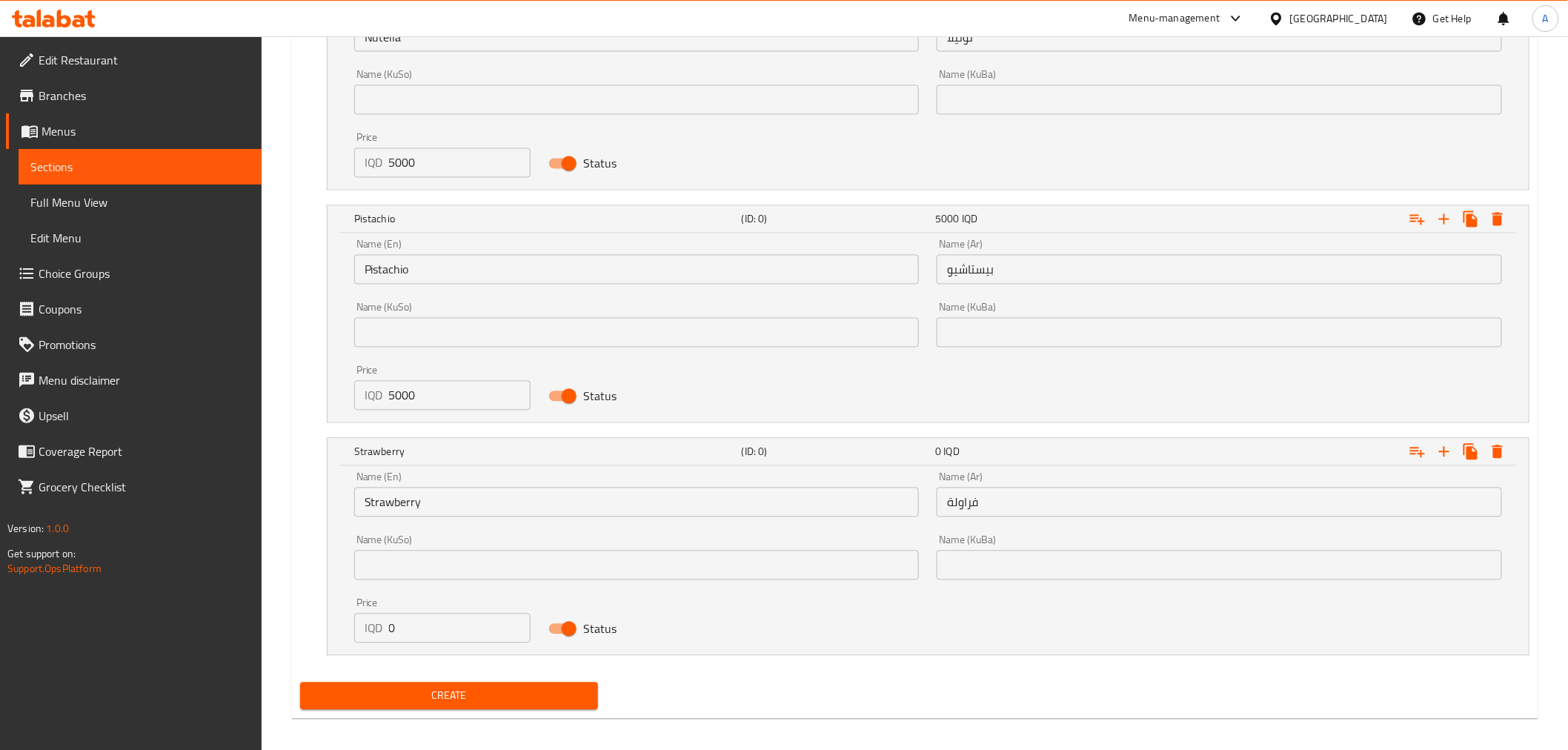
scroll to position [1113, 0]
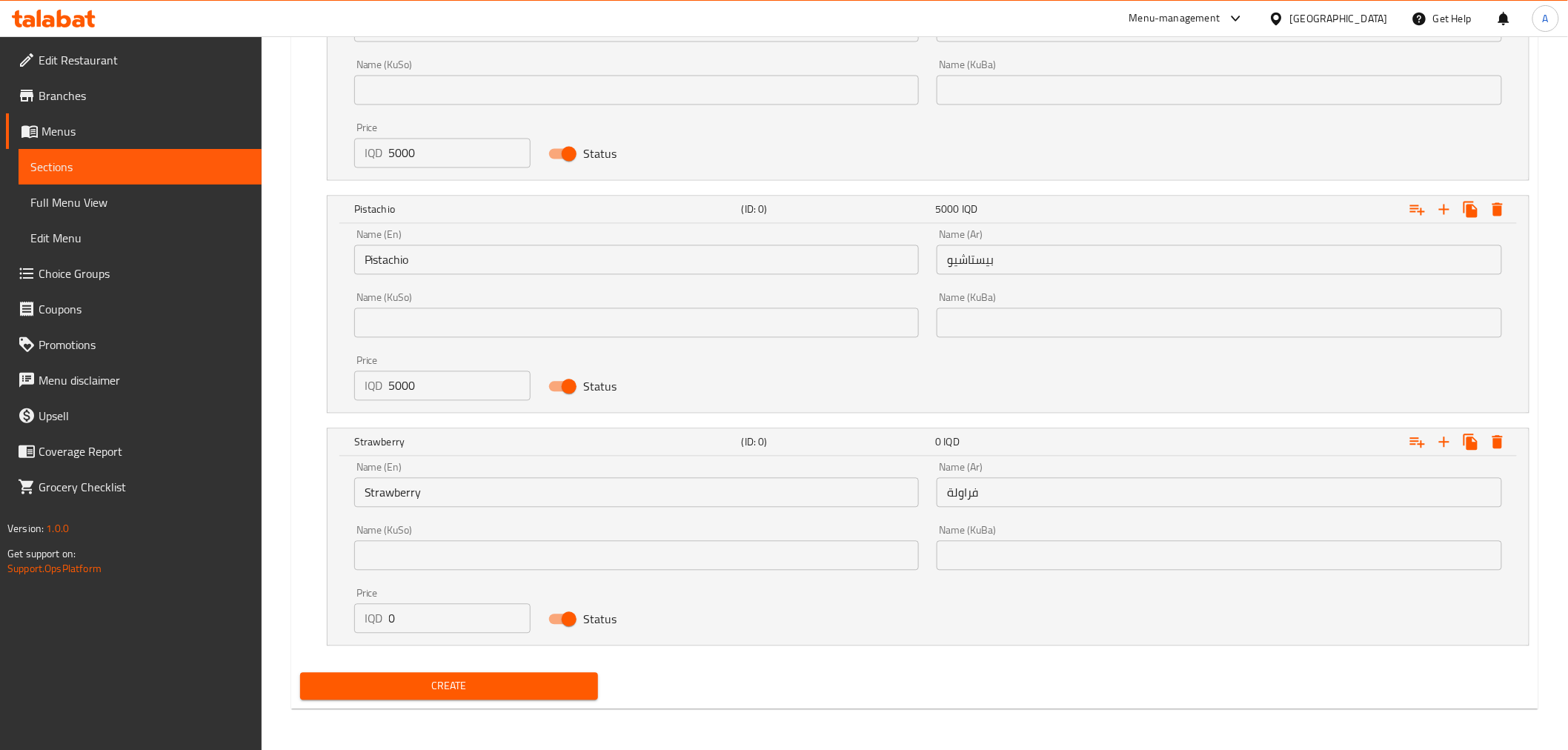
click at [421, 618] on input "0" at bounding box center [459, 619] width 141 height 30
paste input "500"
type input "5000"
click at [454, 682] on span "Create" at bounding box center [448, 687] width 275 height 18
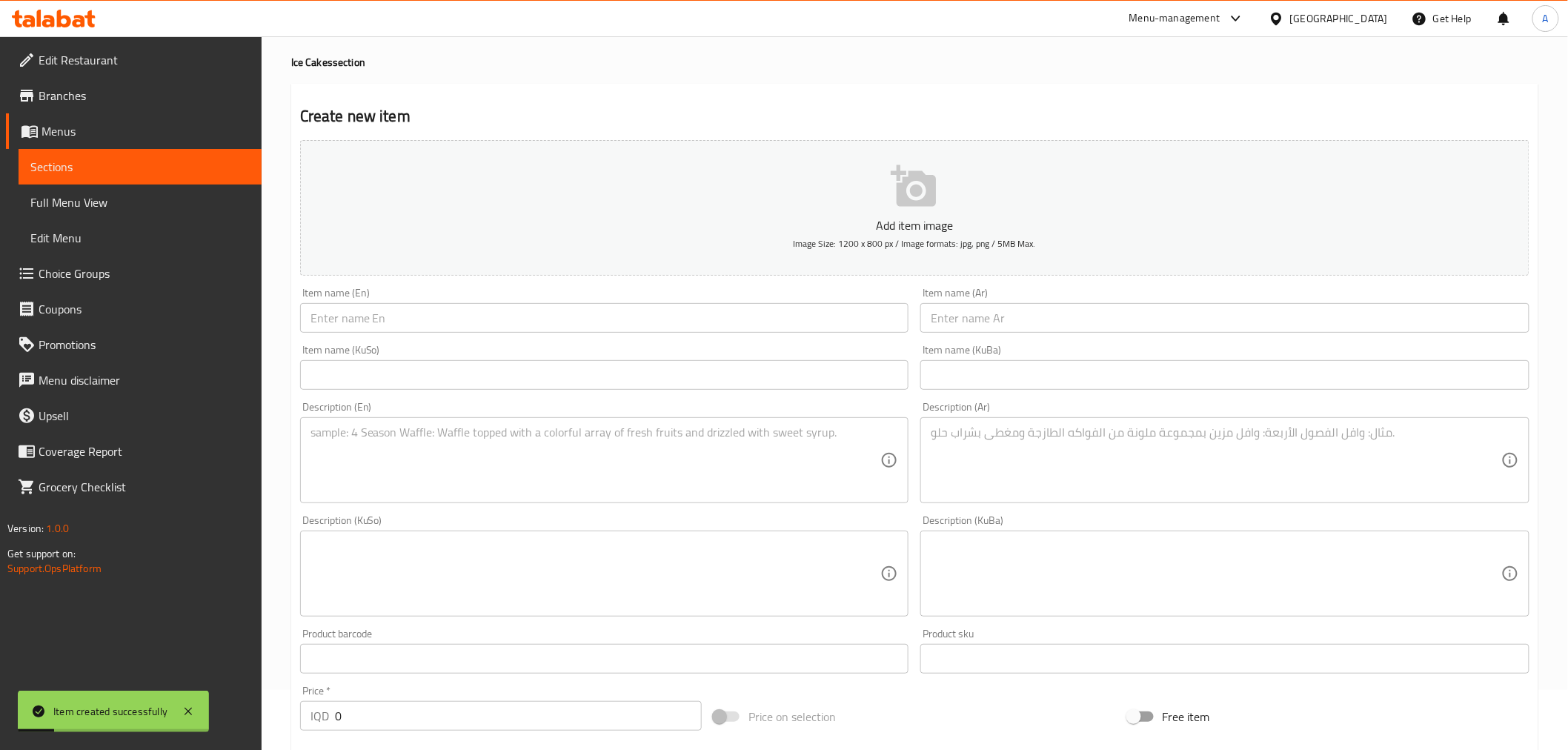
scroll to position [0, 0]
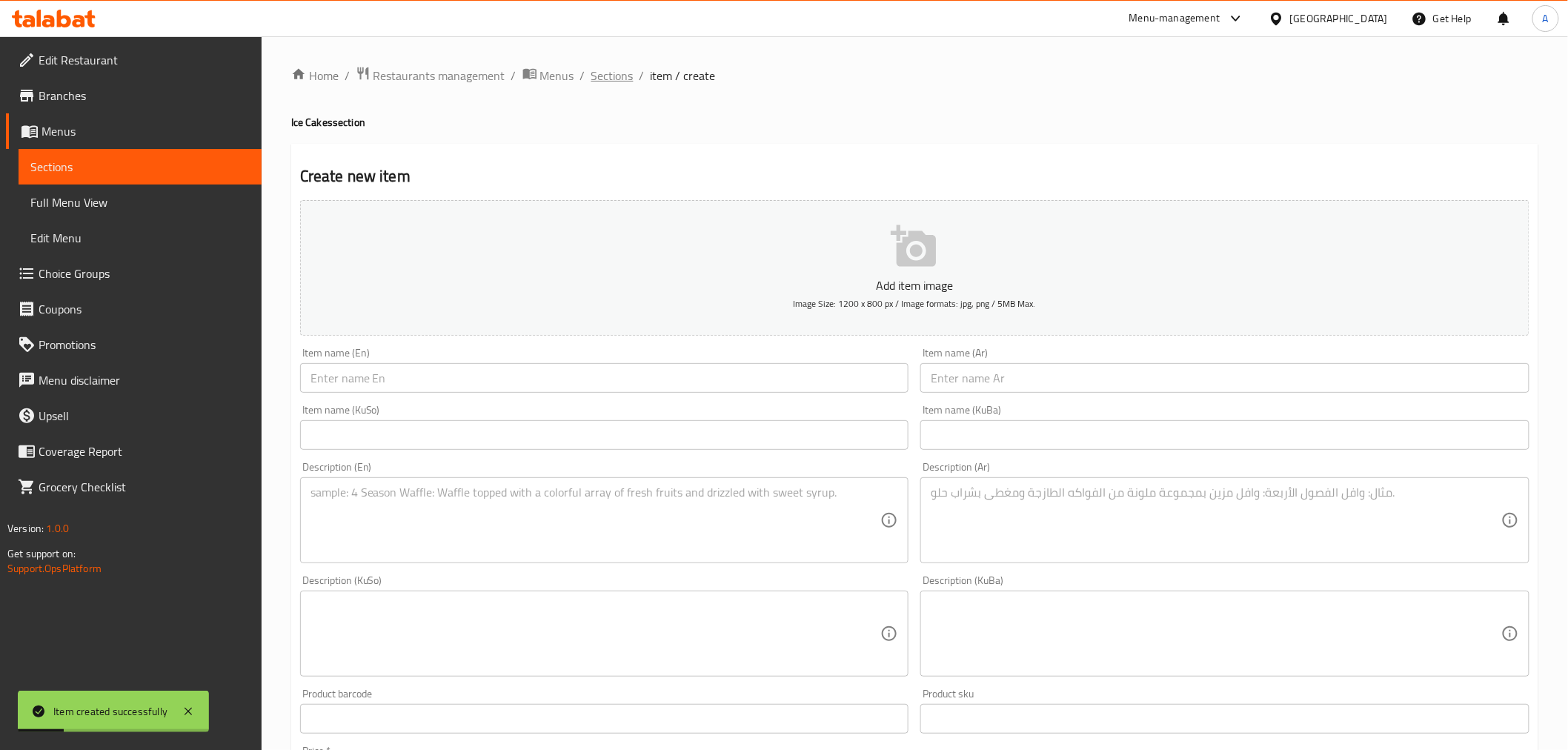
click at [618, 79] on span "Sections" at bounding box center [613, 75] width 43 height 18
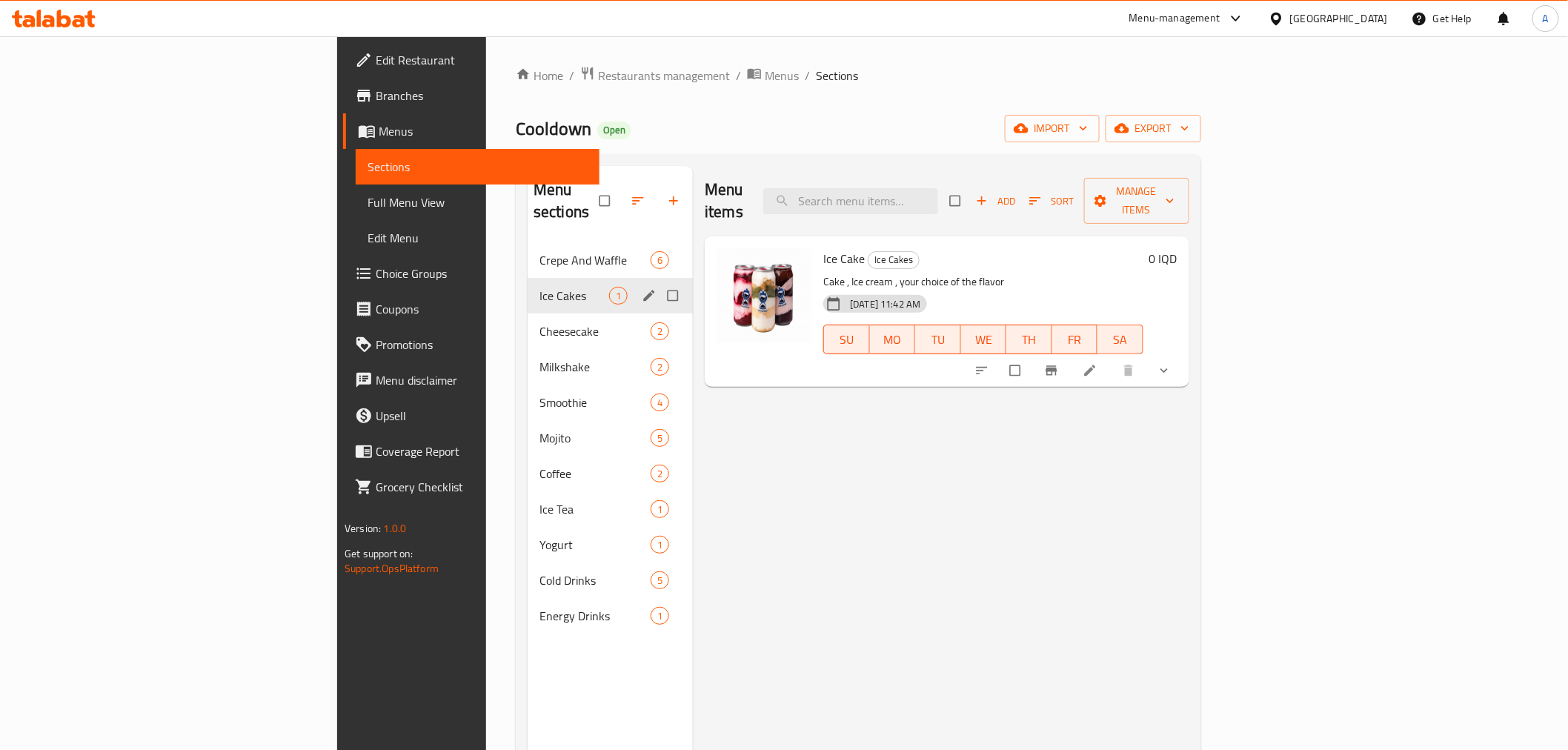
click at [528, 278] on div "Ice Cakes 1" at bounding box center [610, 296] width 165 height 35
click at [540, 252] on span "Crepe And Waffle" at bounding box center [574, 260] width 69 height 18
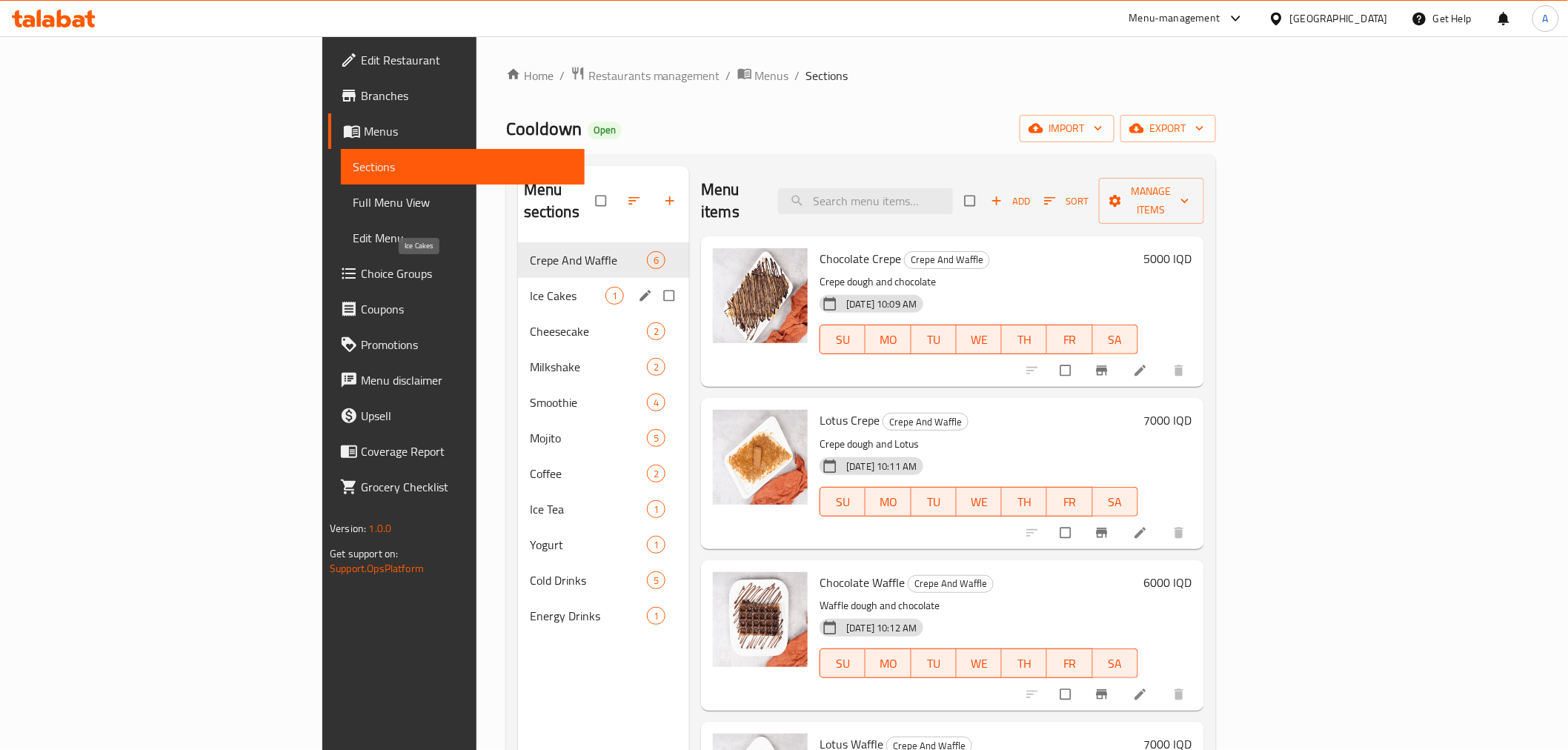
click at [530, 287] on span "Ice Cakes" at bounding box center [568, 295] width 76 height 18
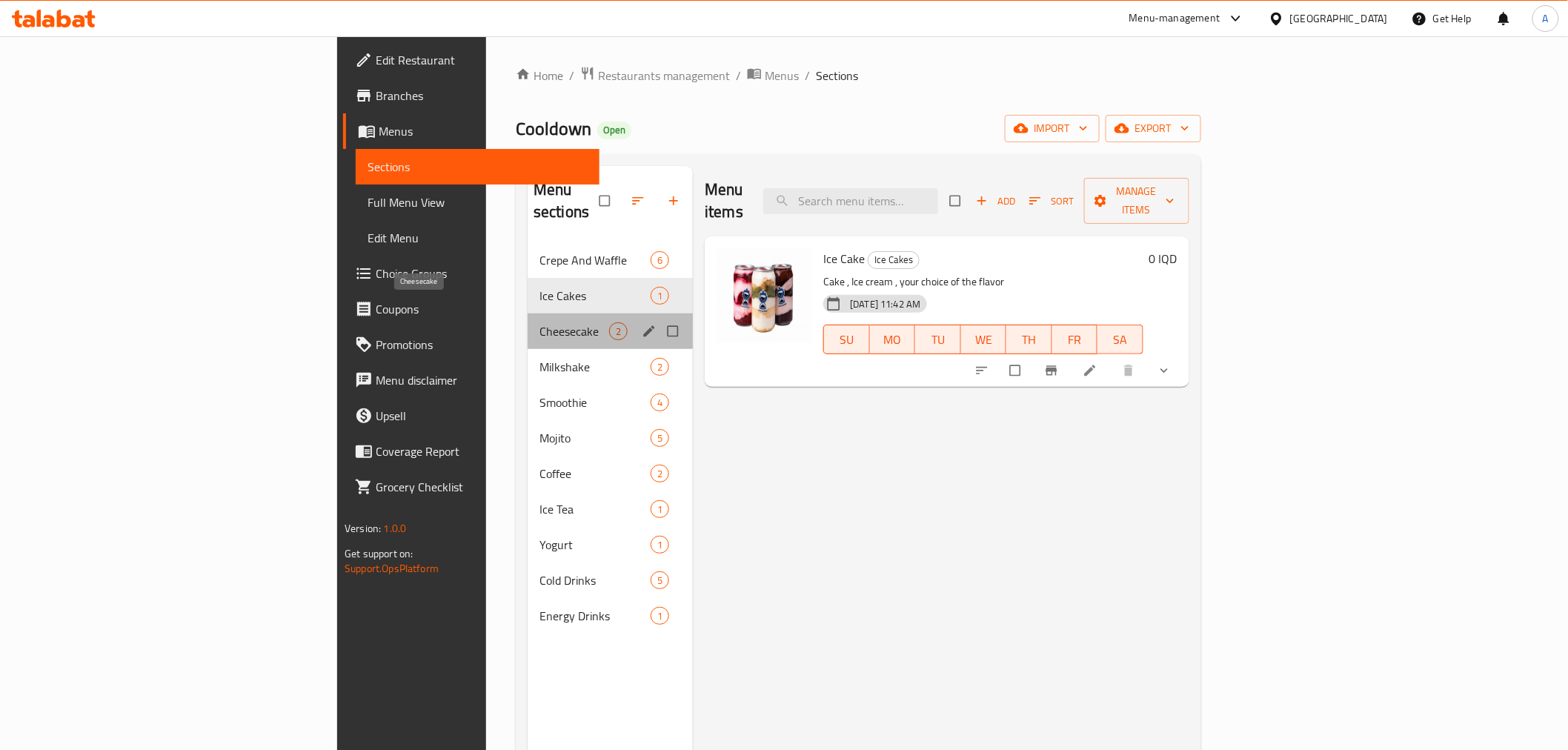
click at [540, 323] on span "Cheesecake" at bounding box center [574, 331] width 69 height 18
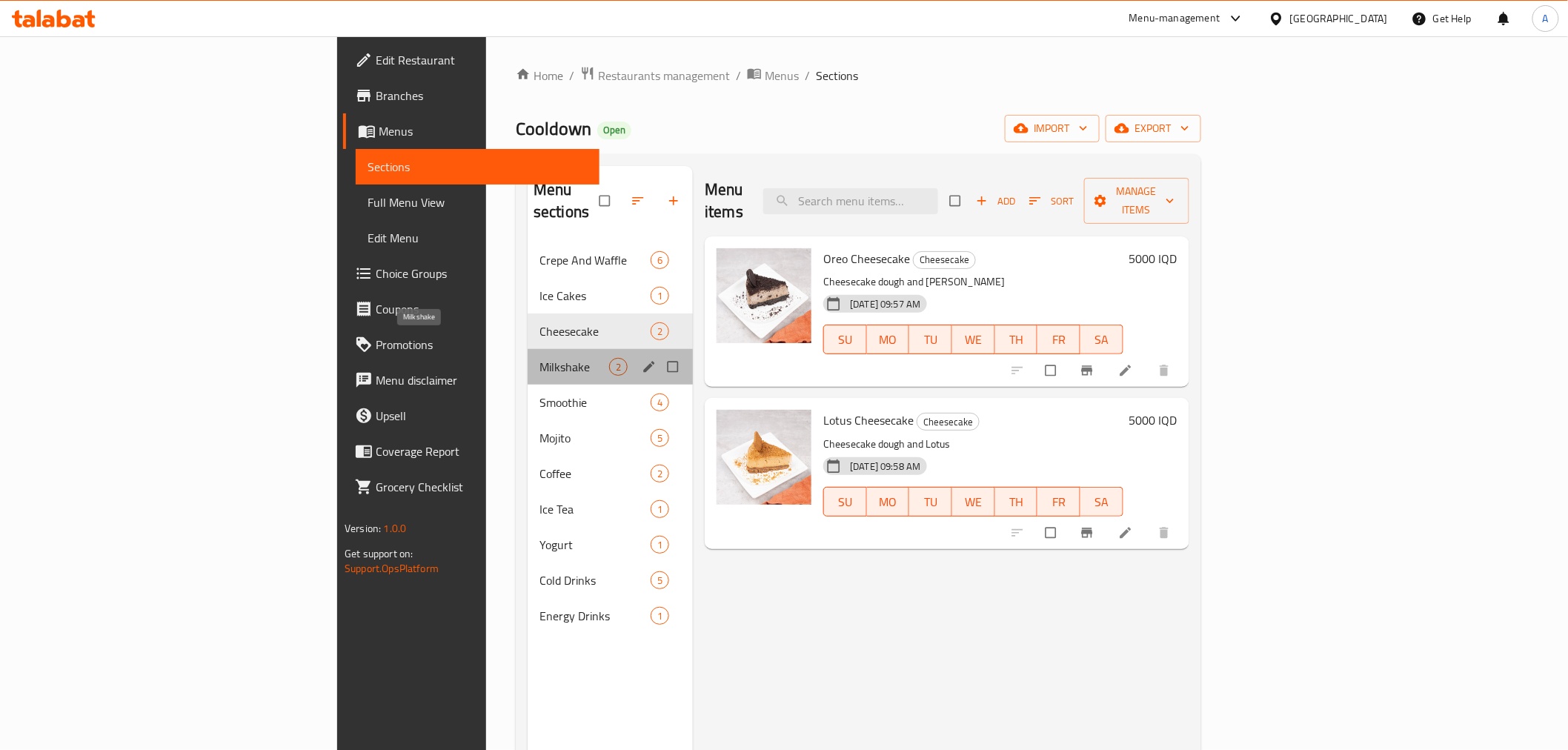
click at [540, 358] on span "Milkshake" at bounding box center [574, 366] width 69 height 18
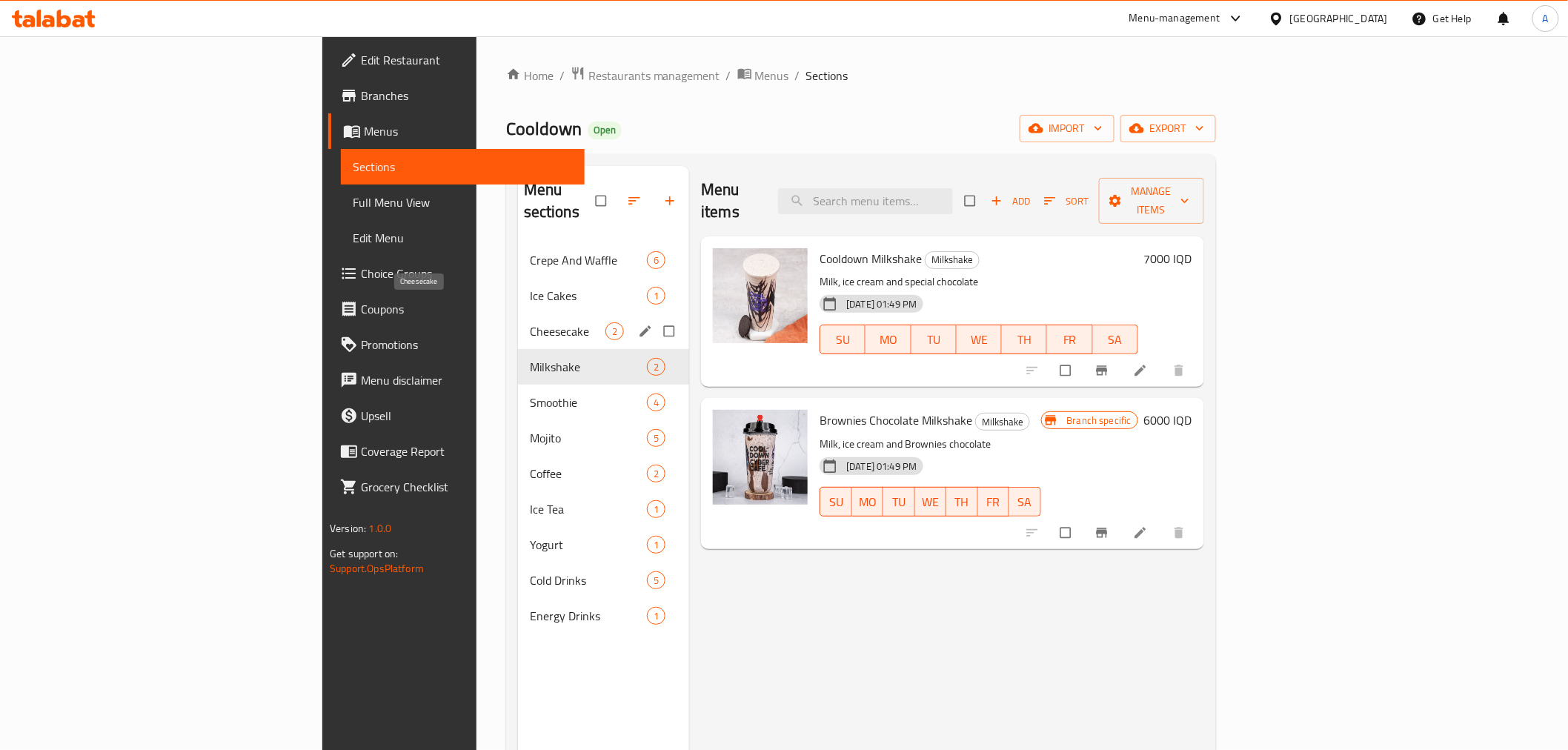
click at [518, 314] on div "Cheesecake 2" at bounding box center [604, 331] width 172 height 35
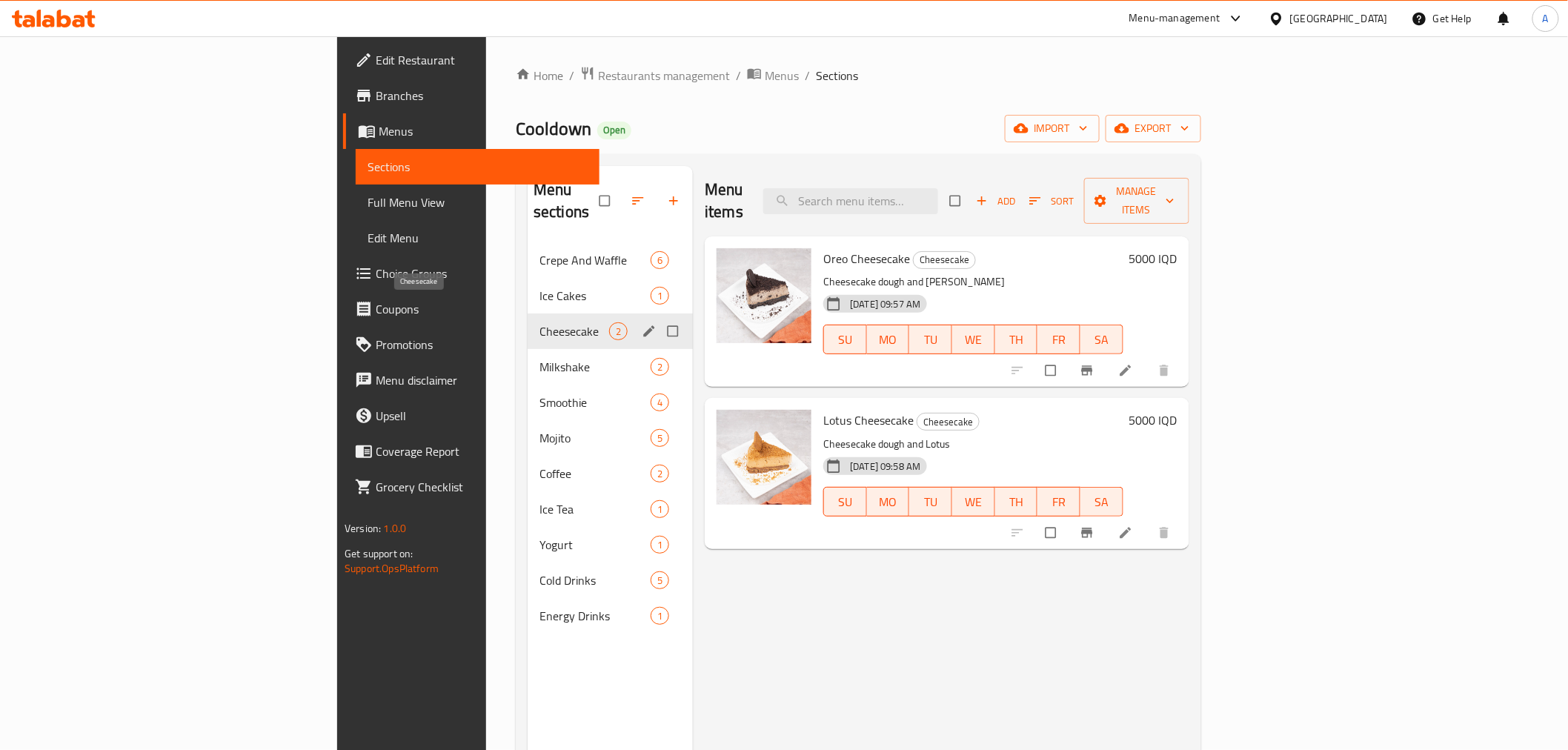
click at [540, 287] on span "Ice Cakes" at bounding box center [595, 295] width 111 height 18
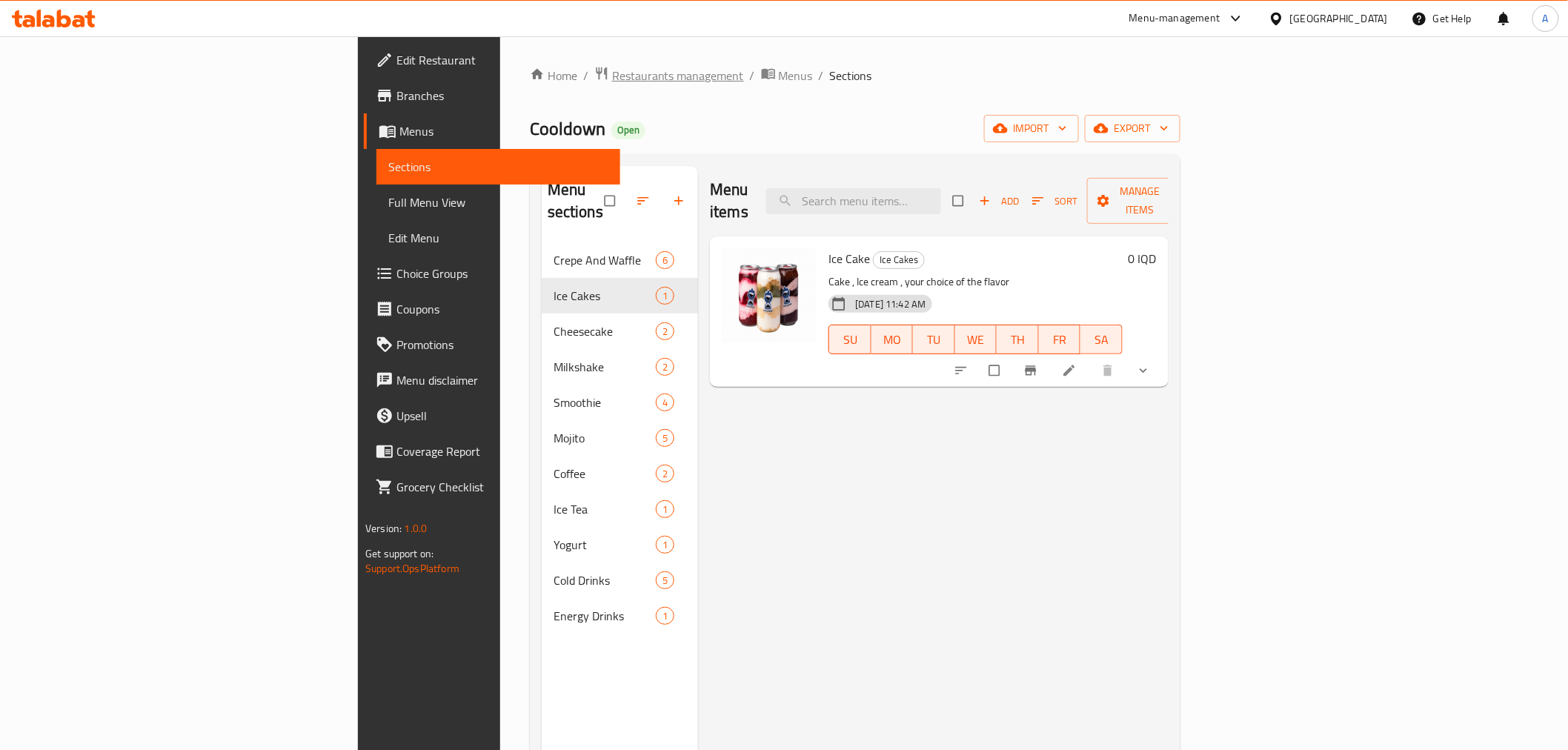
click at [612, 74] on span "Restaurants management" at bounding box center [678, 75] width 132 height 18
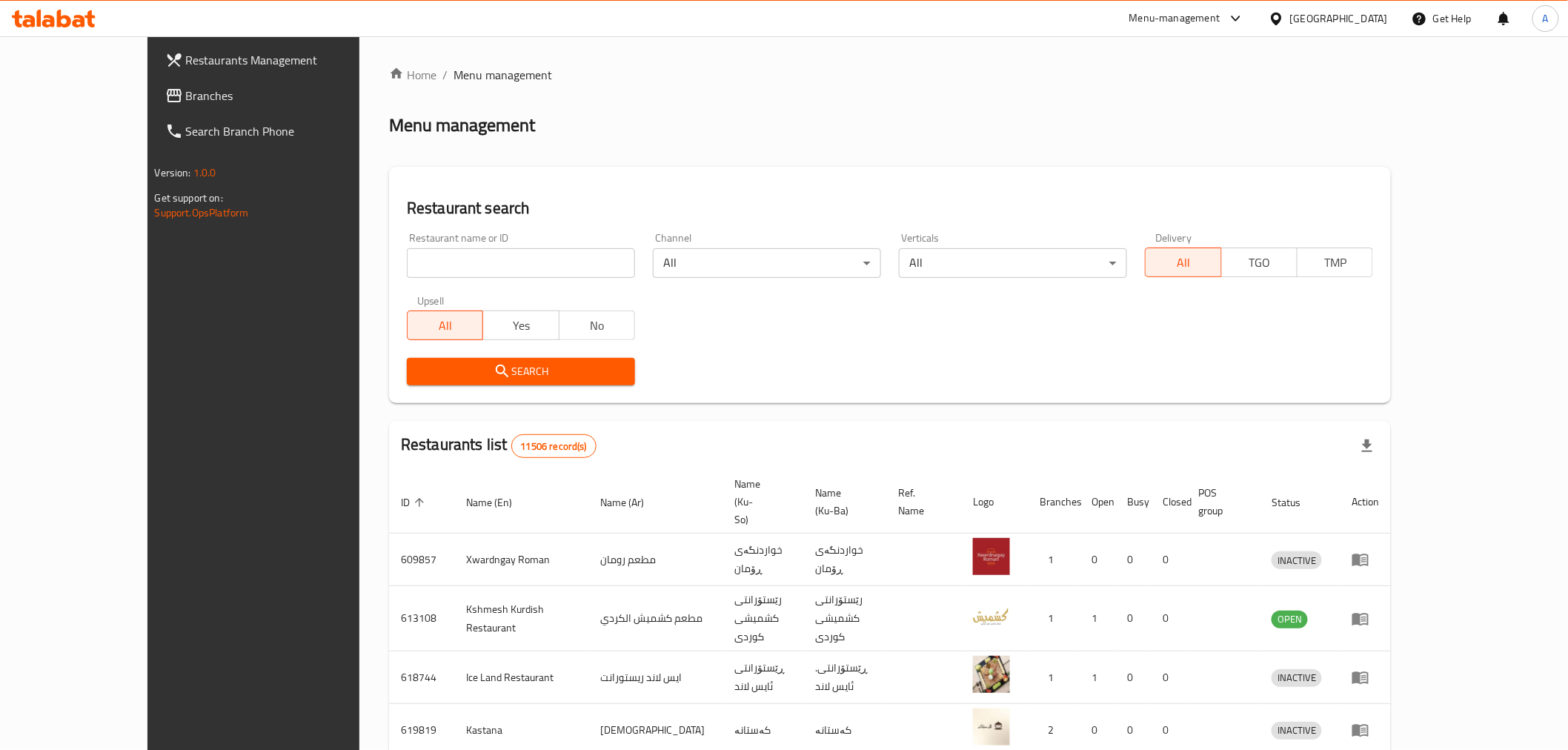
click at [407, 267] on input "search" at bounding box center [521, 264] width 228 height 30
paste input "[GEOGRAPHIC_DATA], [GEOGRAPHIC_DATA]"
type input "[GEOGRAPHIC_DATA]"
click button "Search" at bounding box center [521, 372] width 228 height 28
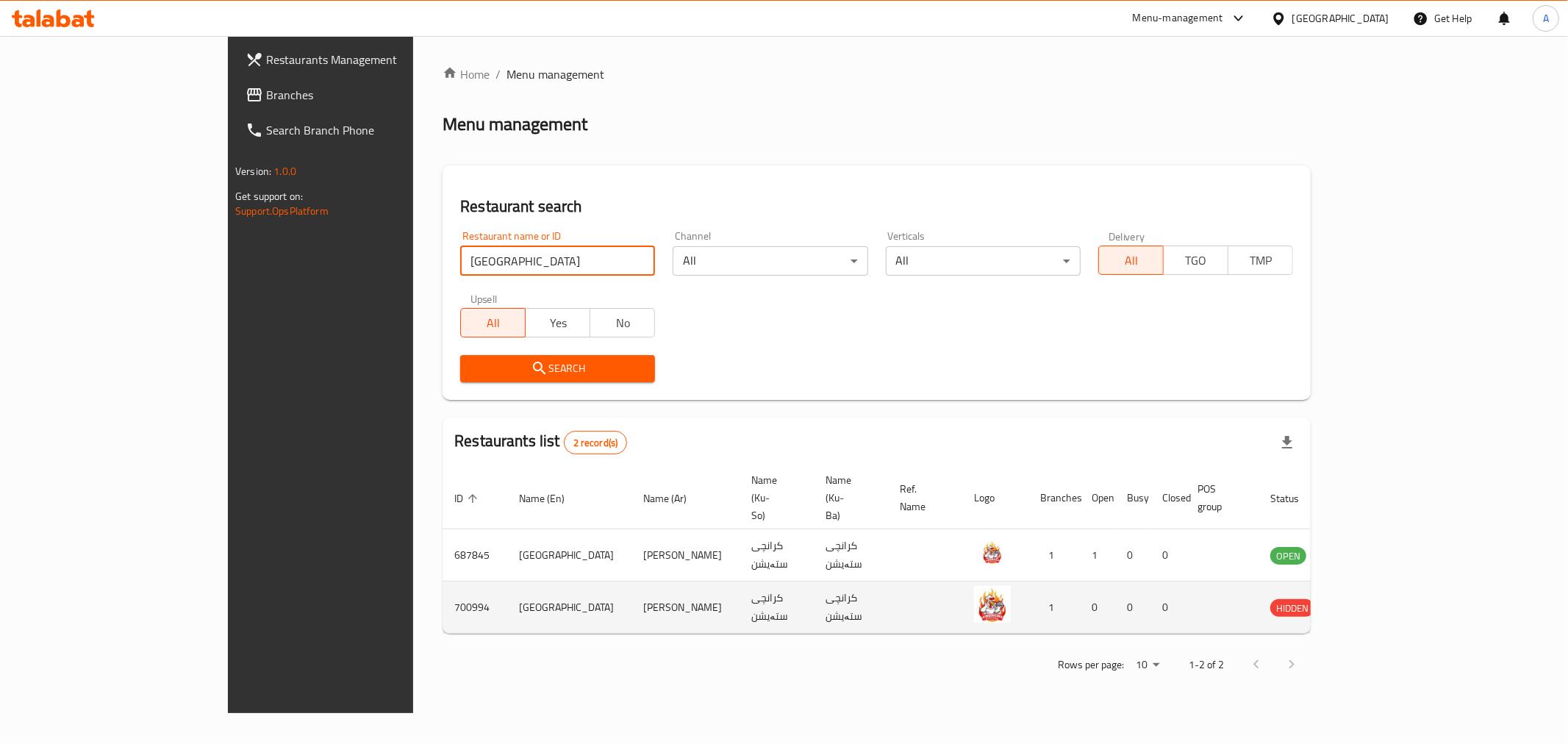
click at [1364, 603] on icon "enhanced table" at bounding box center [1356, 609] width 17 height 13
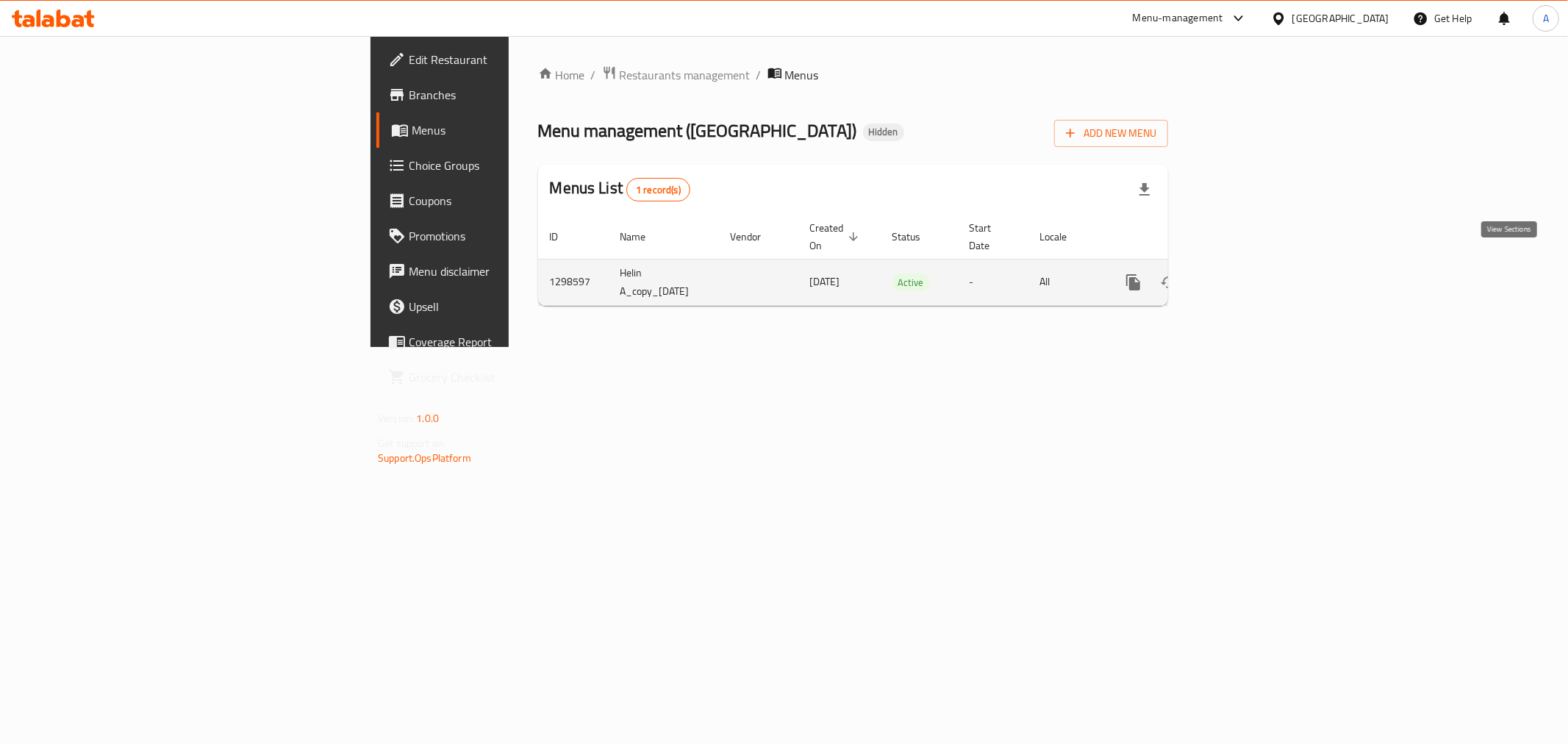
click at [1248, 273] on icon "enhanced table" at bounding box center [1239, 282] width 17 height 17
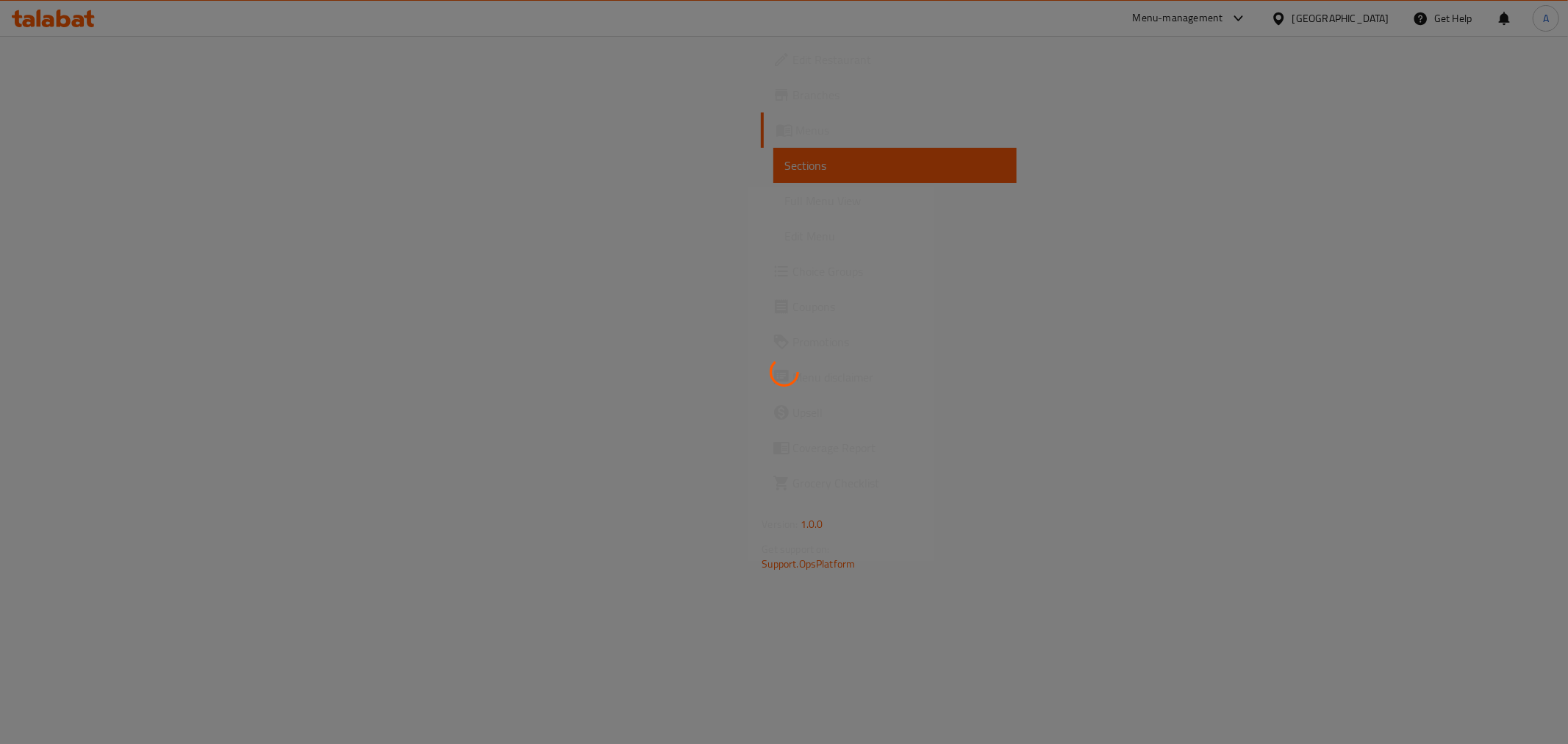
click at [74, 86] on div at bounding box center [784, 372] width 1568 height 744
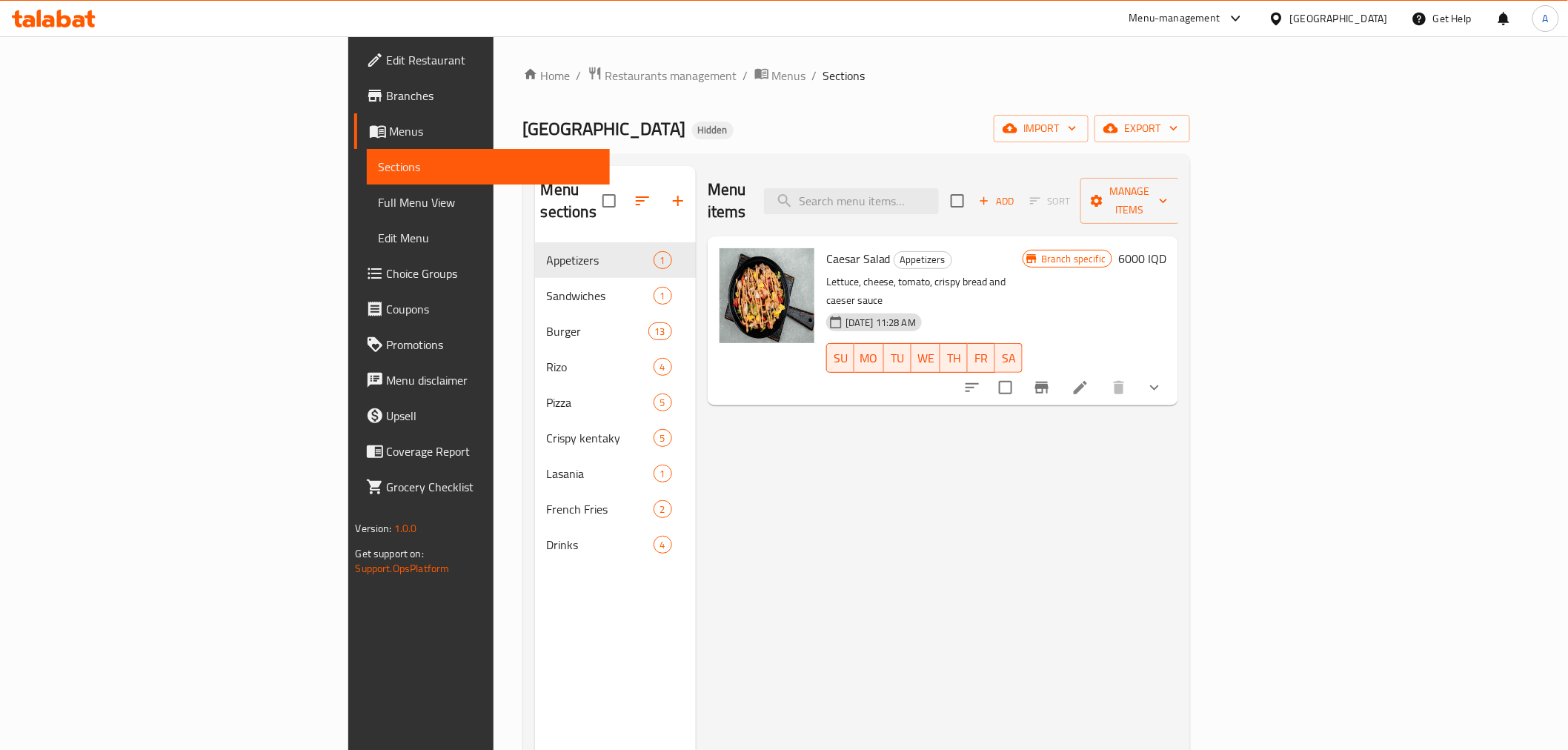
click at [386, 101] on span "Branches" at bounding box center [492, 95] width 211 height 18
